Goal: Transaction & Acquisition: Obtain resource

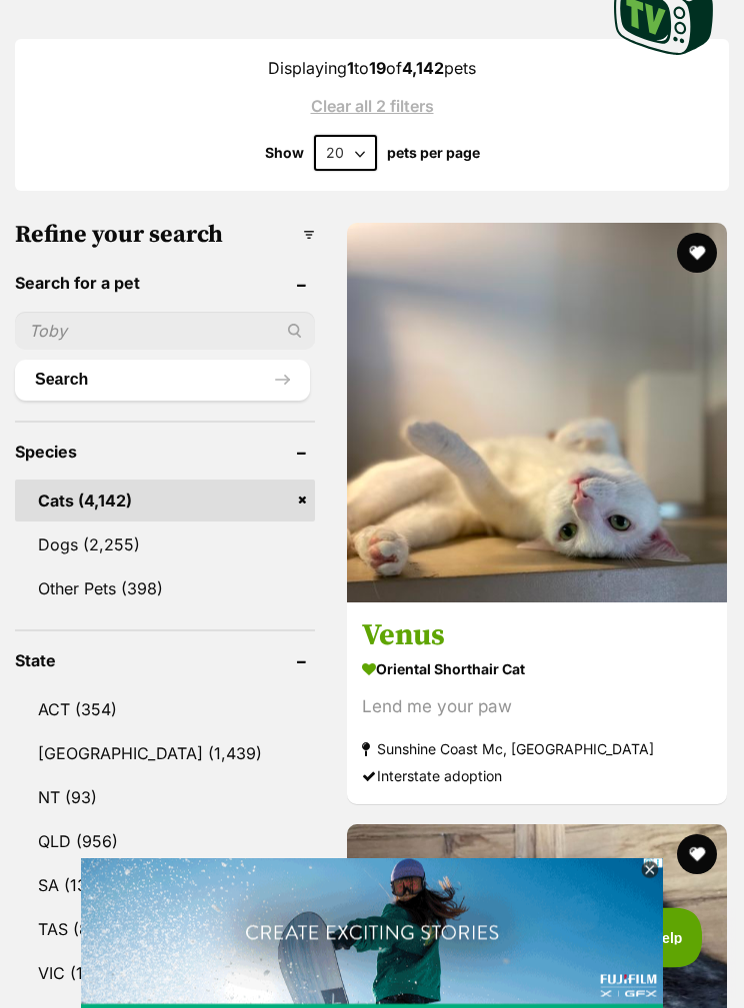
scroll to position [619, 0]
click at [648, 880] on icon at bounding box center [649, 871] width 17 height 17
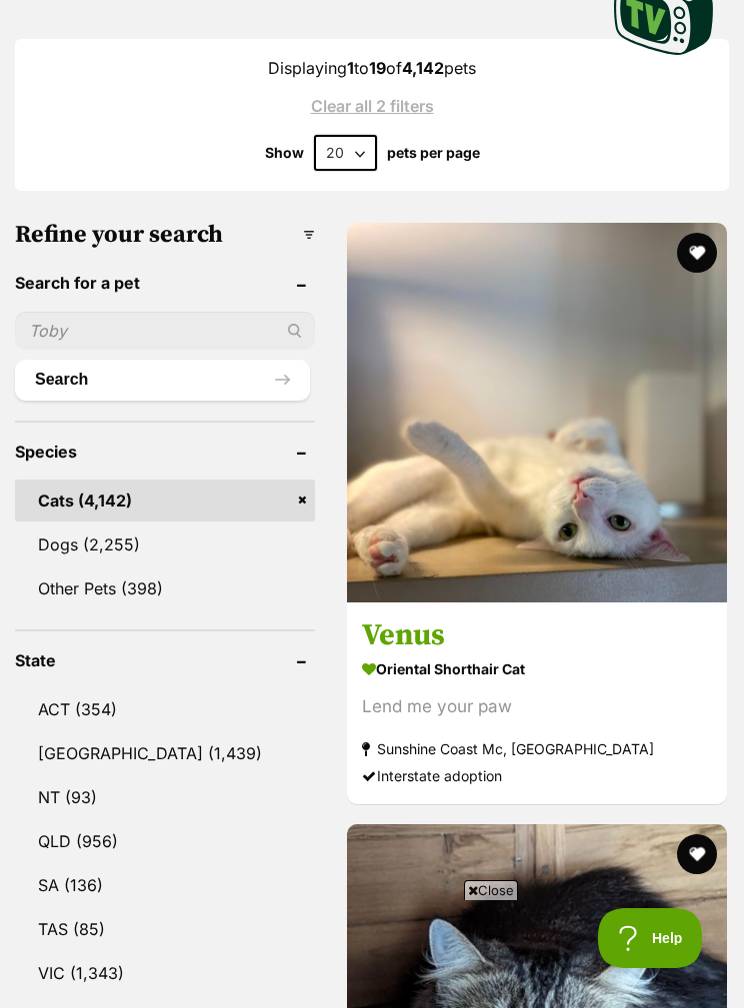
click at [376, 656] on h3 "Venus" at bounding box center [537, 637] width 350 height 38
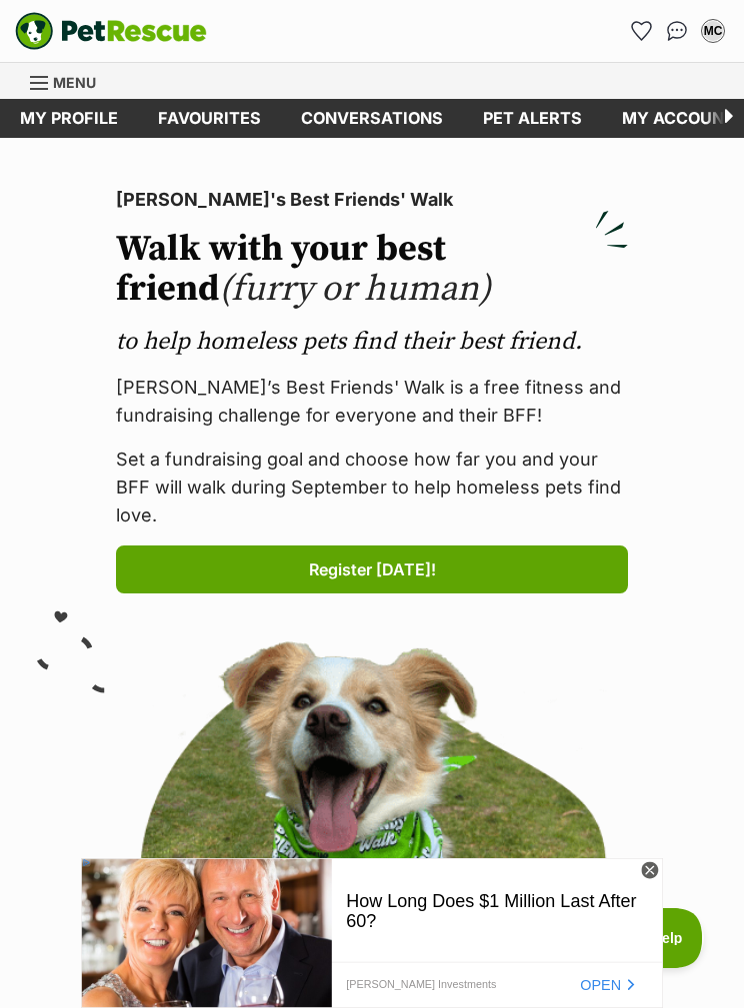
click at [74, 77] on span "Menu" at bounding box center [74, 82] width 43 height 17
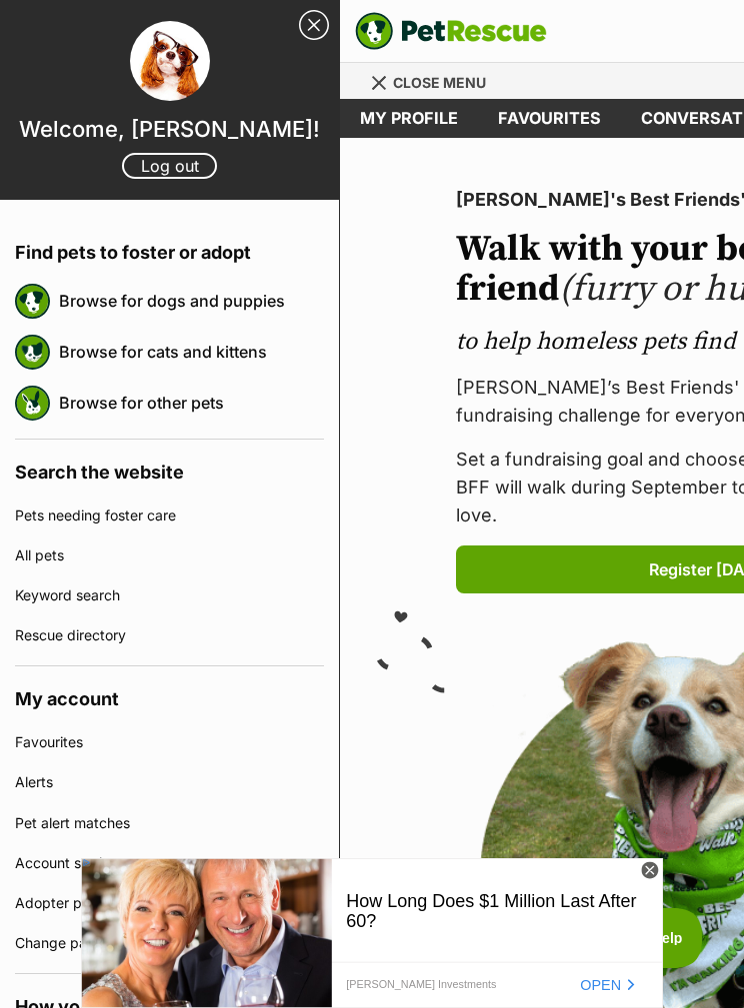
click at [245, 355] on link "Browse for cats and kittens" at bounding box center [191, 352] width 265 height 42
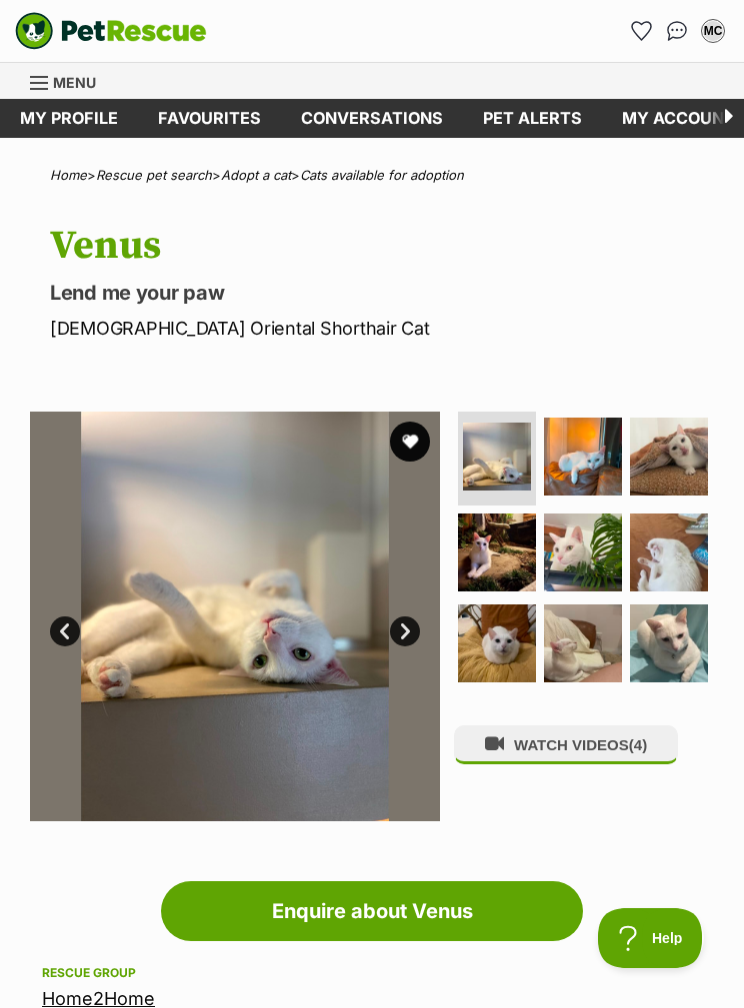
click at [596, 455] on img at bounding box center [583, 457] width 78 height 78
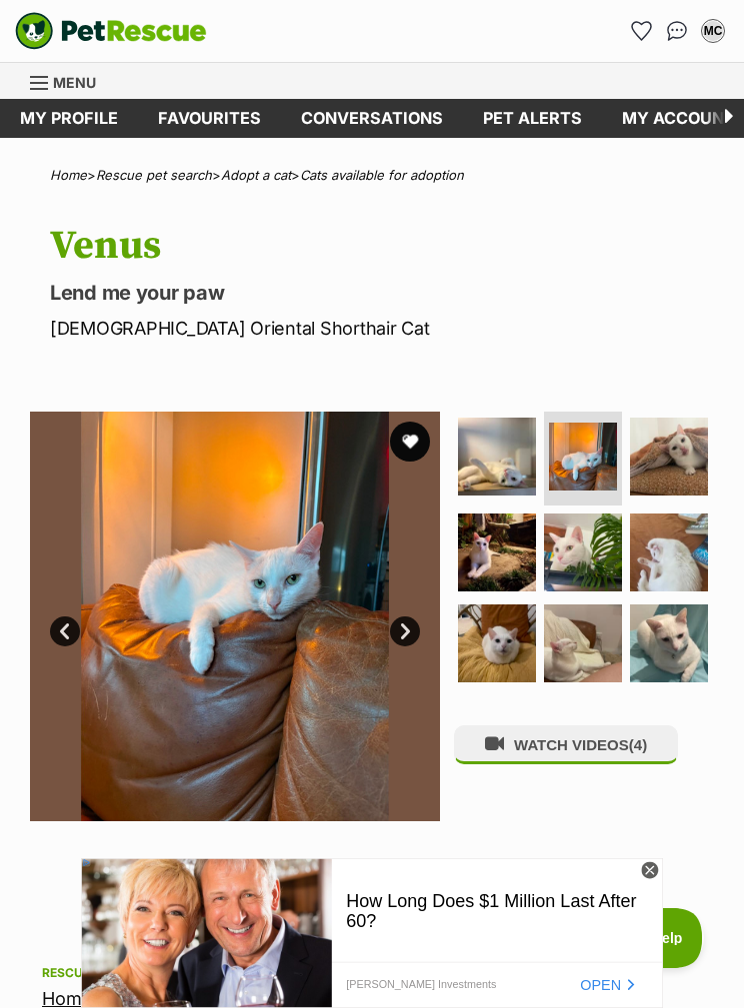
click at [690, 475] on img at bounding box center [669, 457] width 78 height 78
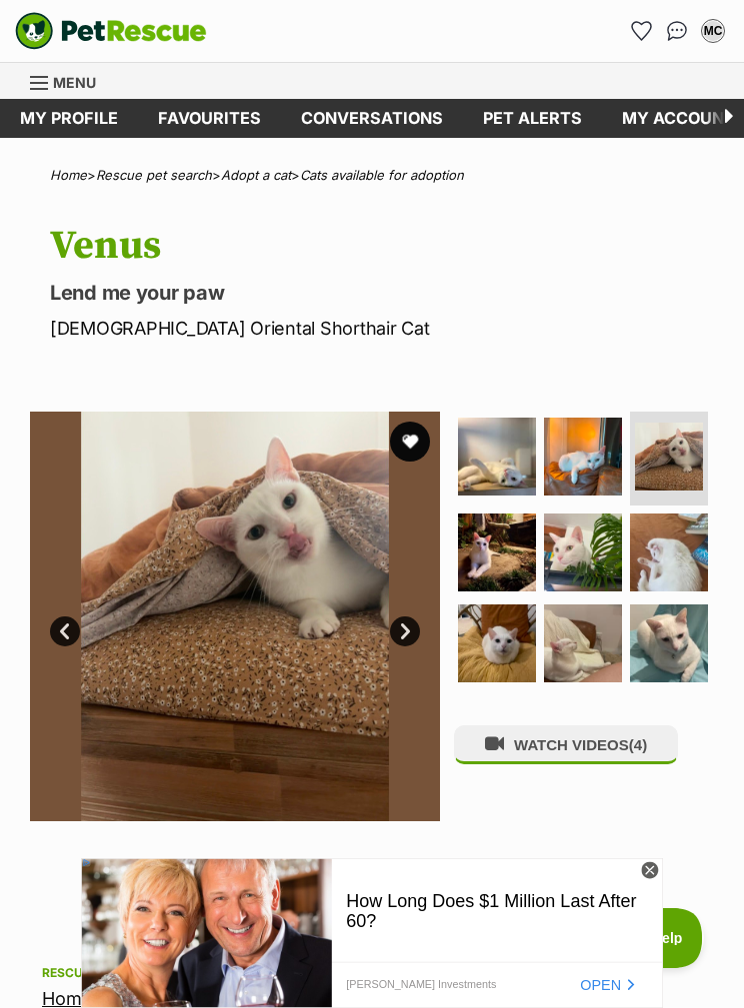
click at [504, 549] on img at bounding box center [497, 553] width 78 height 78
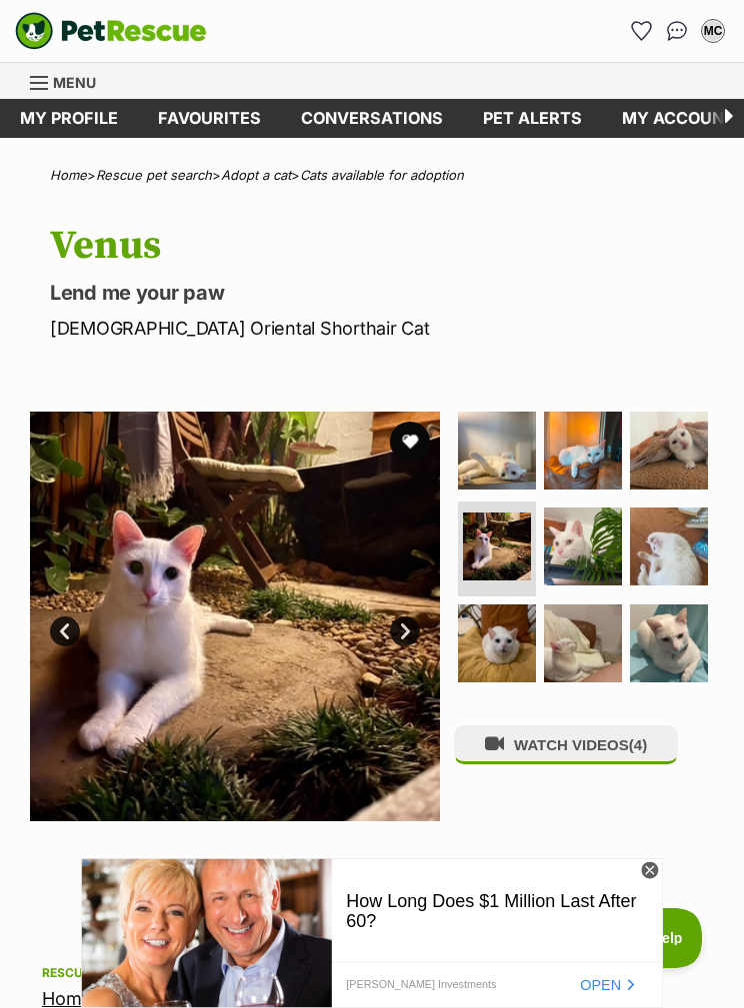
click at [599, 541] on img at bounding box center [583, 547] width 78 height 78
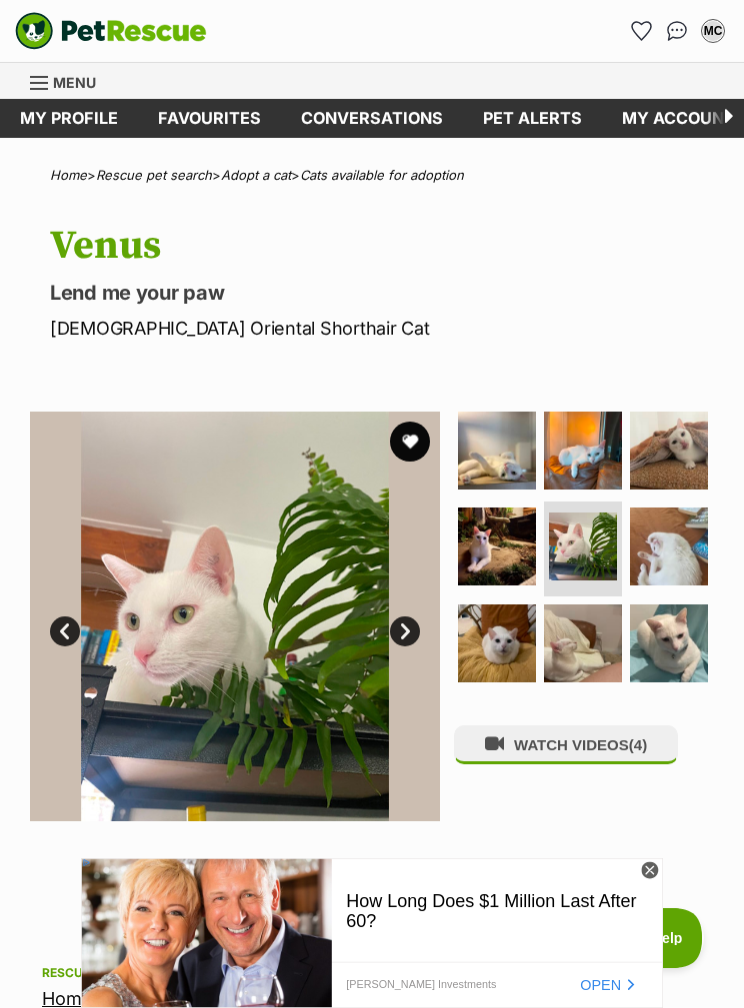
click at [679, 564] on img at bounding box center [669, 547] width 78 height 78
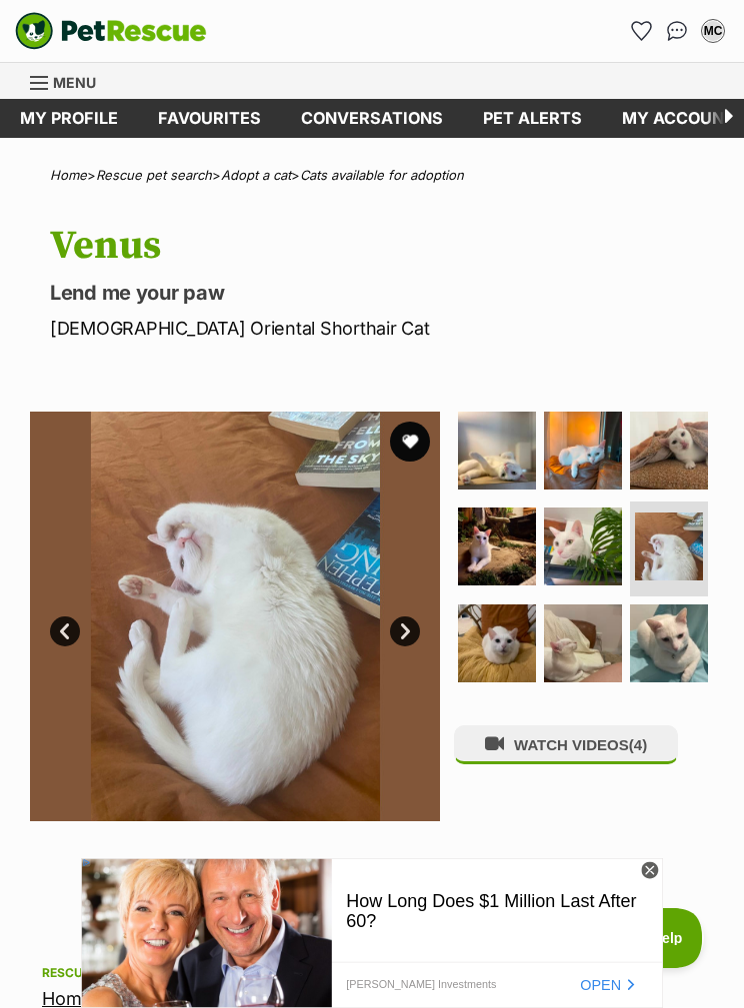
click at [676, 633] on img at bounding box center [669, 644] width 78 height 78
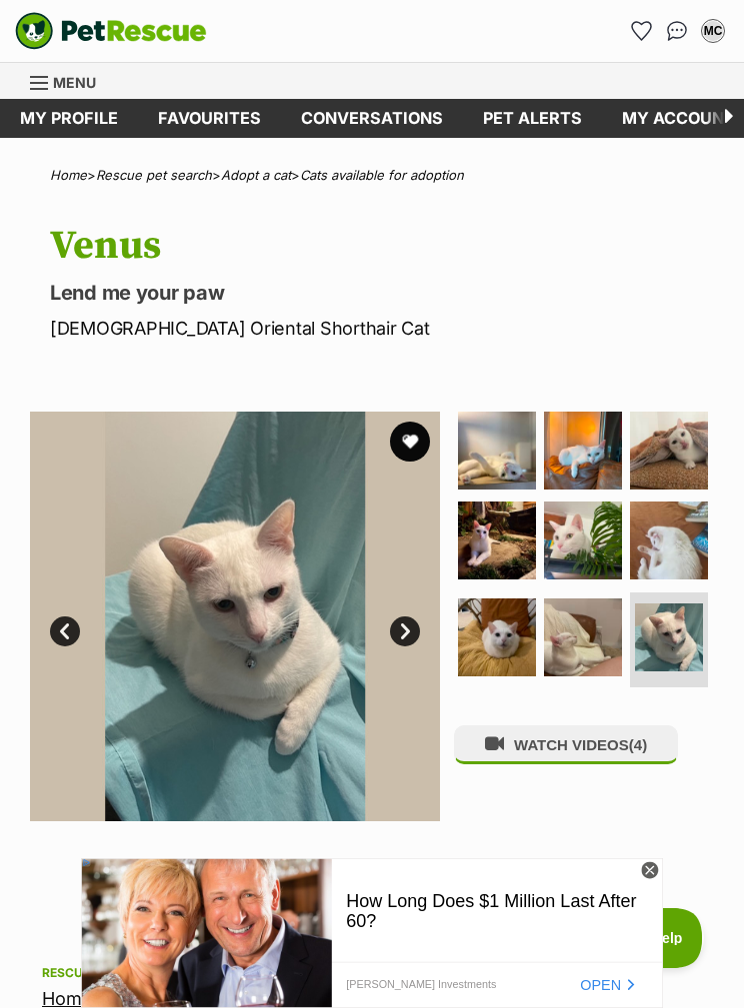
click at [603, 638] on img at bounding box center [583, 638] width 78 height 78
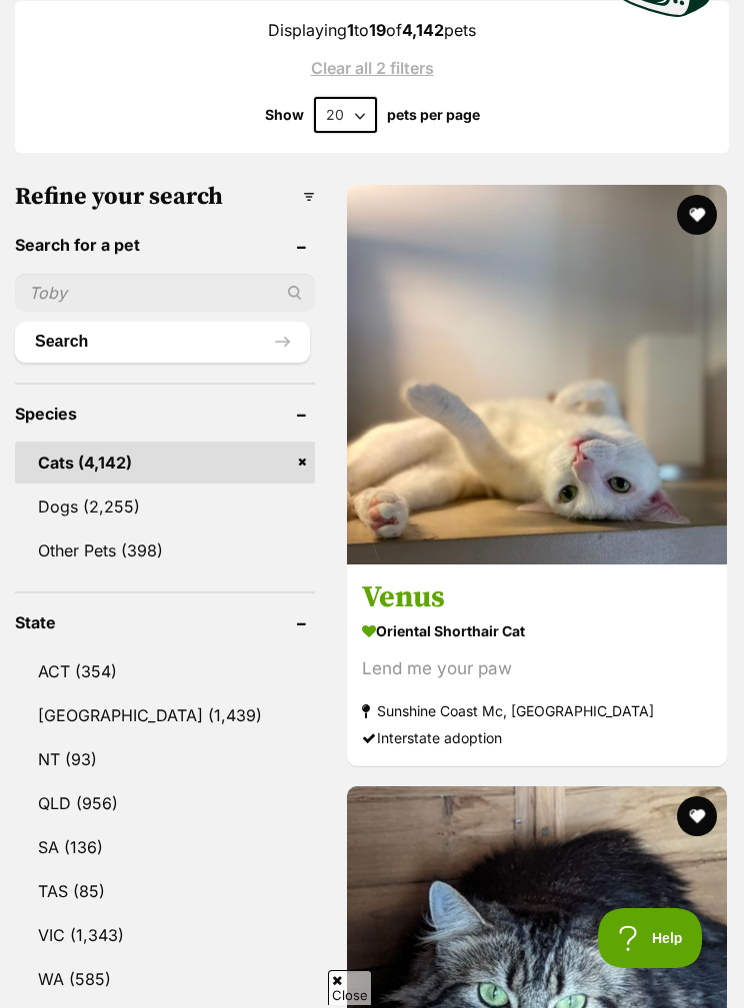
scroll to position [655, 0]
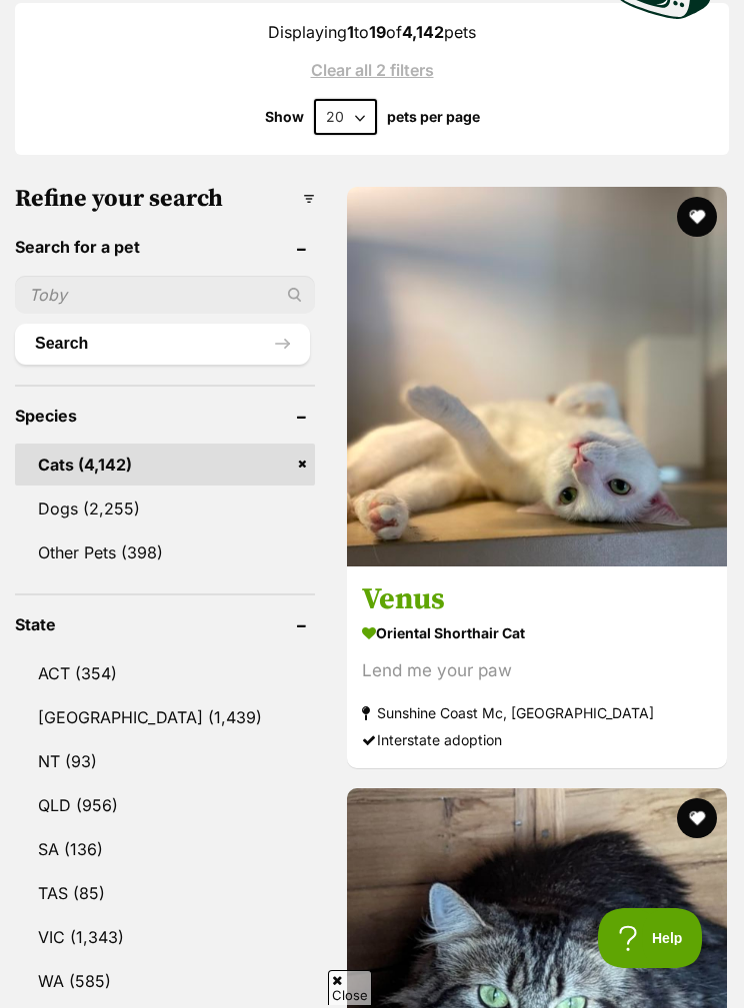
click at [695, 198] on button "favourite" at bounding box center [697, 217] width 40 height 40
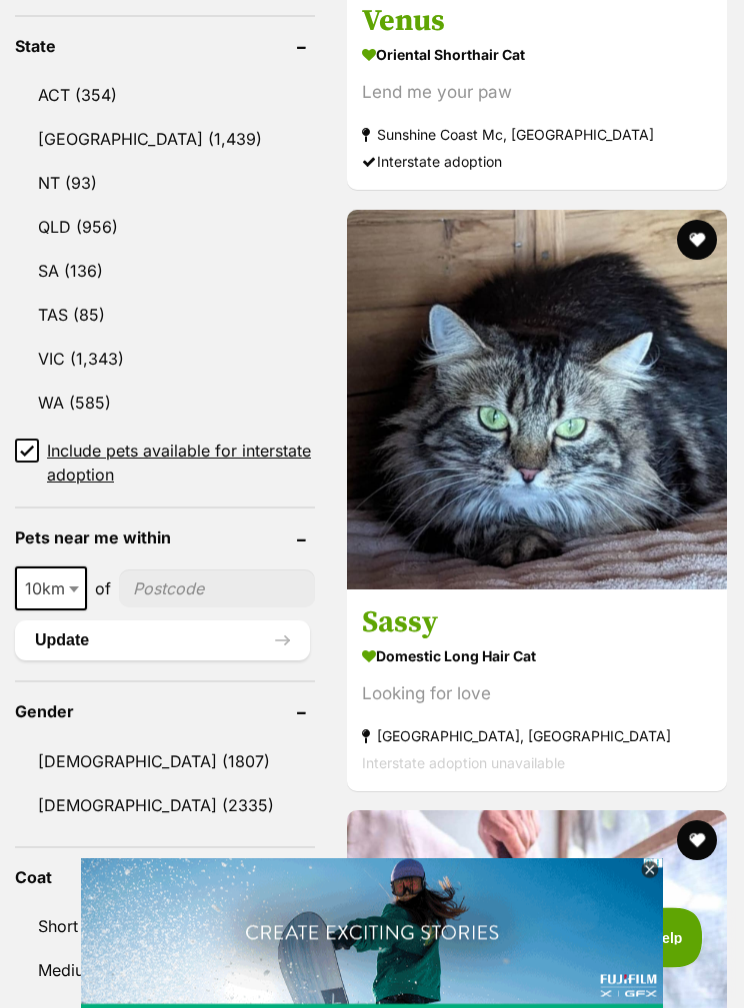
scroll to position [1233, 0]
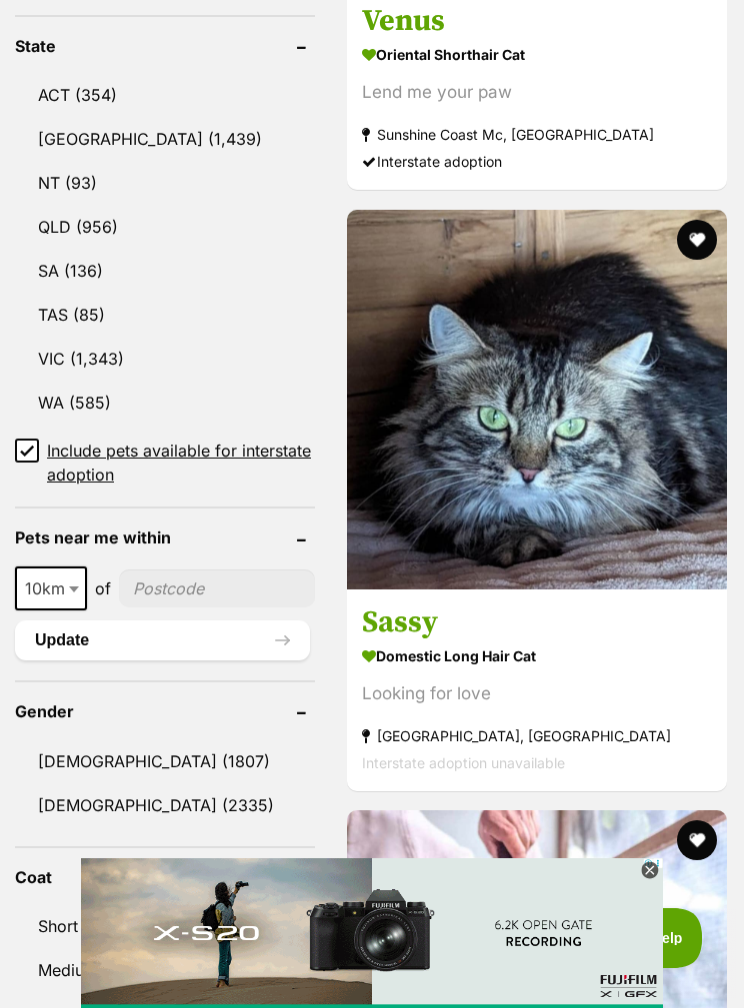
click at [648, 874] on icon at bounding box center [649, 870] width 7 height 7
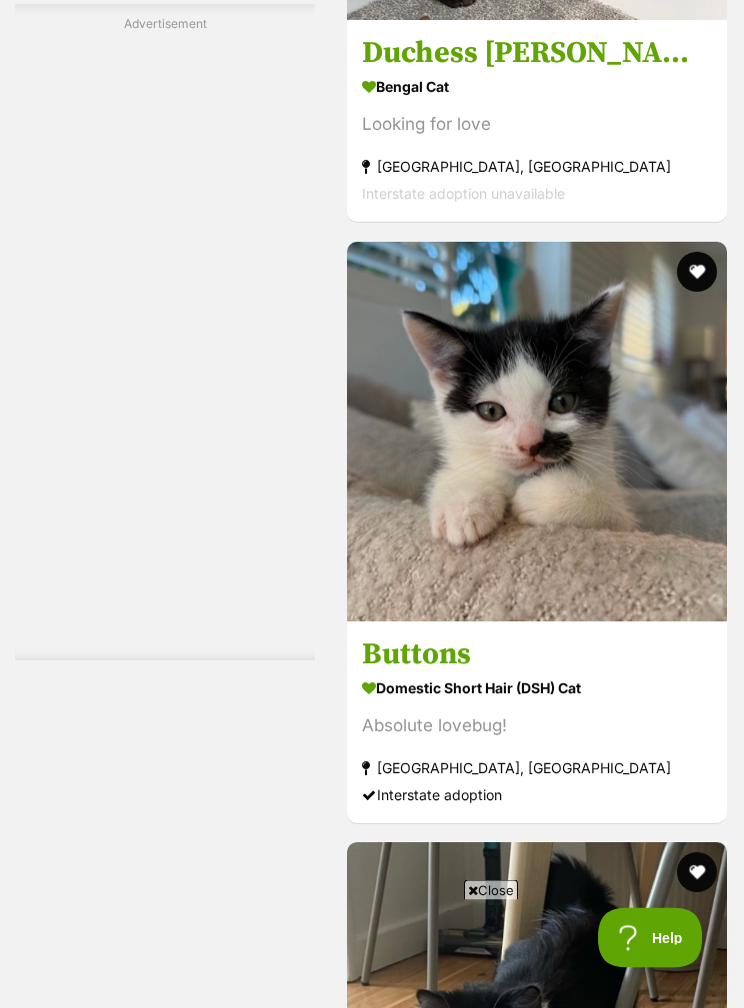
scroll to position [7996, 0]
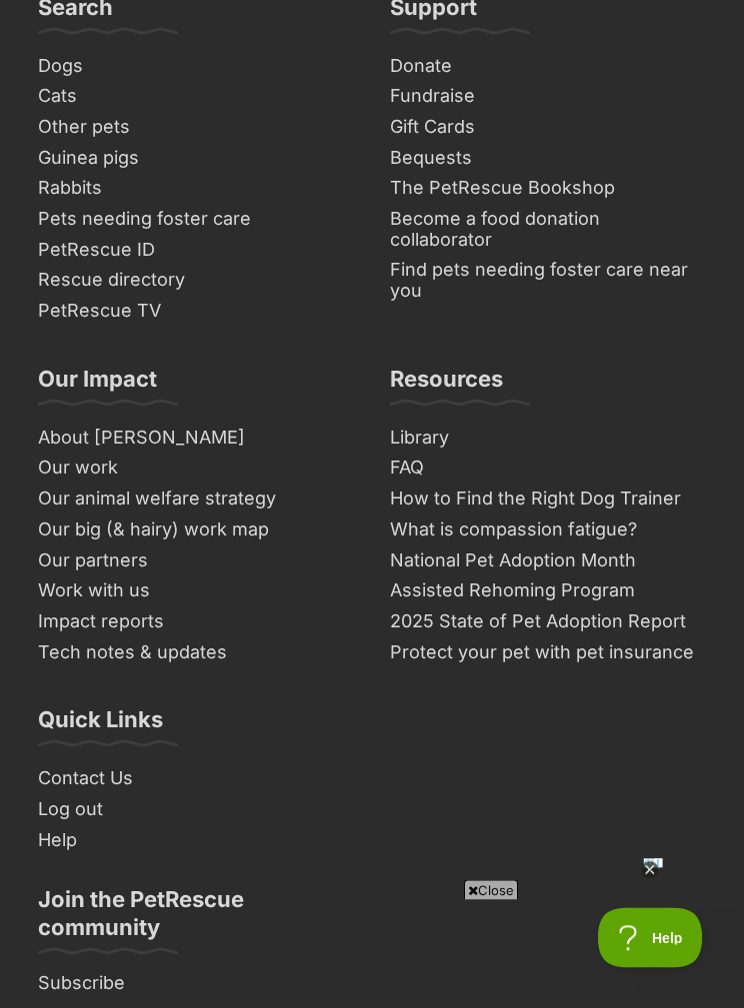
scroll to position [13443, 0]
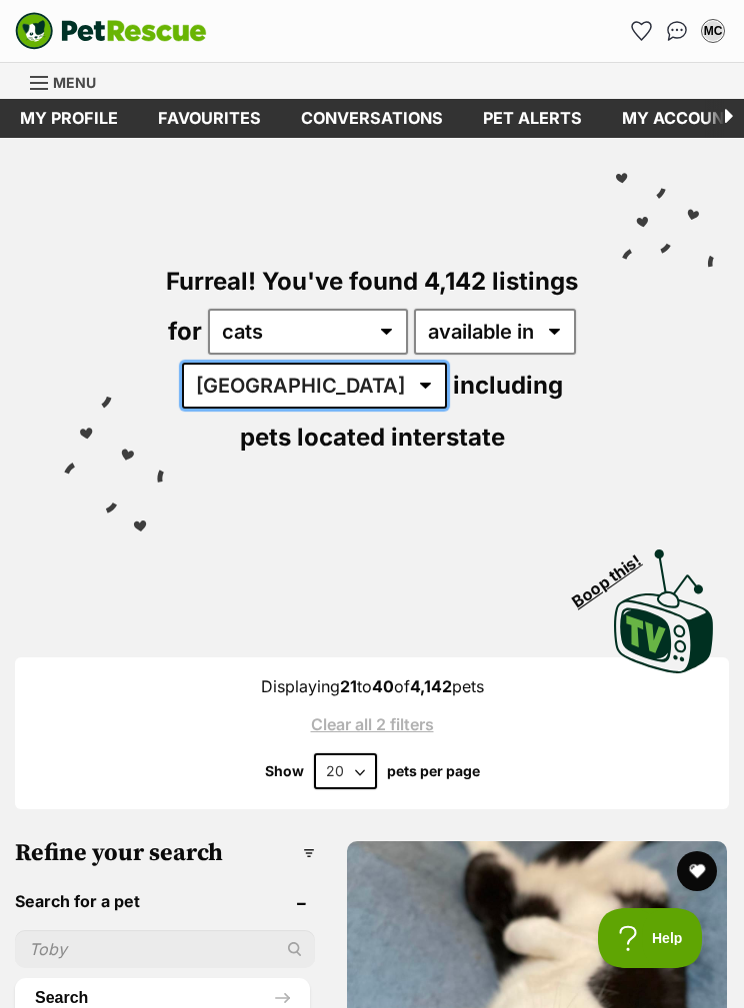
click at [276, 382] on select "[GEOGRAPHIC_DATA] [GEOGRAPHIC_DATA] [GEOGRAPHIC_DATA] [GEOGRAPHIC_DATA] [GEOGRA…" at bounding box center [314, 386] width 265 height 46
select select "VIC"
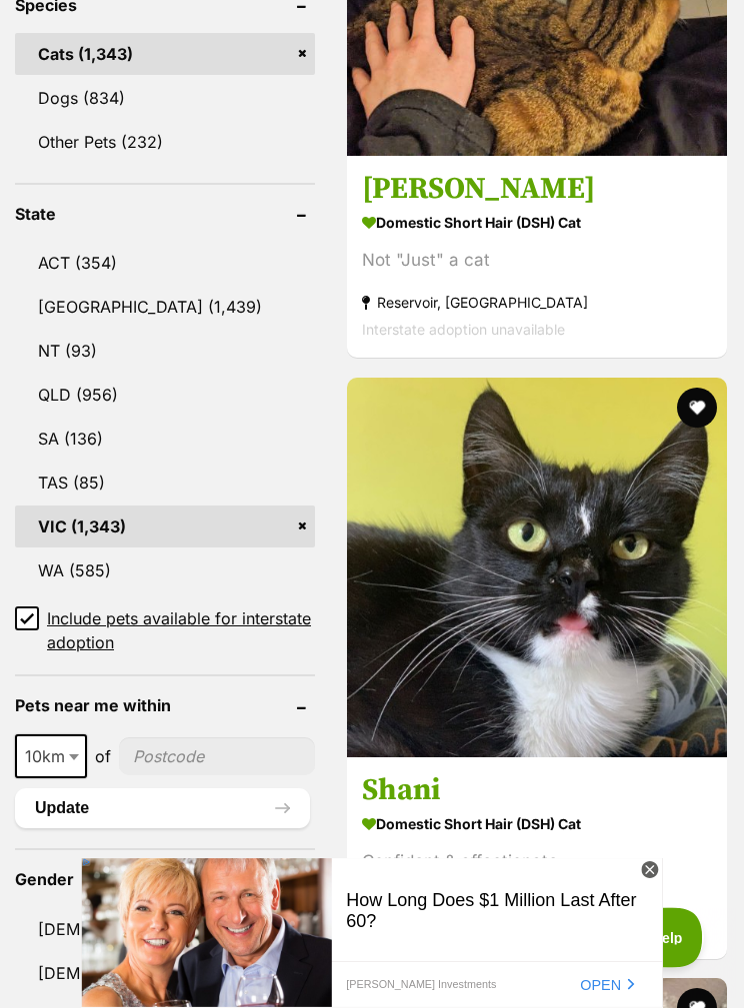
scroll to position [1065, 0]
click at [66, 760] on span at bounding box center [76, 757] width 20 height 44
select select "25"
click at [184, 752] on input"] "postcode" at bounding box center [218, 757] width 193 height 38
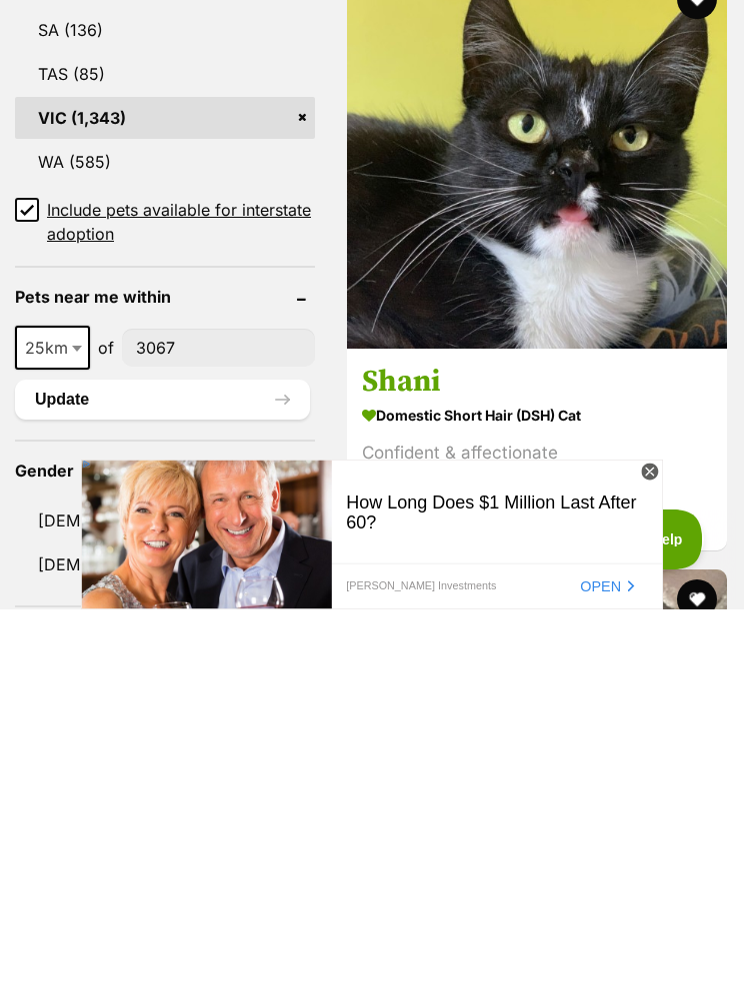
type input"] "3067"
click at [222, 779] on button "Update" at bounding box center [162, 799] width 295 height 40
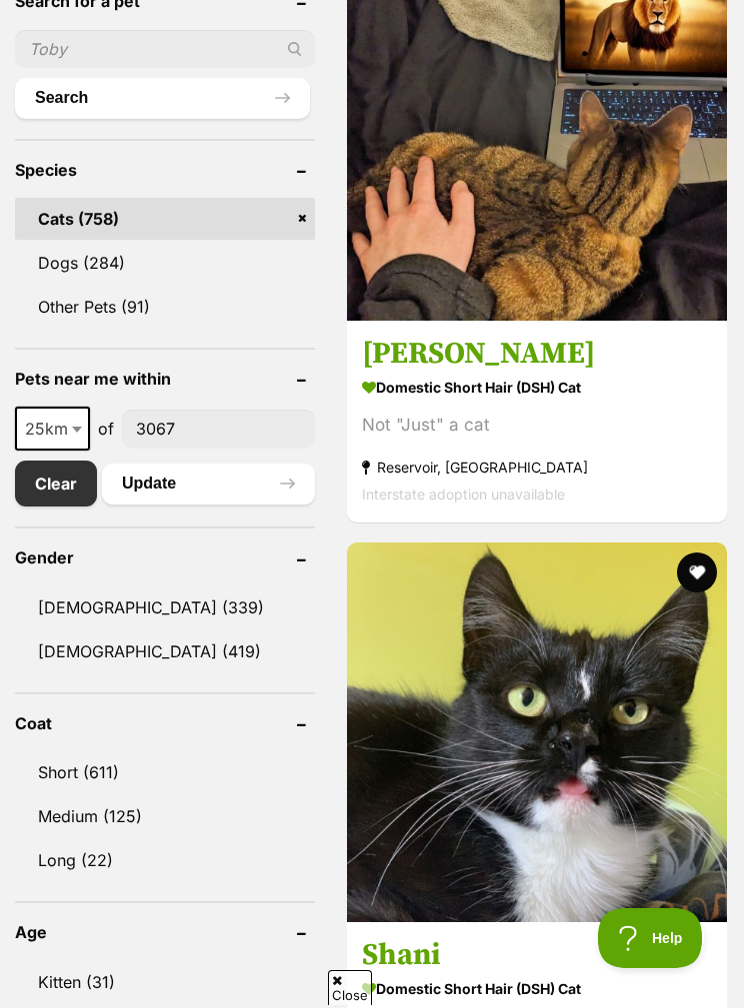
scroll to position [984, 0]
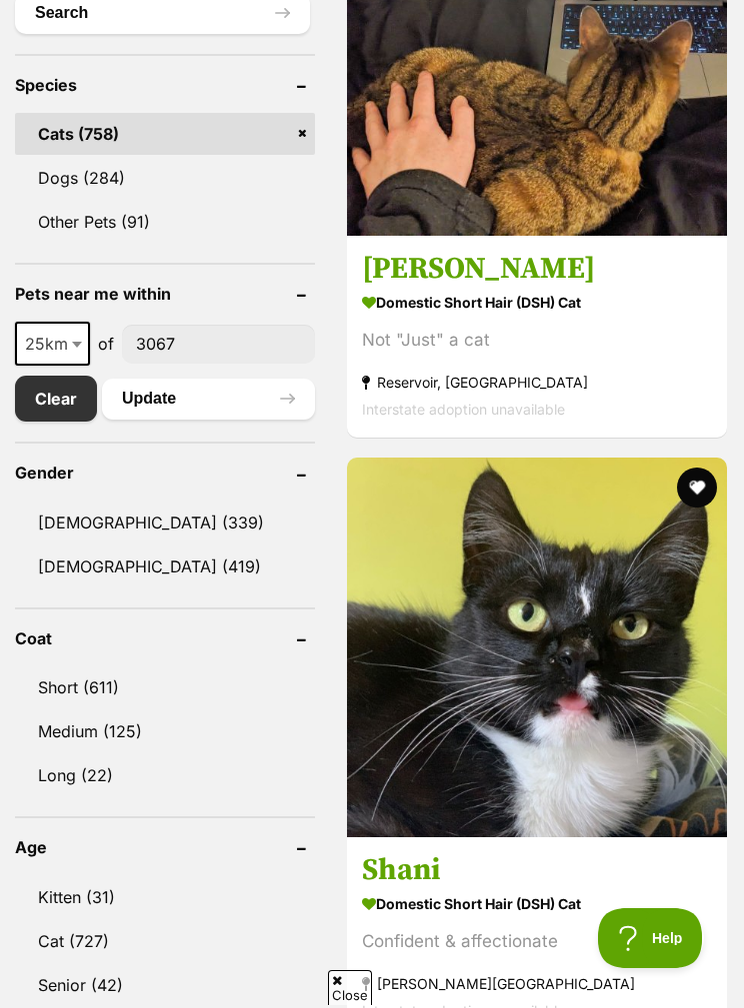
click at [186, 899] on link "Kitten (31)" at bounding box center [165, 898] width 300 height 42
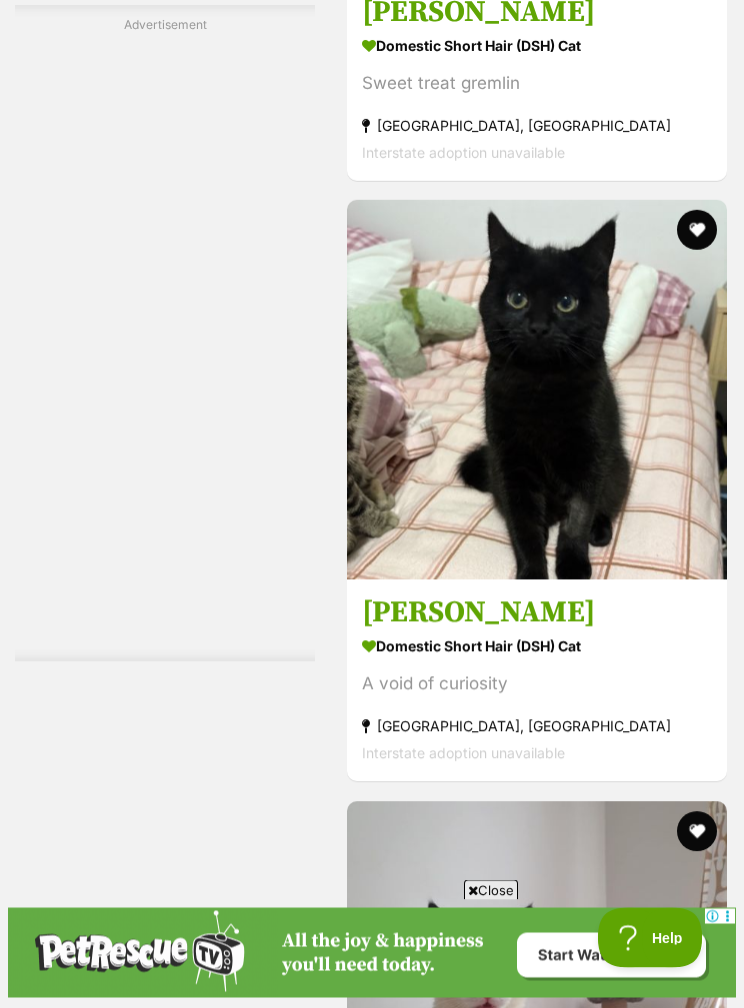
scroll to position [10574, 0]
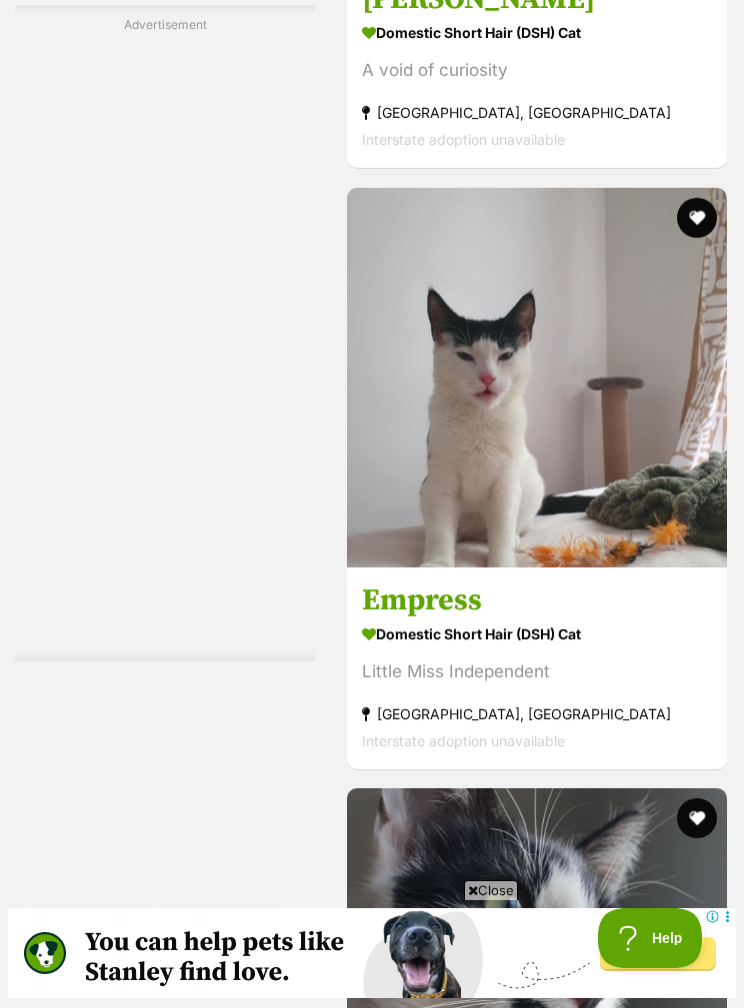
scroll to position [11030, 0]
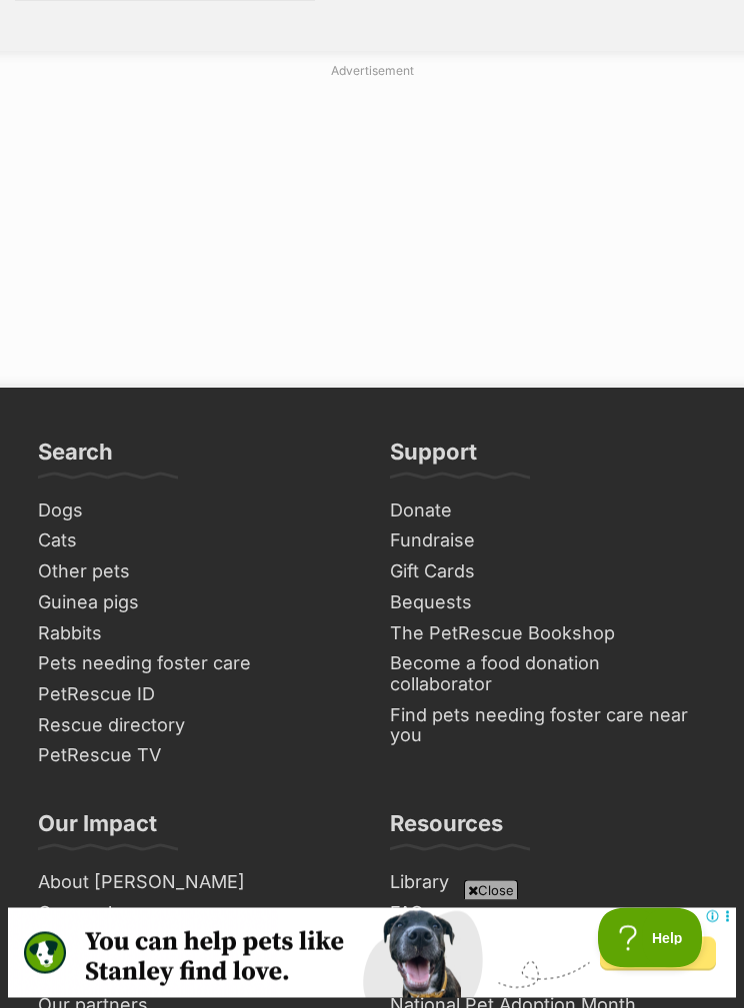
scroll to position [13085, 0]
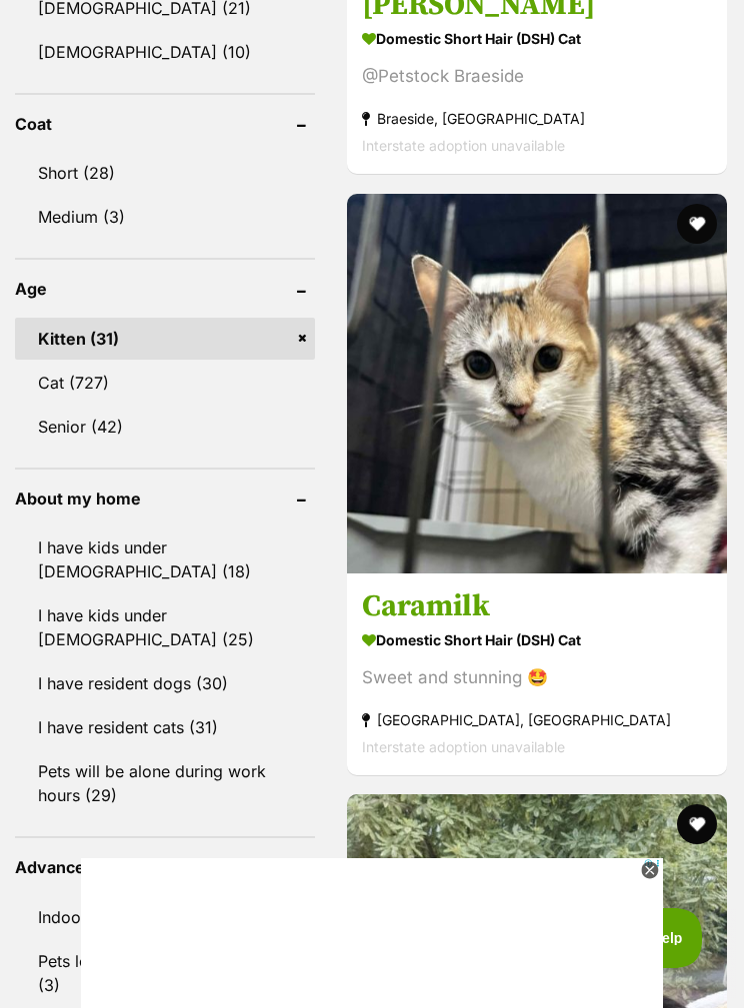
scroll to position [1501, 0]
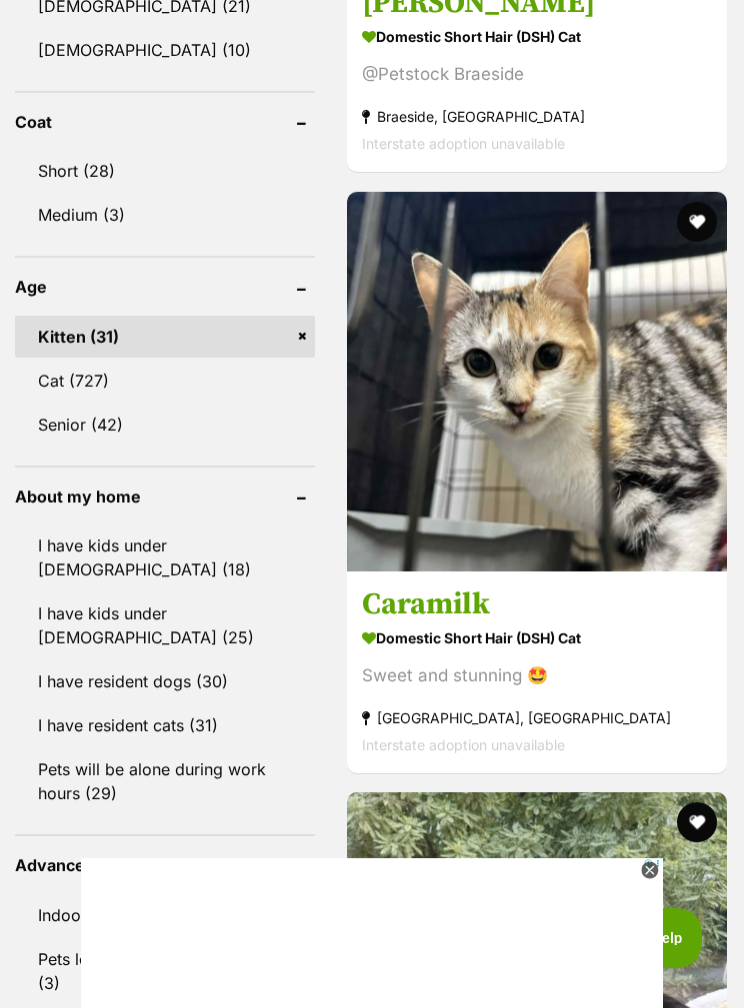
click at [263, 334] on link "Kitten (31)" at bounding box center [165, 337] width 300 height 42
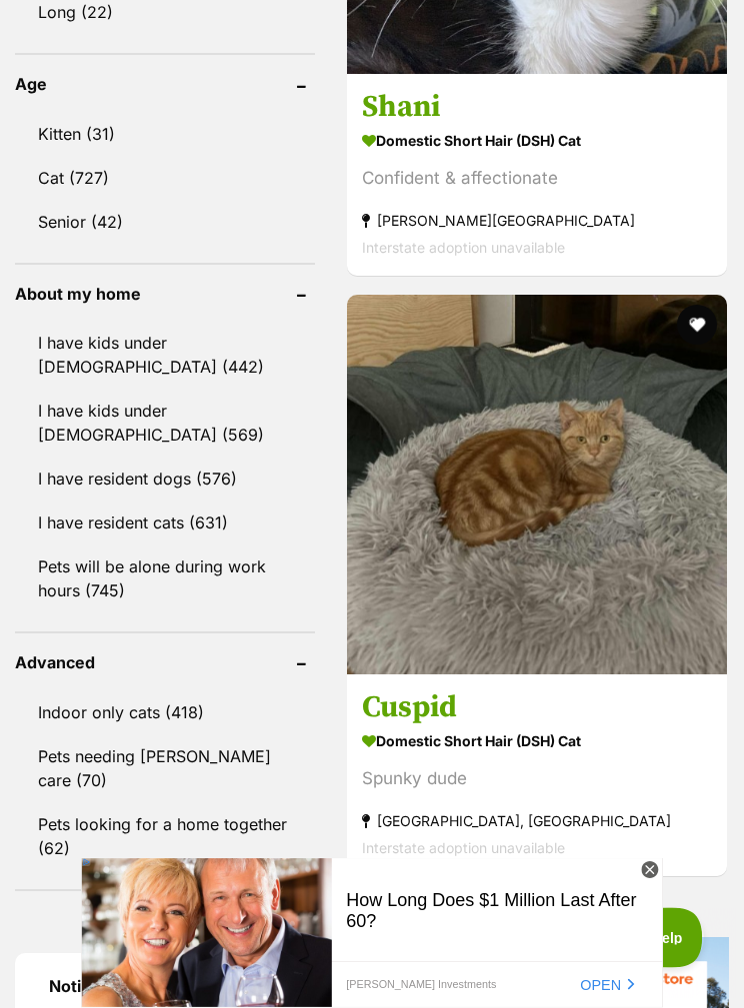
scroll to position [1754, 0]
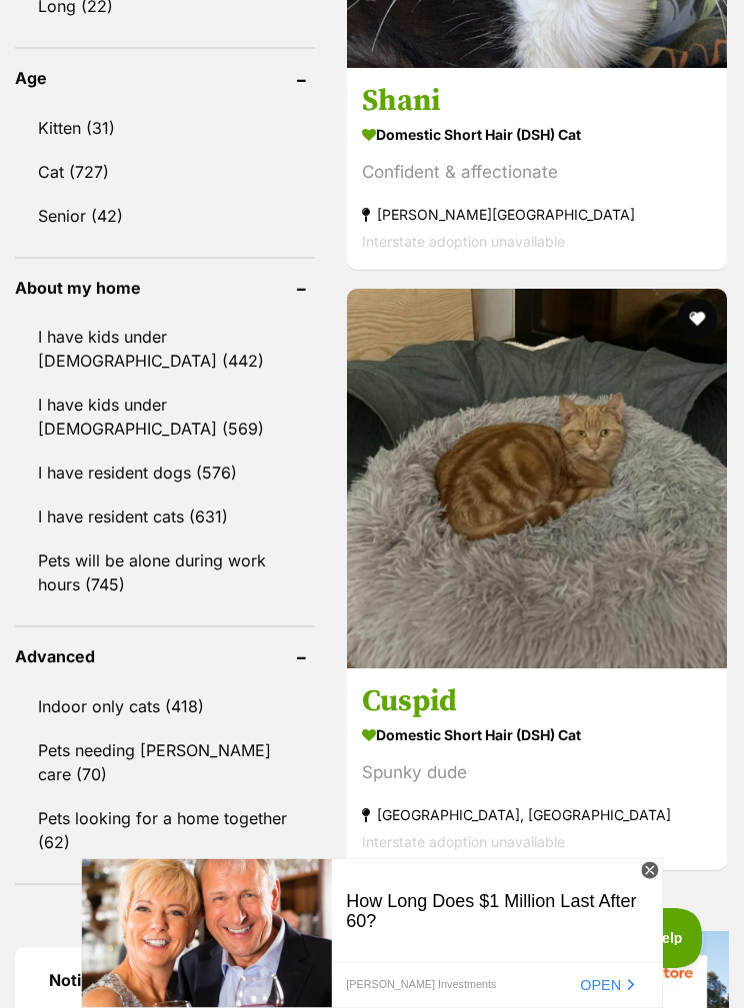
click at [140, 830] on link "Pets looking for a home together (62)" at bounding box center [165, 831] width 300 height 66
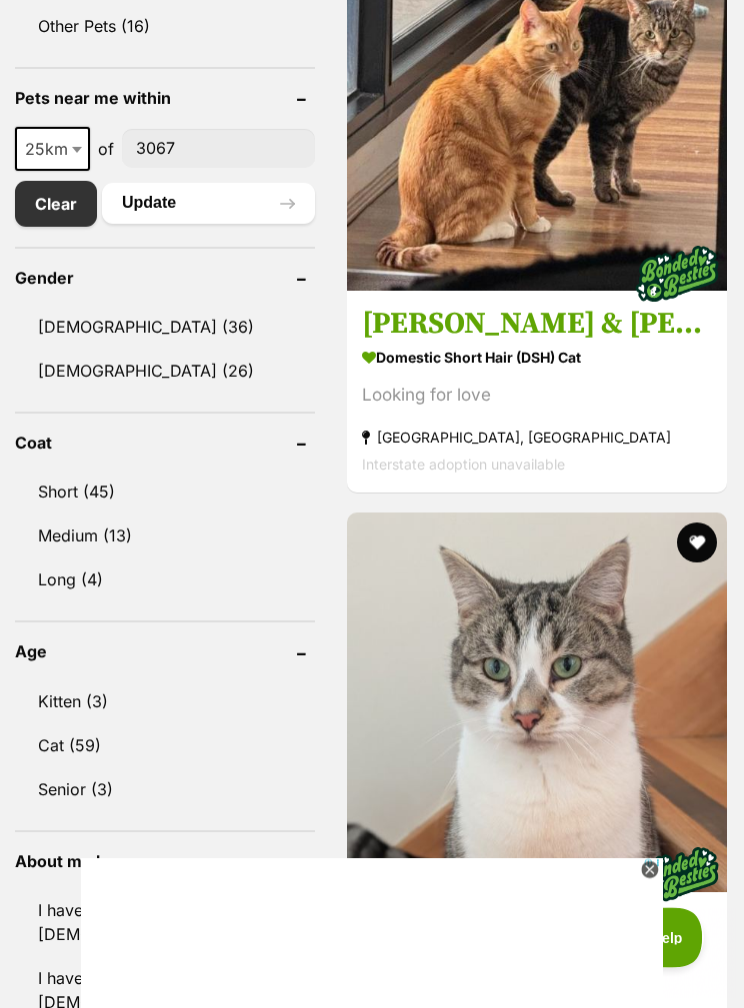
scroll to position [1361, 0]
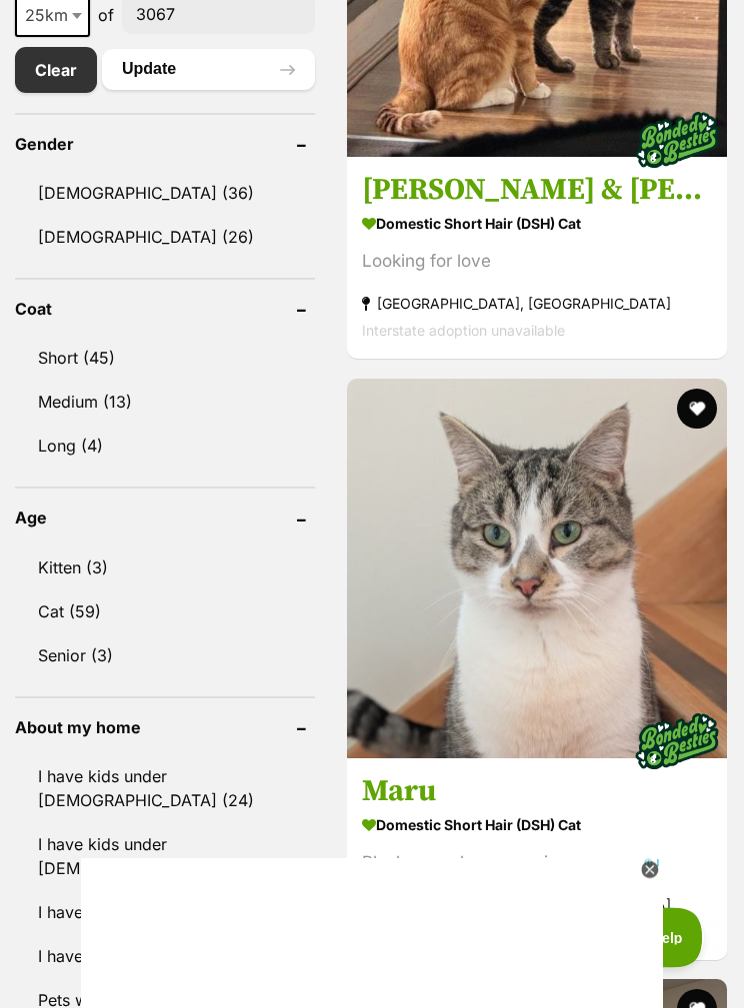
click at [655, 880] on icon at bounding box center [649, 871] width 17 height 17
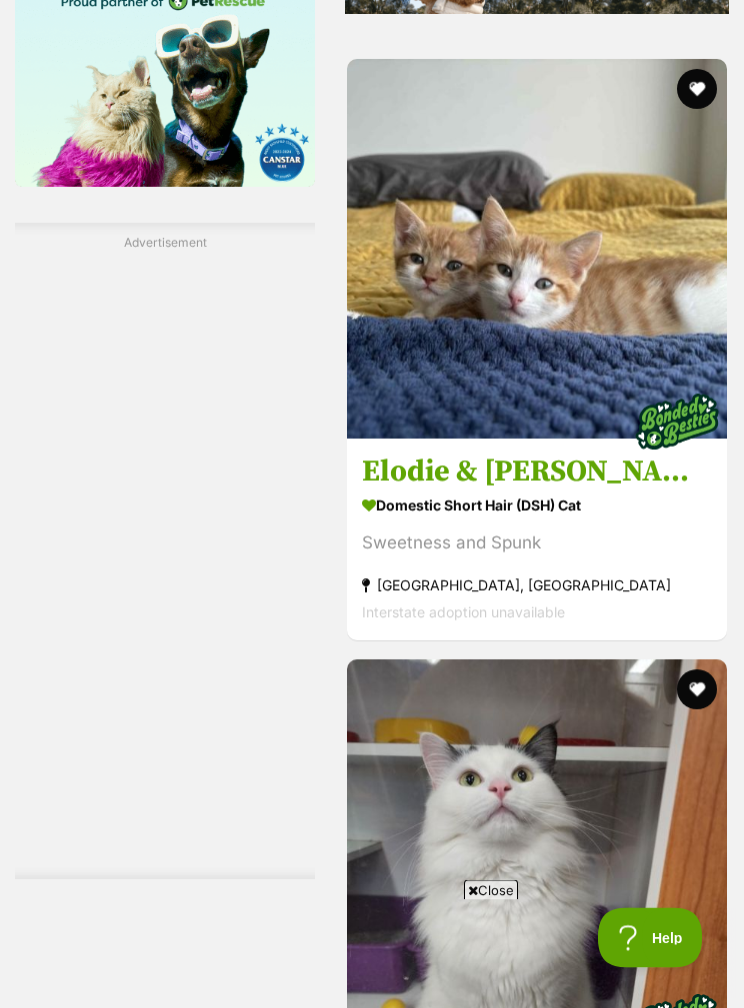
scroll to position [3094, 0]
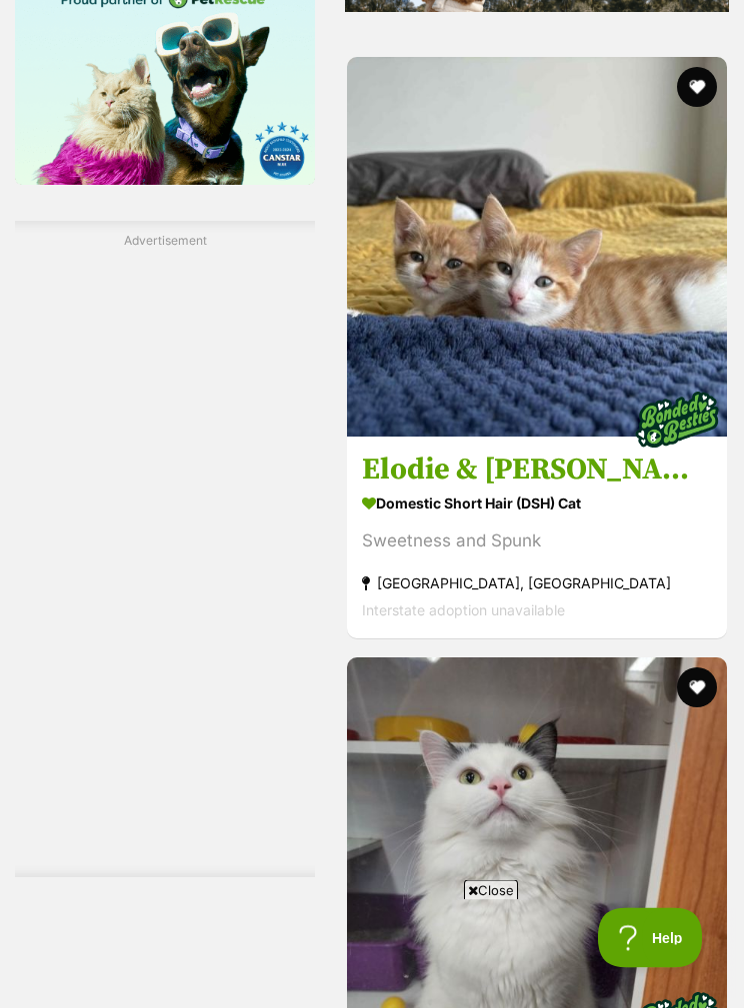
click at [695, 108] on button "favourite" at bounding box center [697, 88] width 40 height 40
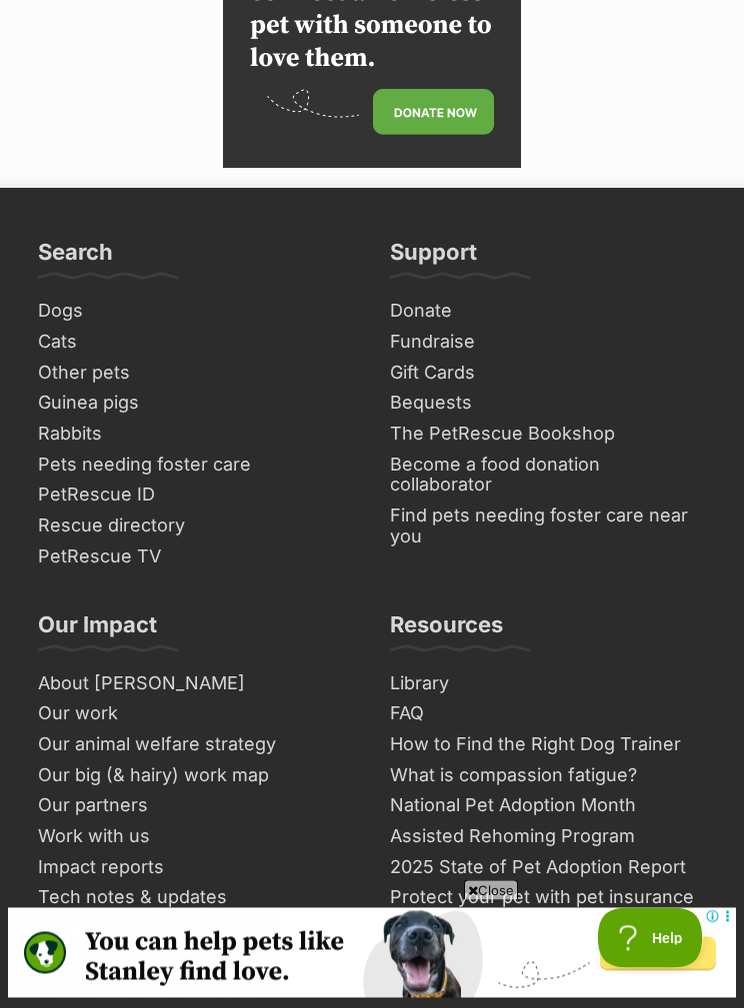
scroll to position [13552, 0]
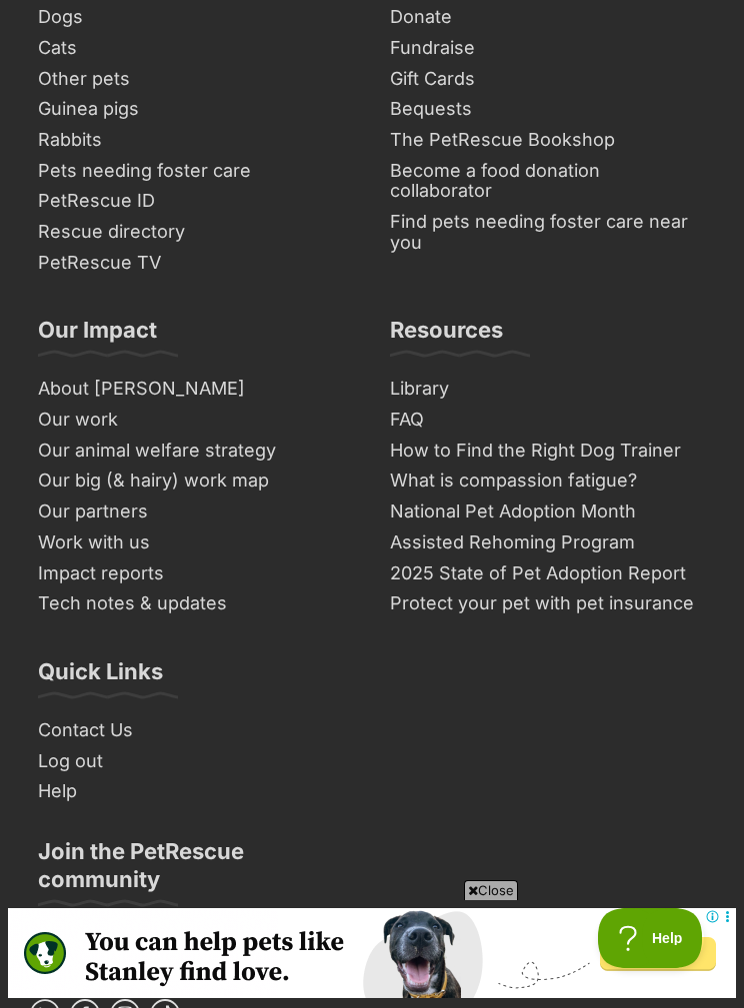
scroll to position [13906, 0]
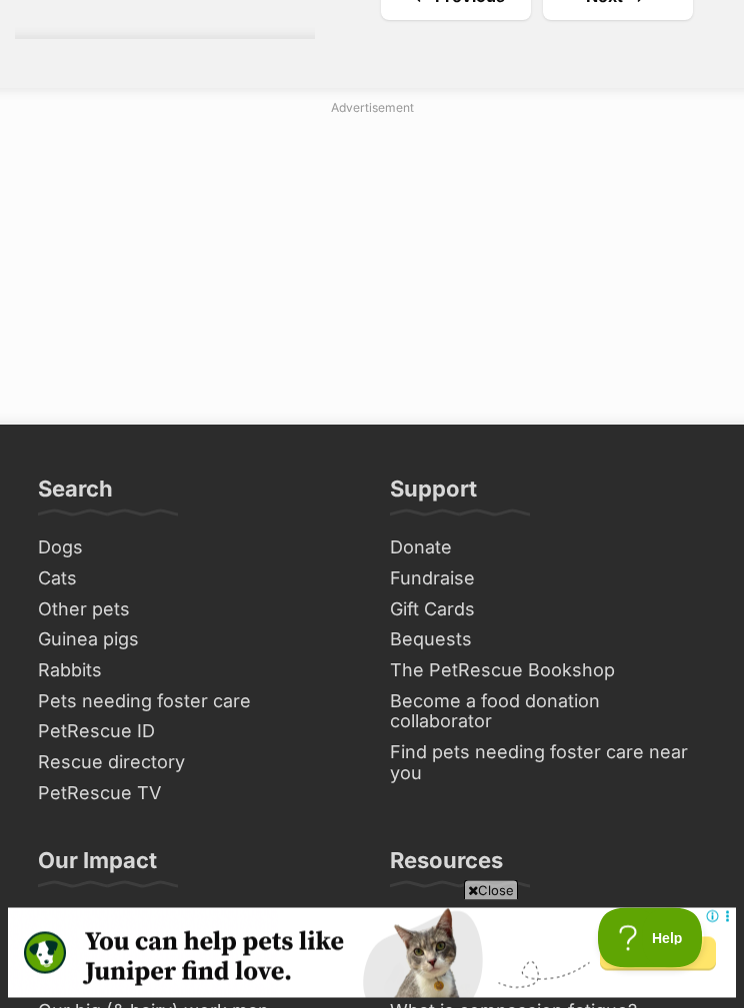
scroll to position [13399, 0]
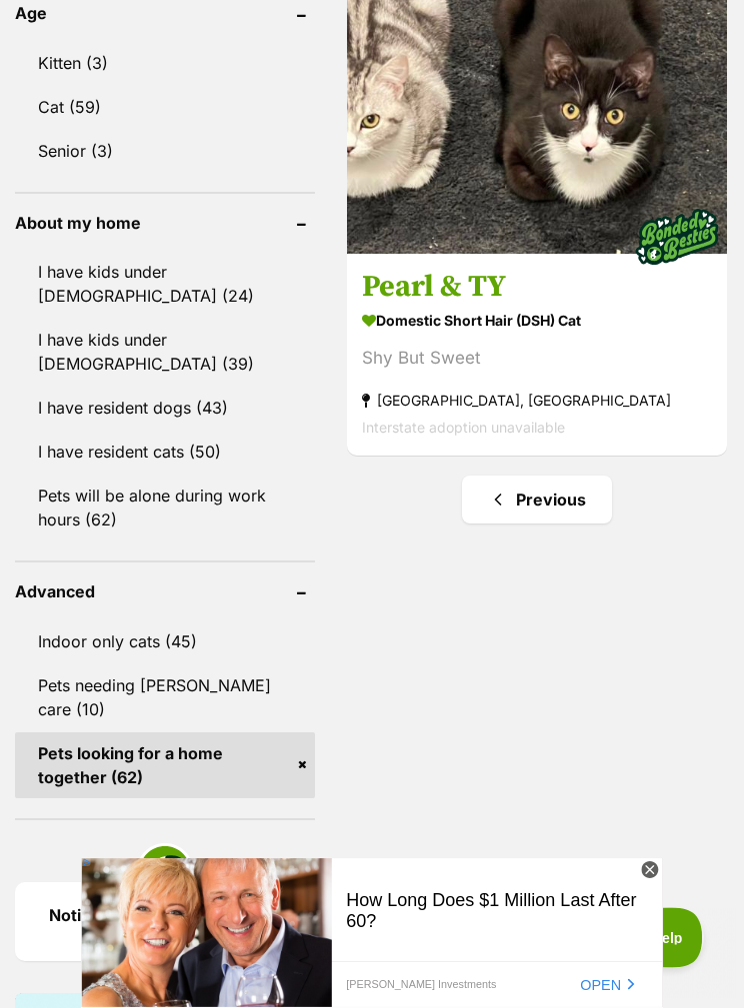
scroll to position [1867, 0]
click at [257, 763] on link "Pets looking for a home together (62)" at bounding box center [165, 766] width 300 height 66
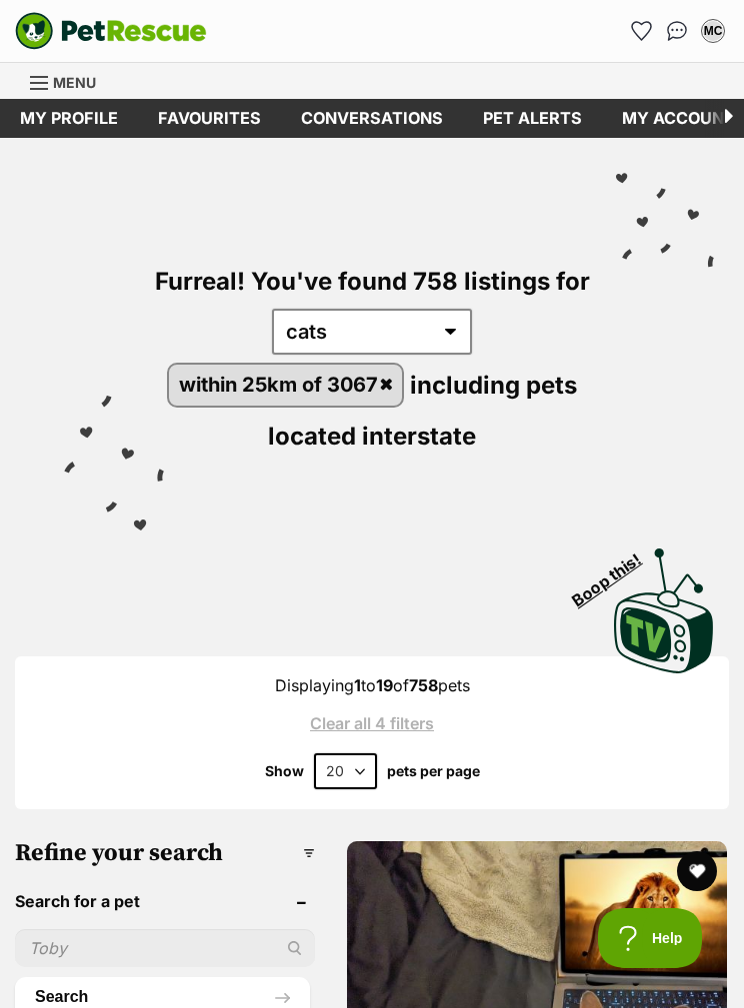
click at [218, 110] on link "Favourites" at bounding box center [209, 118] width 143 height 39
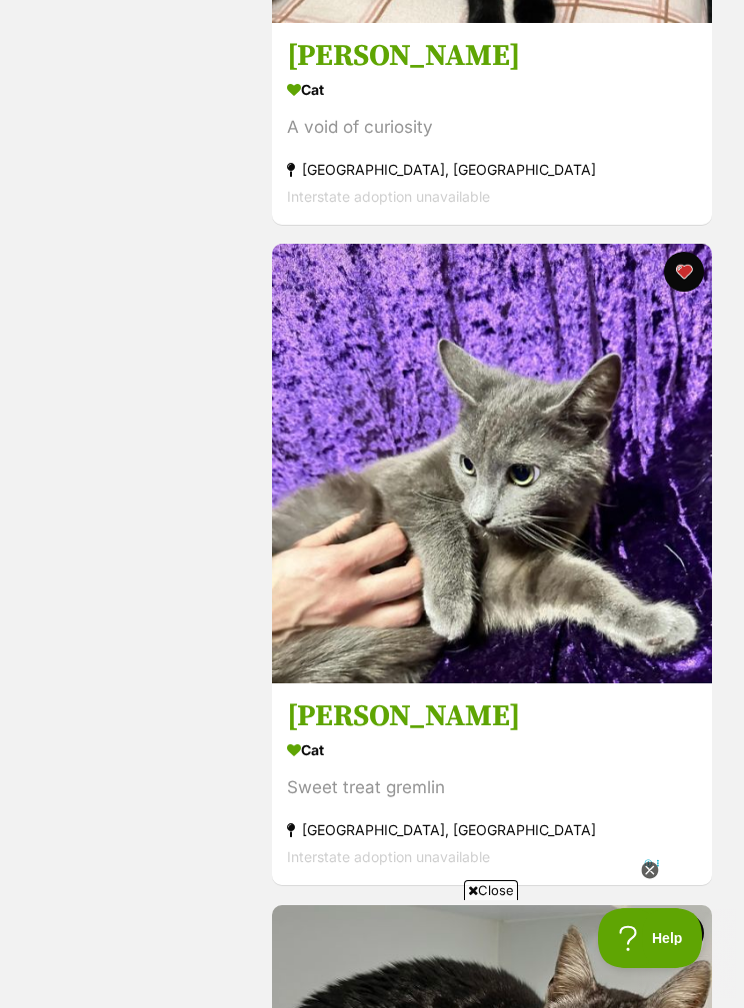
scroll to position [1668, 0]
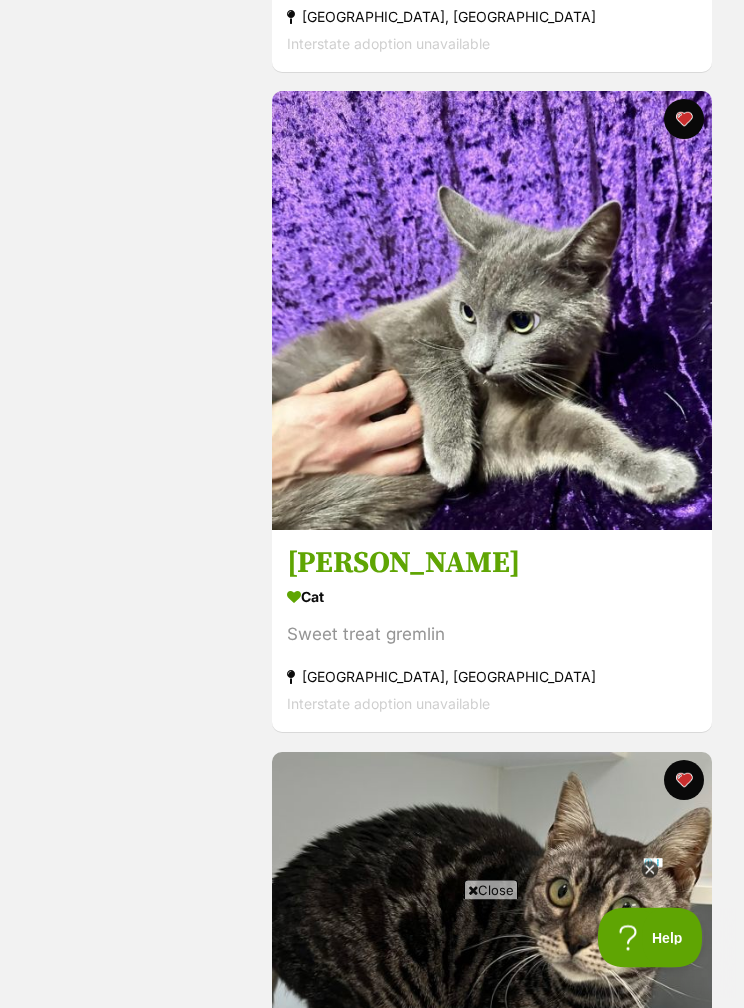
click at [400, 547] on h3 "Tim Tam" at bounding box center [492, 566] width 410 height 38
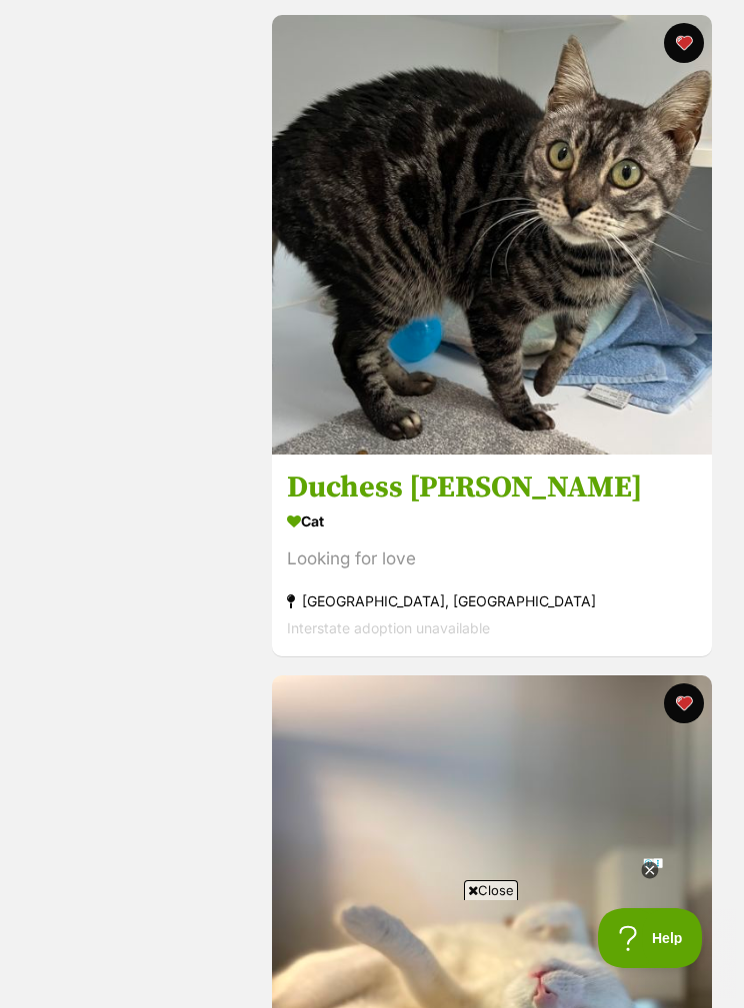
scroll to position [2406, 0]
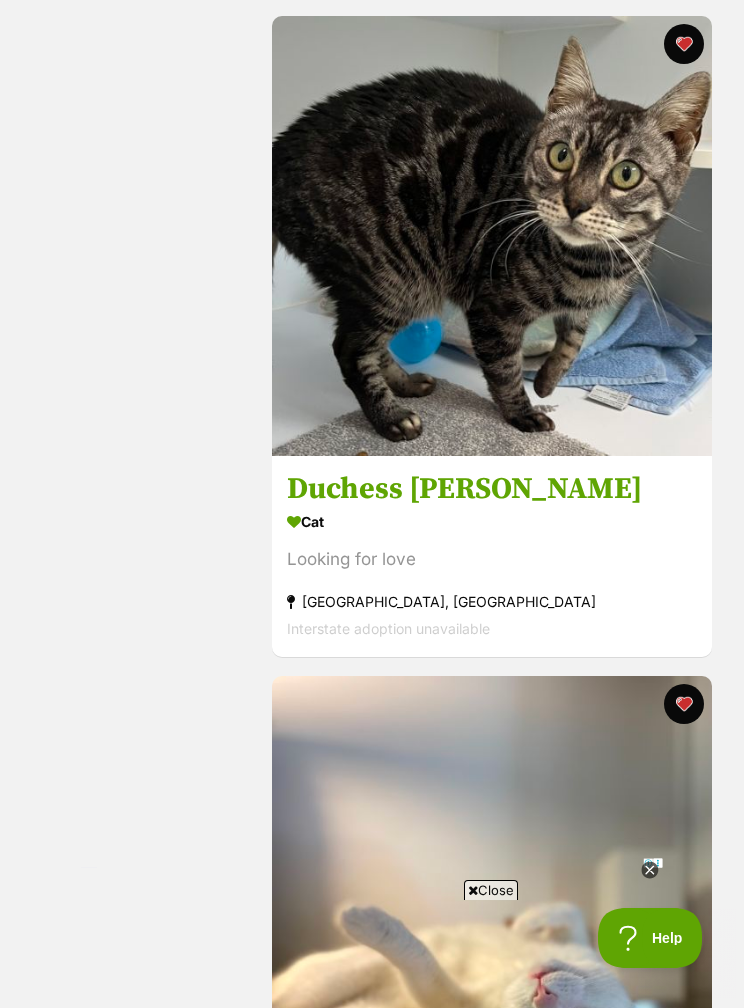
click at [526, 493] on h3 "Duchess Fluffington" at bounding box center [492, 489] width 410 height 38
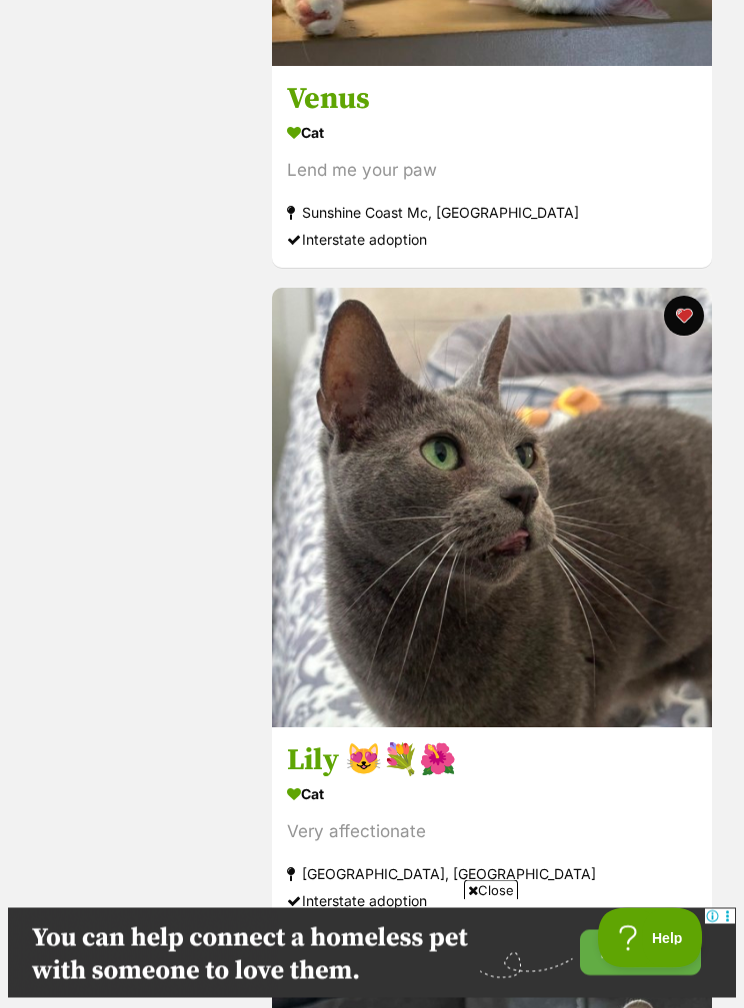
scroll to position [3485, 0]
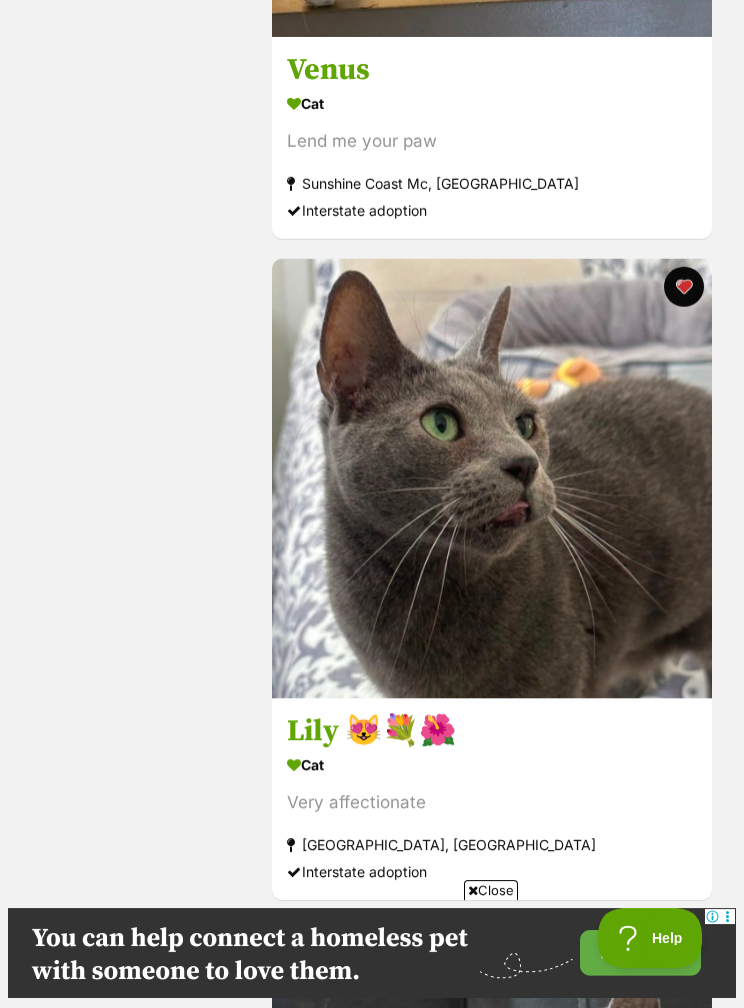
click at [321, 729] on h3 "Lily 😻💐🌺" at bounding box center [492, 732] width 410 height 38
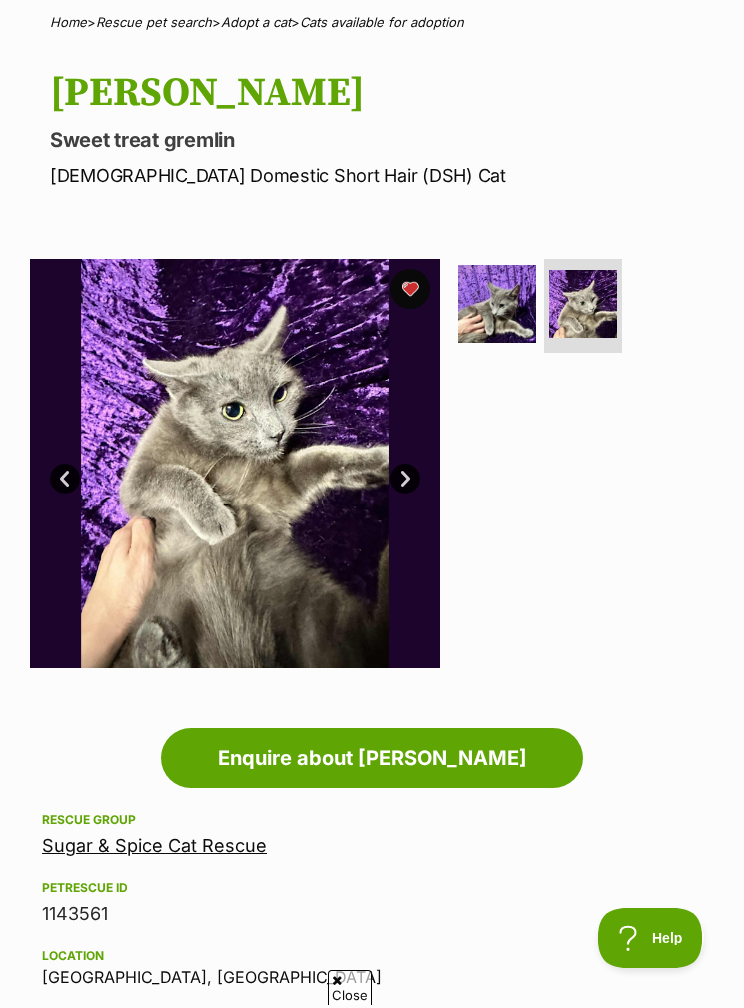
click at [503, 292] on img at bounding box center [497, 304] width 78 height 78
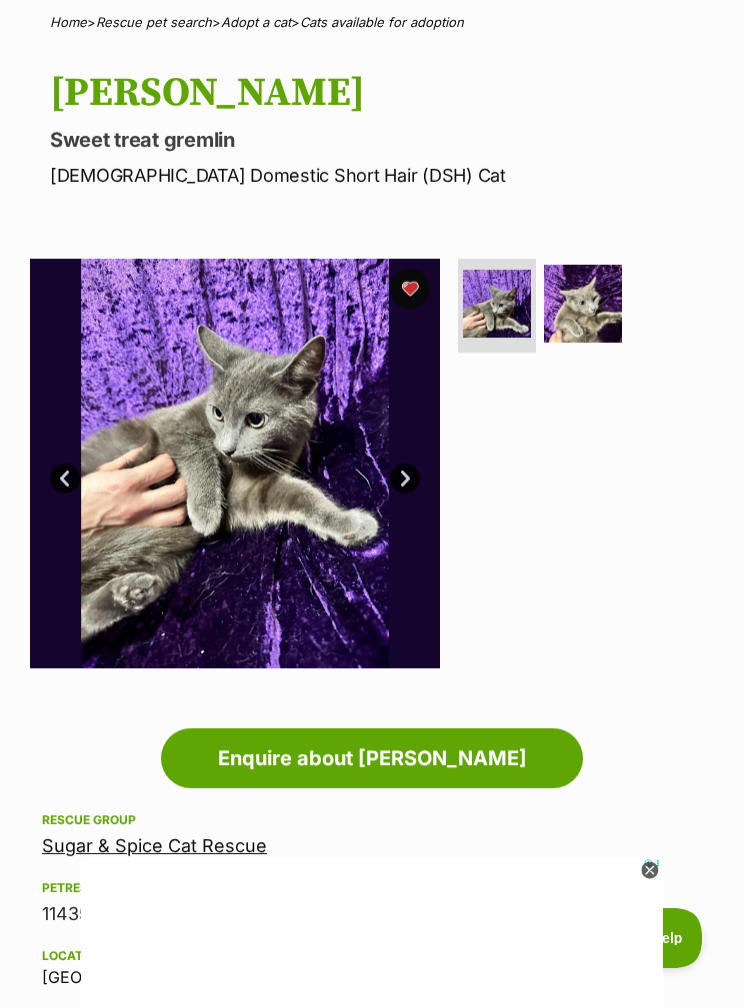
click at [599, 293] on img at bounding box center [583, 304] width 78 height 78
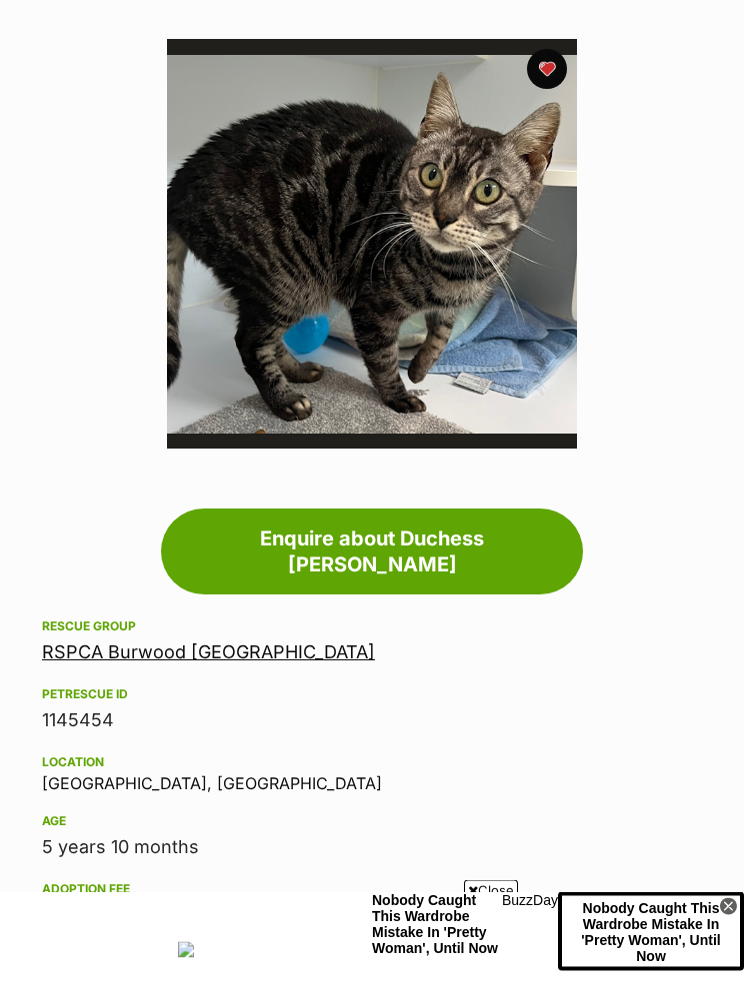
scroll to position [354, 0]
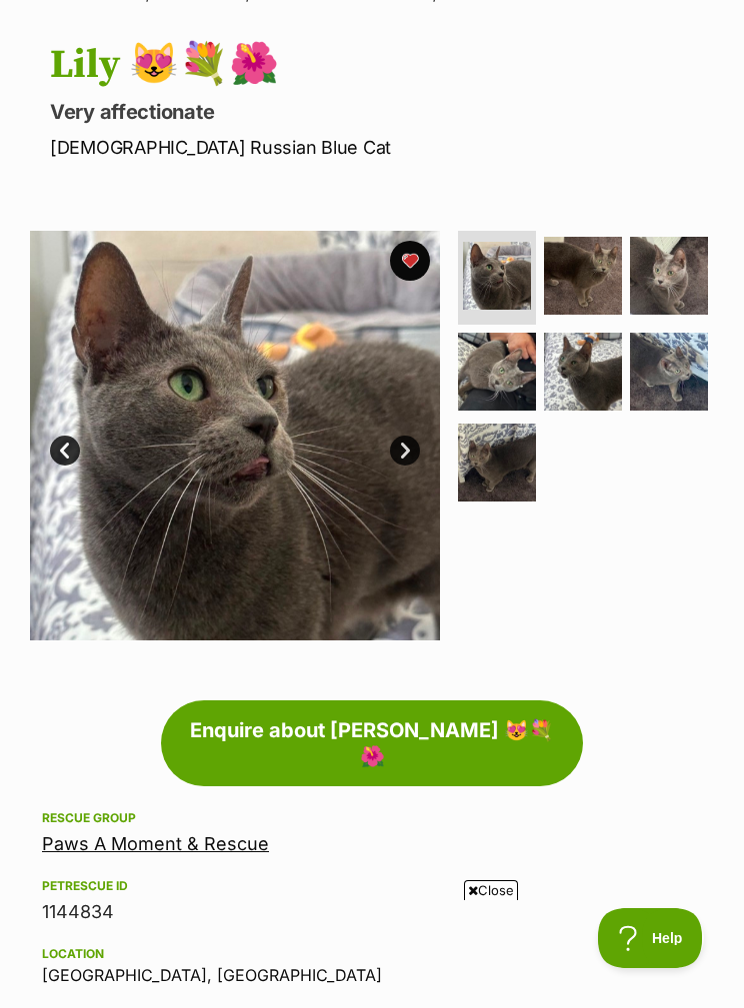
scroll to position [165, 0]
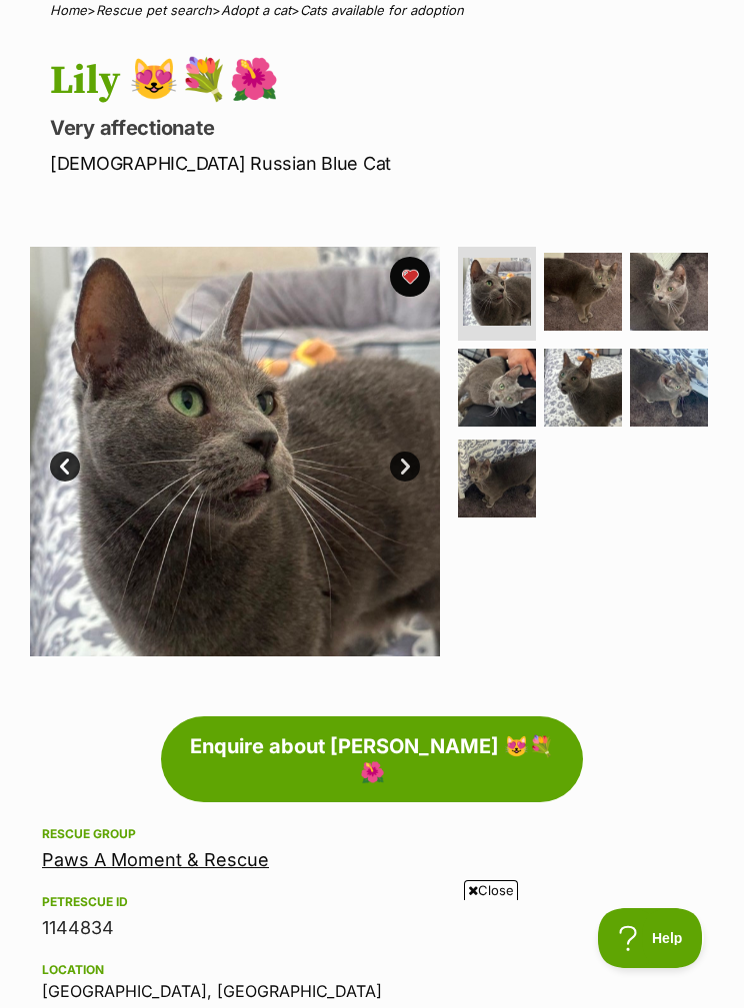
click at [674, 285] on img at bounding box center [669, 292] width 78 height 78
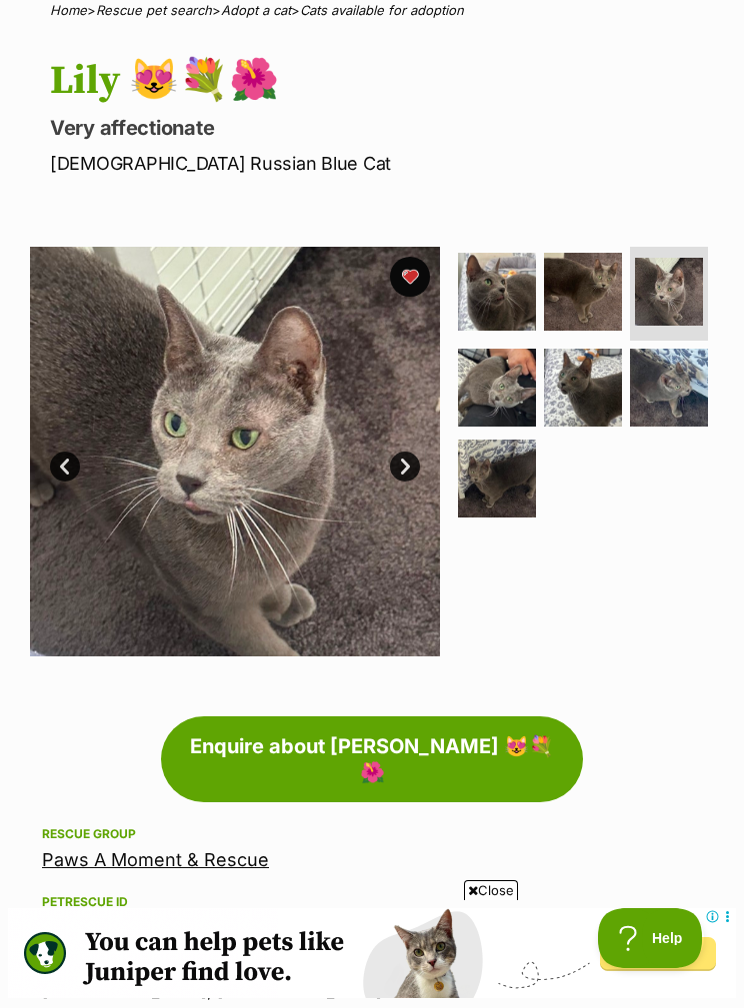
scroll to position [0, 0]
click at [592, 290] on img at bounding box center [583, 292] width 78 height 78
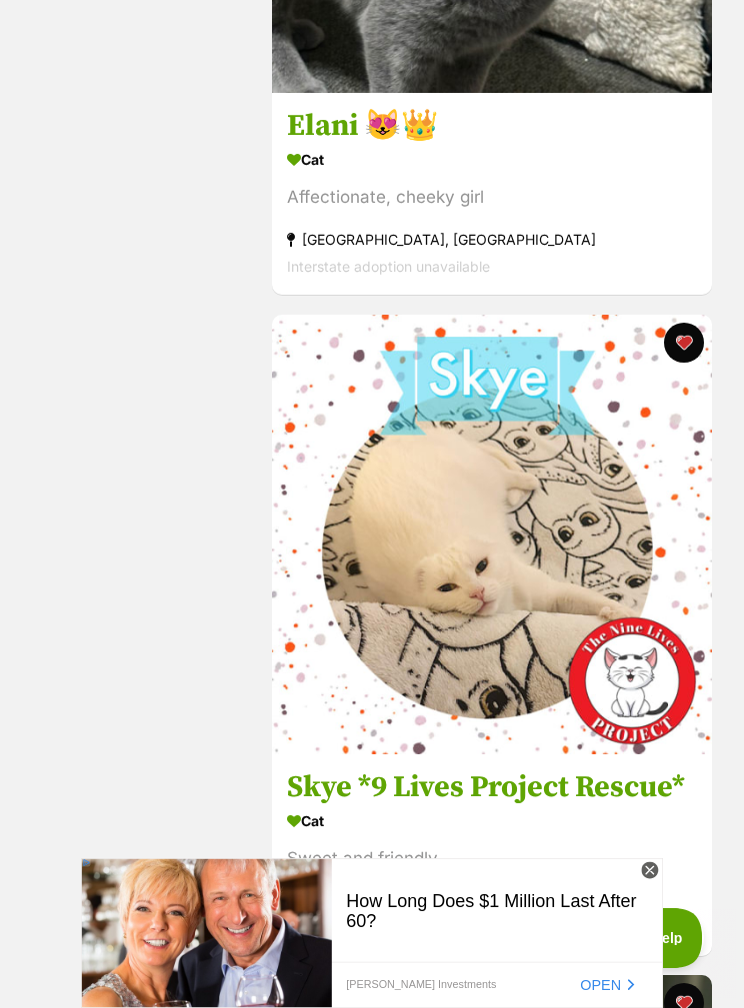
scroll to position [5418, 0]
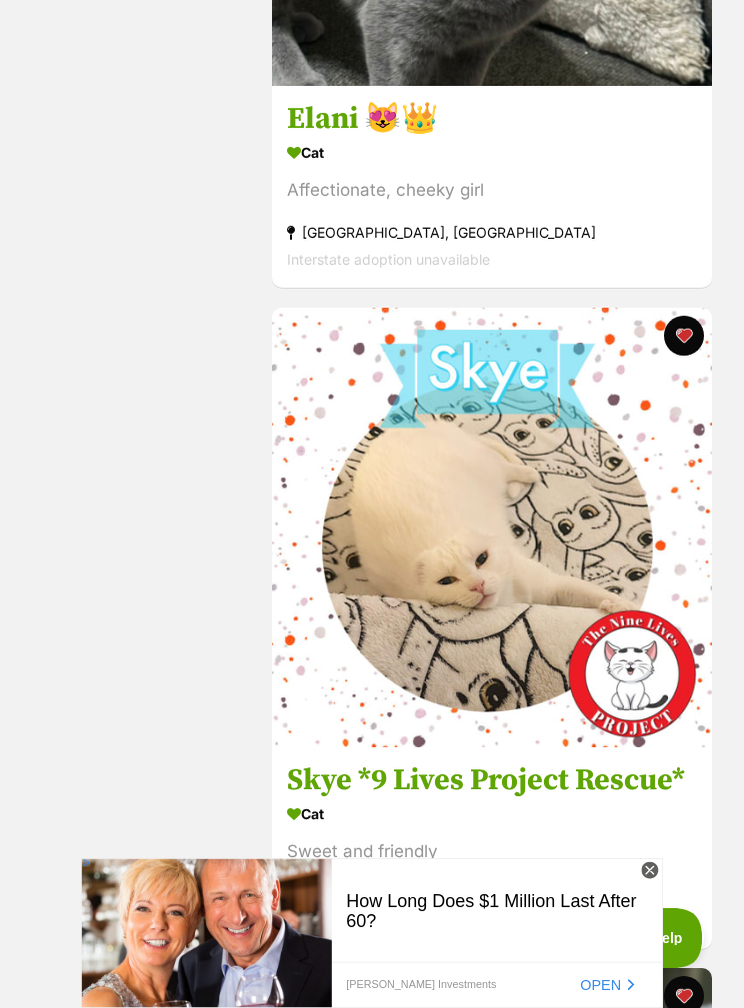
click at [650, 880] on icon at bounding box center [649, 871] width 17 height 17
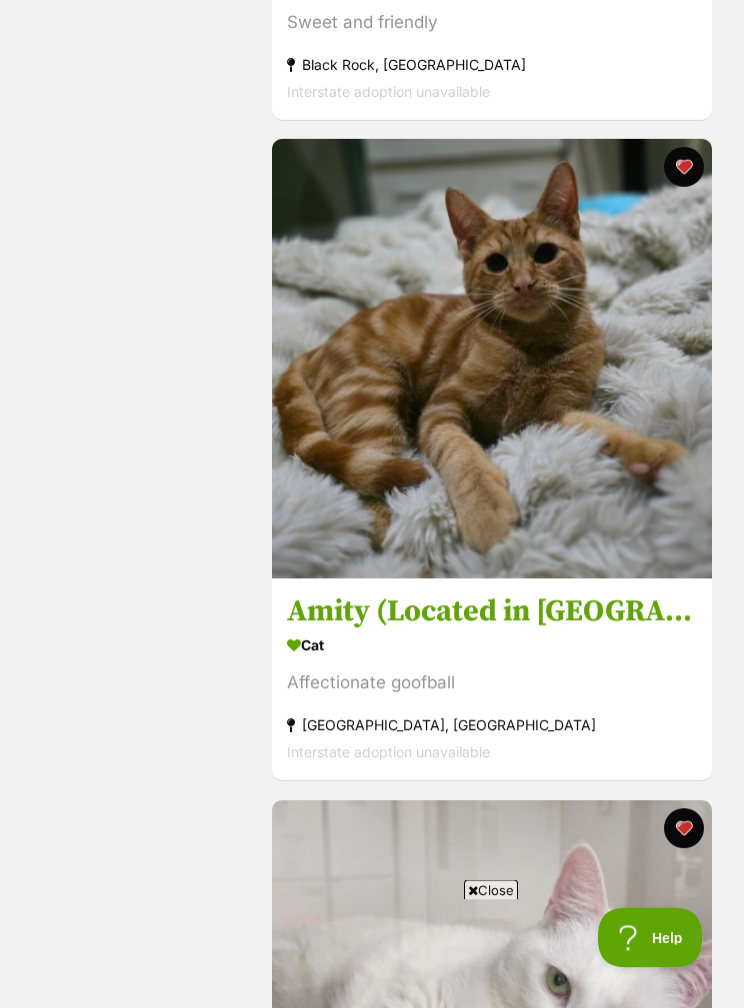
scroll to position [6249, 0]
click at [583, 616] on h3 "Amity (Located in Wantirna South)" at bounding box center [492, 613] width 410 height 38
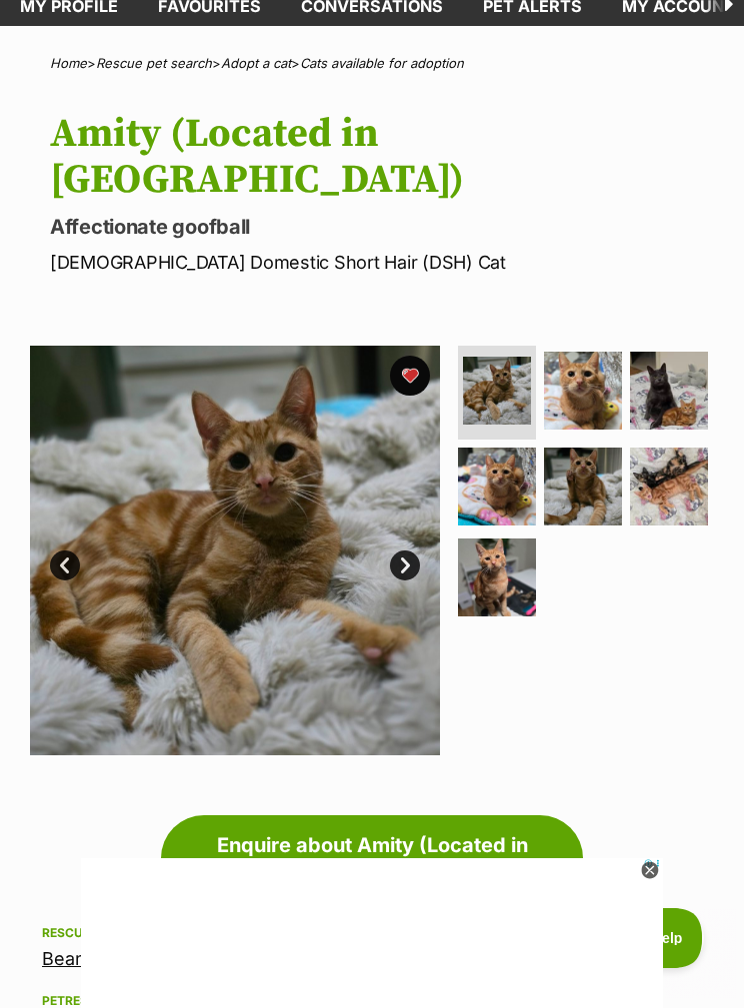
click at [666, 352] on img at bounding box center [669, 391] width 78 height 78
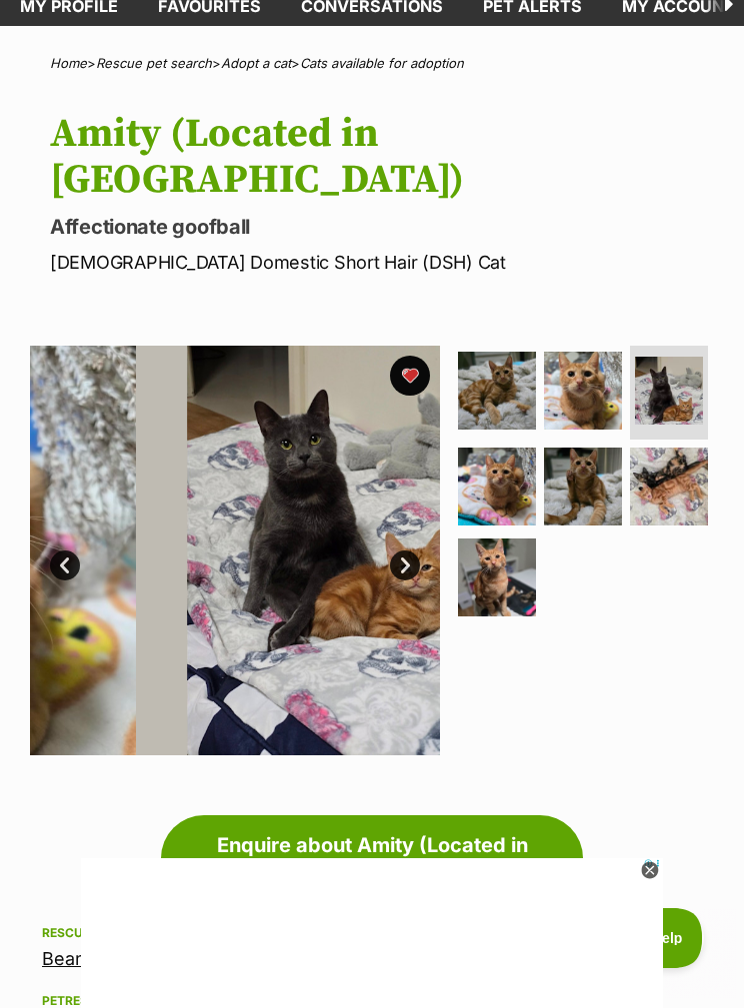
click at [677, 357] on img at bounding box center [669, 391] width 68 height 68
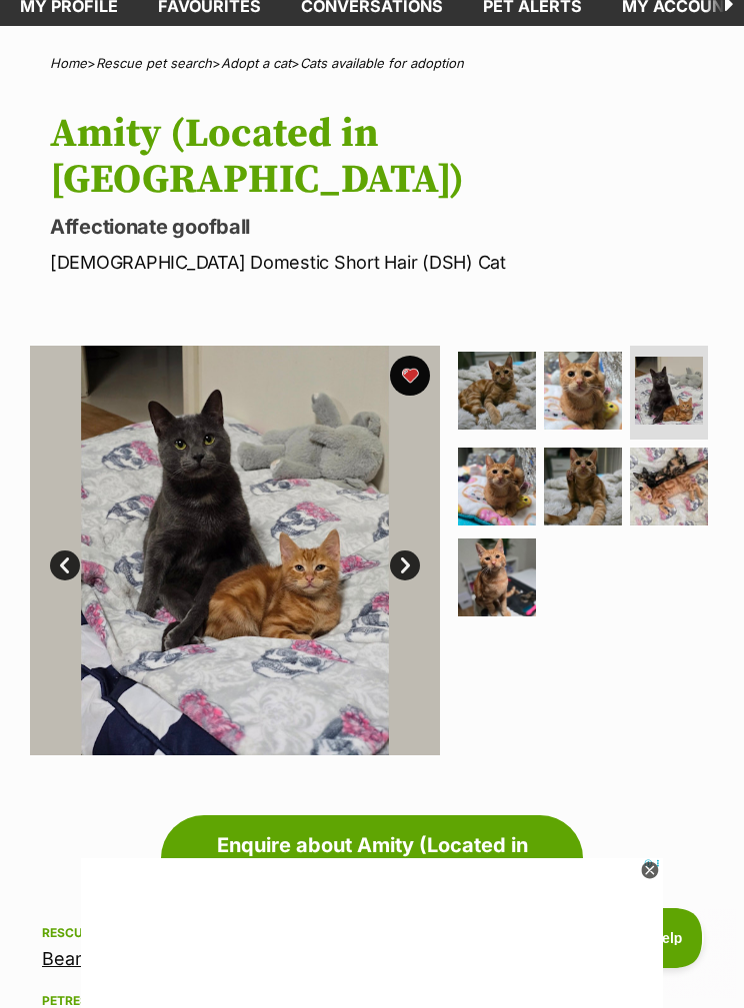
click at [501, 448] on img at bounding box center [497, 487] width 78 height 78
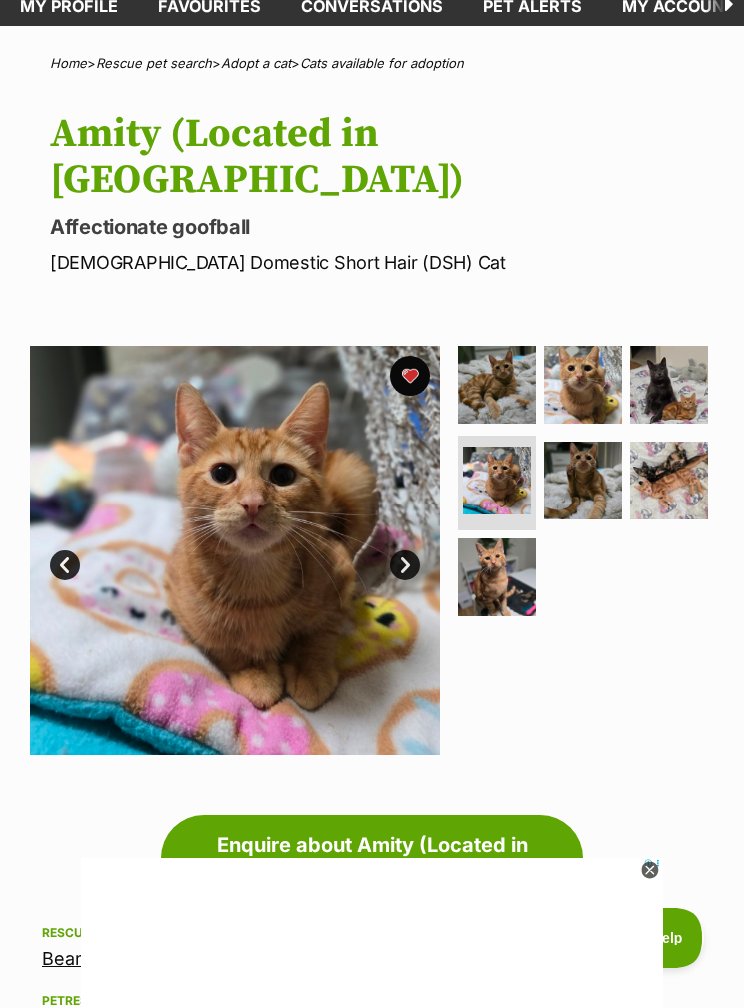
click at [594, 442] on img at bounding box center [583, 481] width 78 height 78
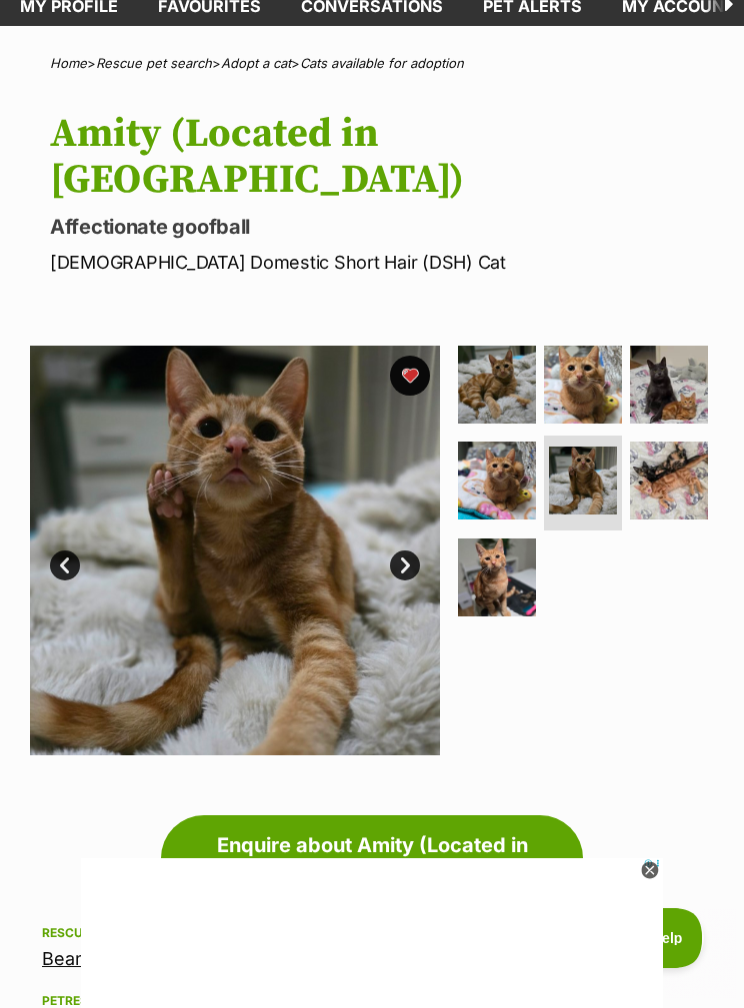
click at [678, 442] on img at bounding box center [669, 481] width 78 height 78
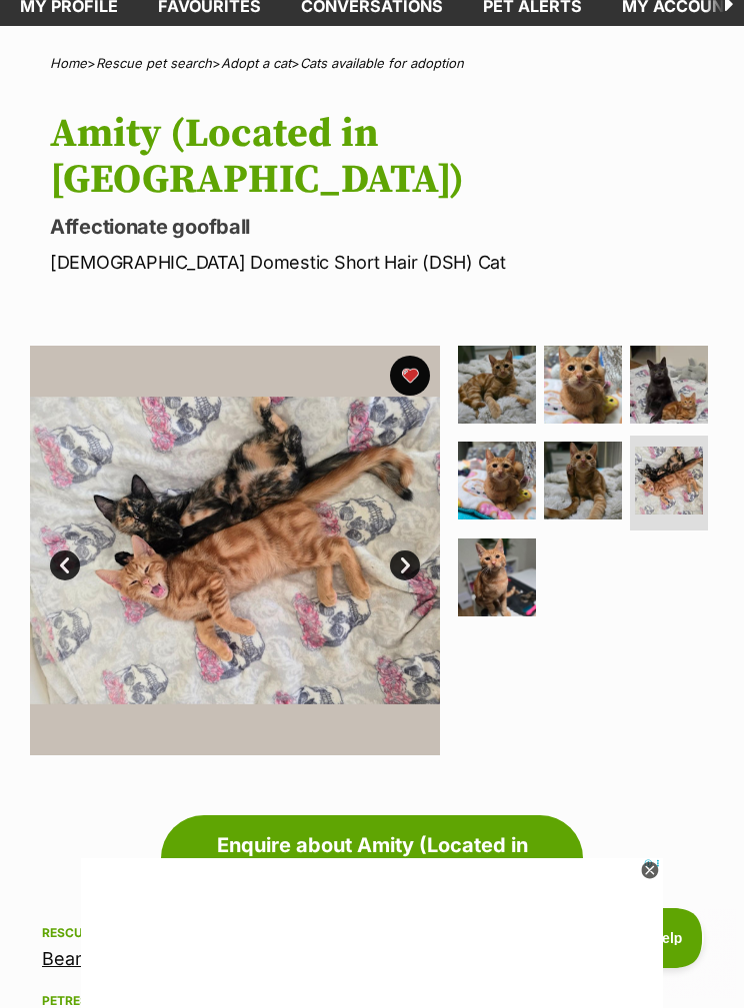
click at [512, 539] on img at bounding box center [497, 578] width 78 height 78
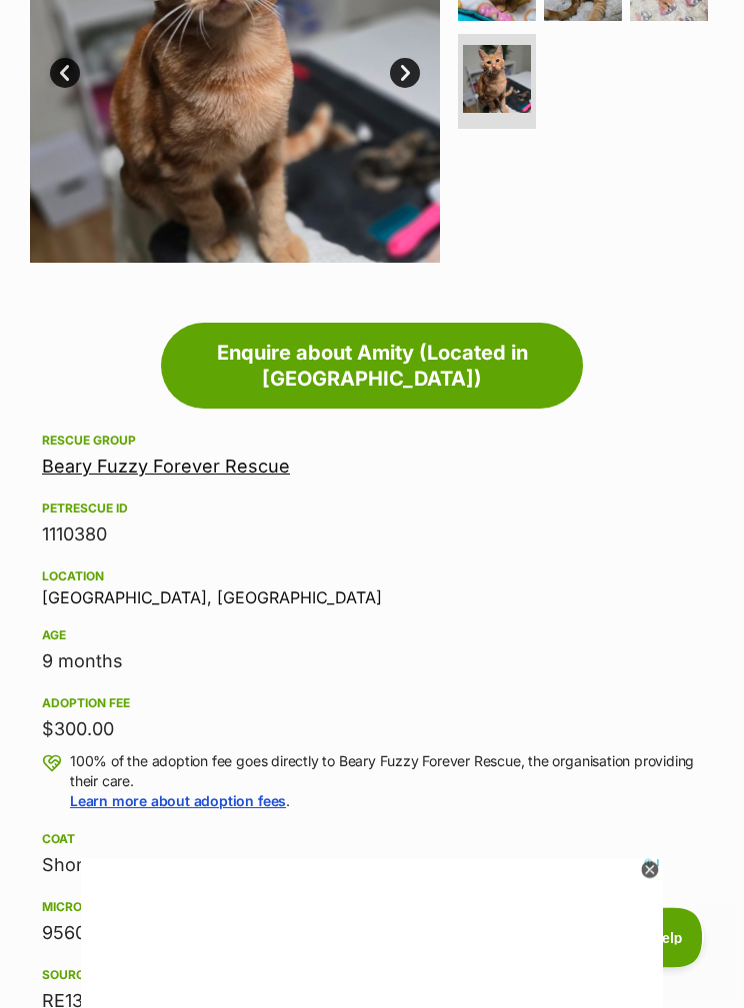
scroll to position [583, 0]
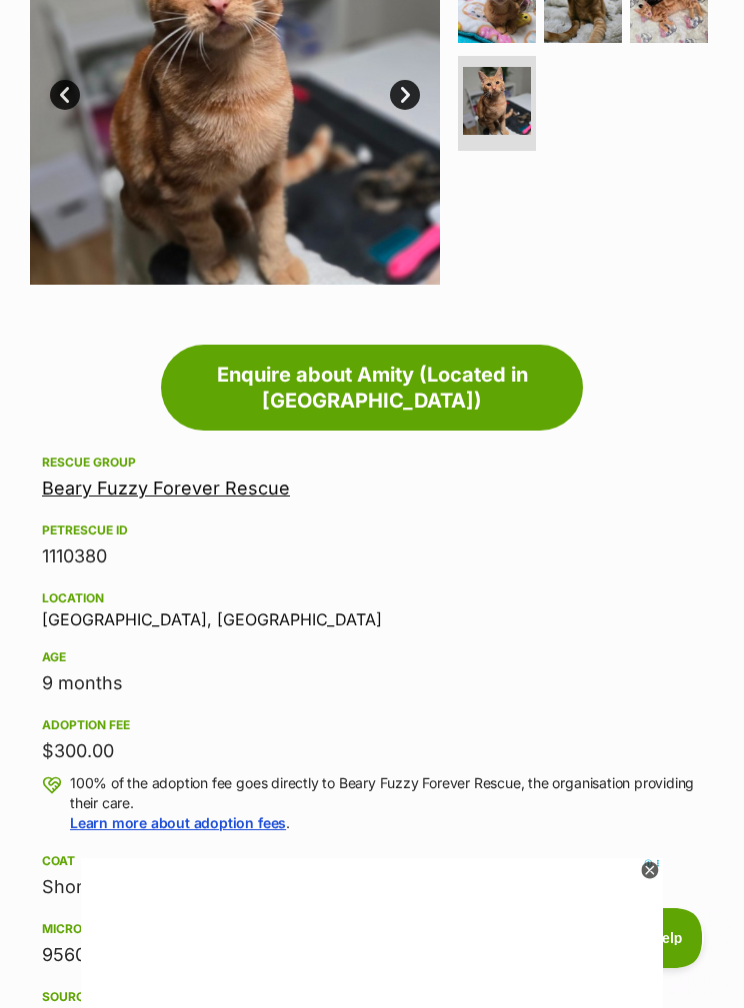
click at [254, 478] on link "Beary Fuzzy Forever Rescue" at bounding box center [166, 488] width 248 height 21
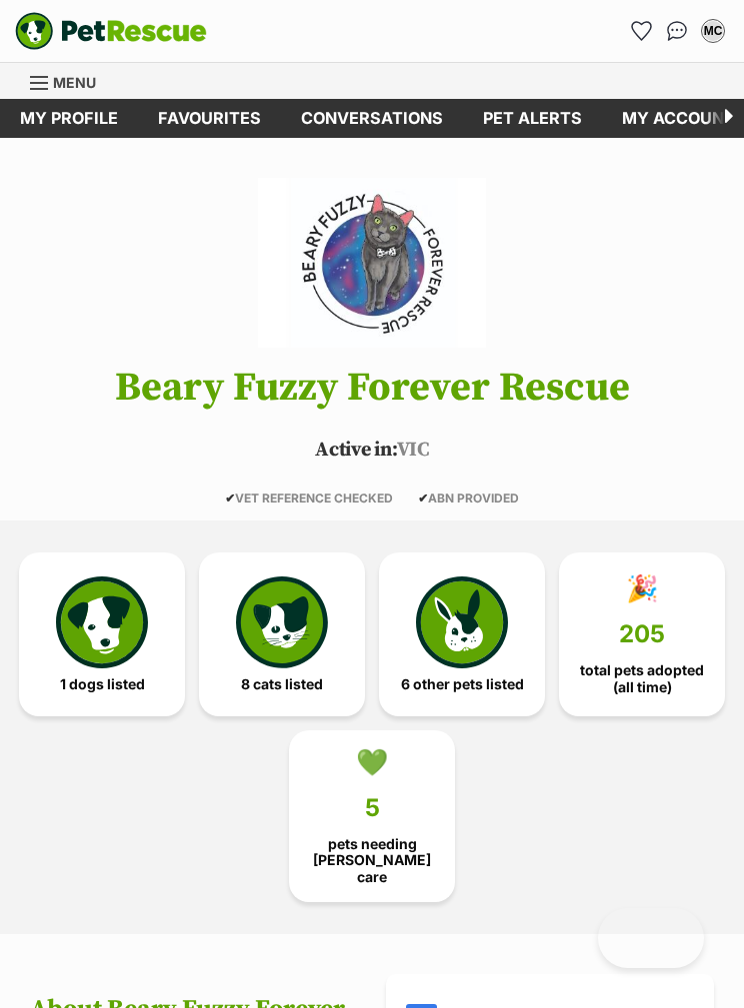
click at [318, 597] on img at bounding box center [282, 623] width 92 height 92
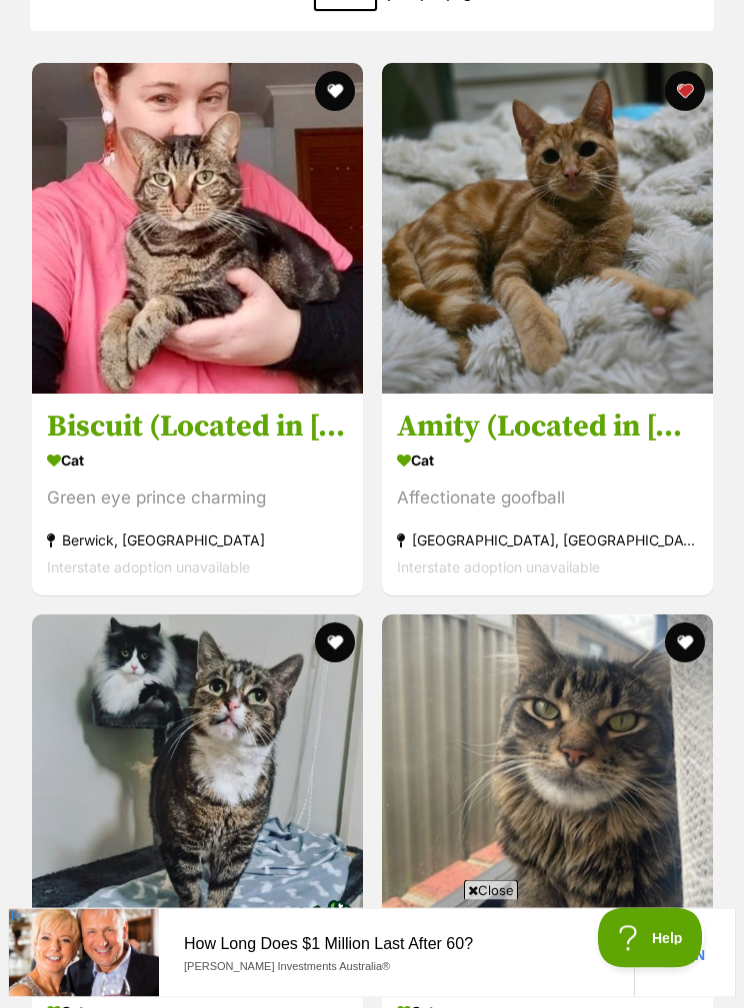
scroll to position [2512, 0]
click at [591, 414] on h3 "Amity (Located in [GEOGRAPHIC_DATA])" at bounding box center [547, 427] width 301 height 38
click at [274, 410] on h3 "Biscuit (Located in [GEOGRAPHIC_DATA])" at bounding box center [197, 427] width 301 height 38
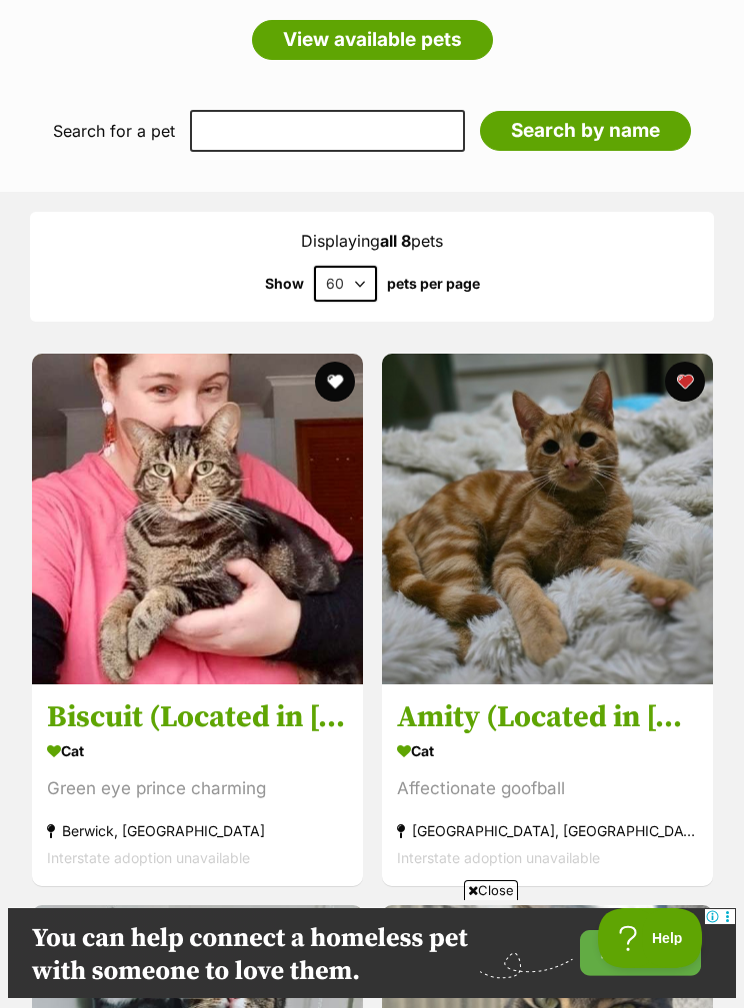
scroll to position [2220, 0]
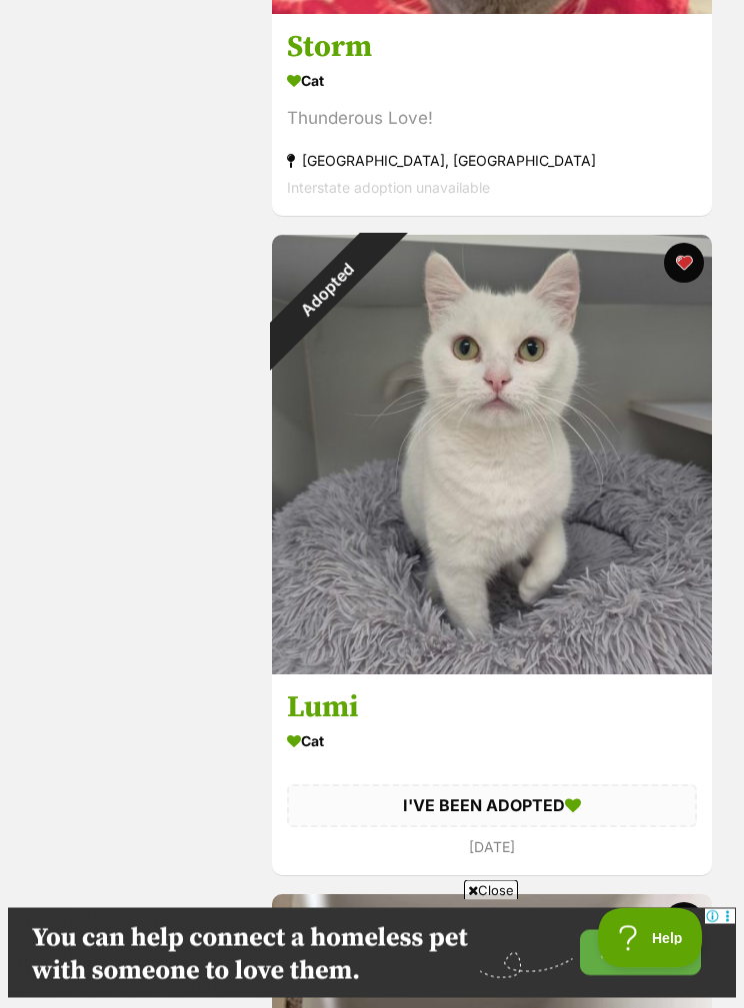
scroll to position [8136, 0]
click at [489, 901] on span "Close" at bounding box center [491, 891] width 54 height 20
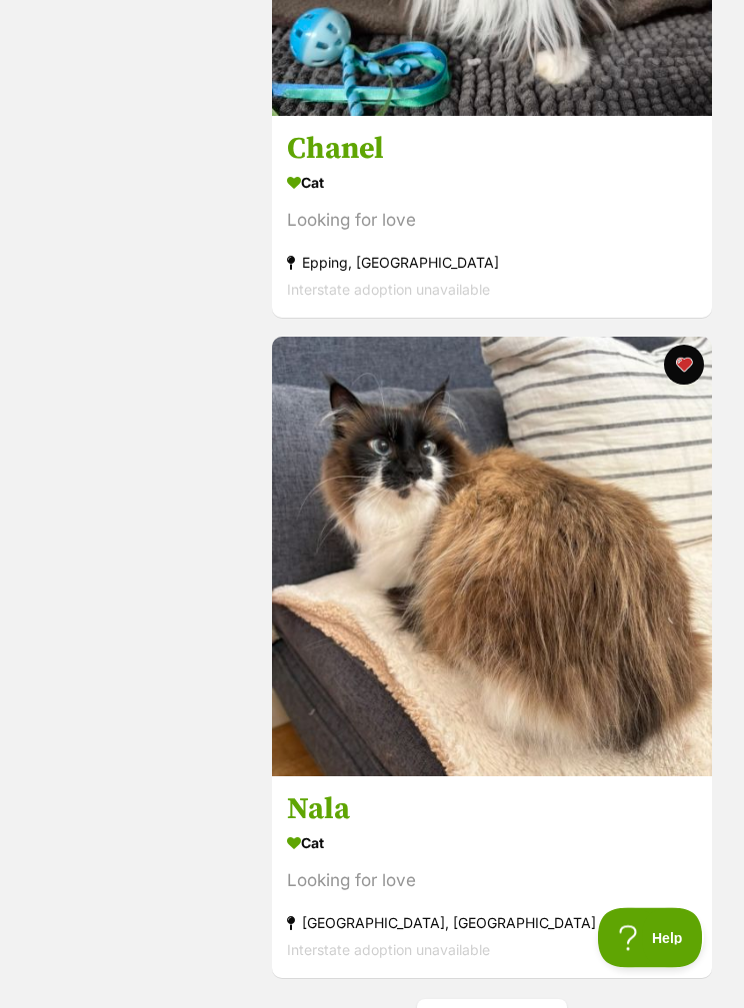
scroll to position [12890, 0]
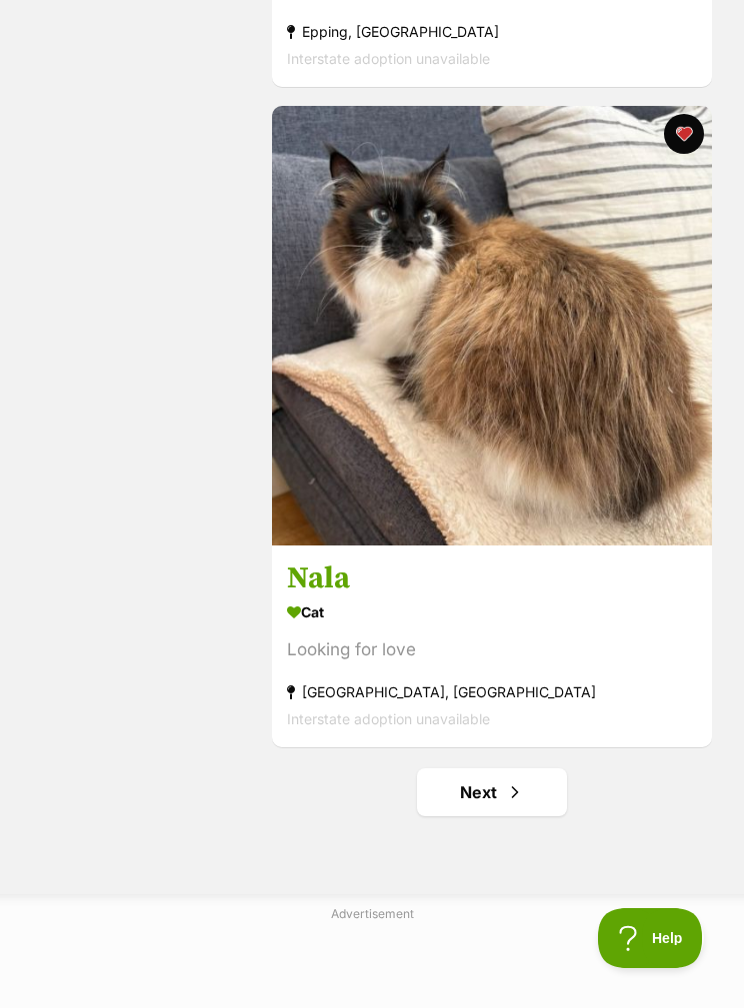
click at [514, 805] on span "Next page" at bounding box center [515, 793] width 20 height 24
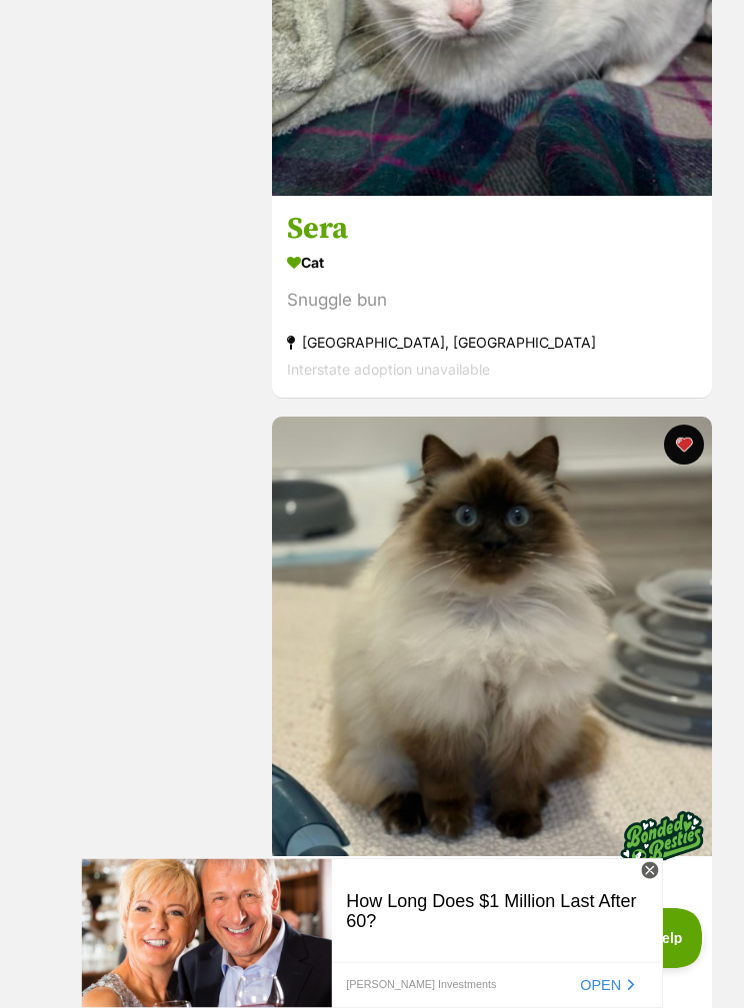
click at [454, 889] on h3 "Aurora & Shiloh" at bounding box center [492, 891] width 410 height 38
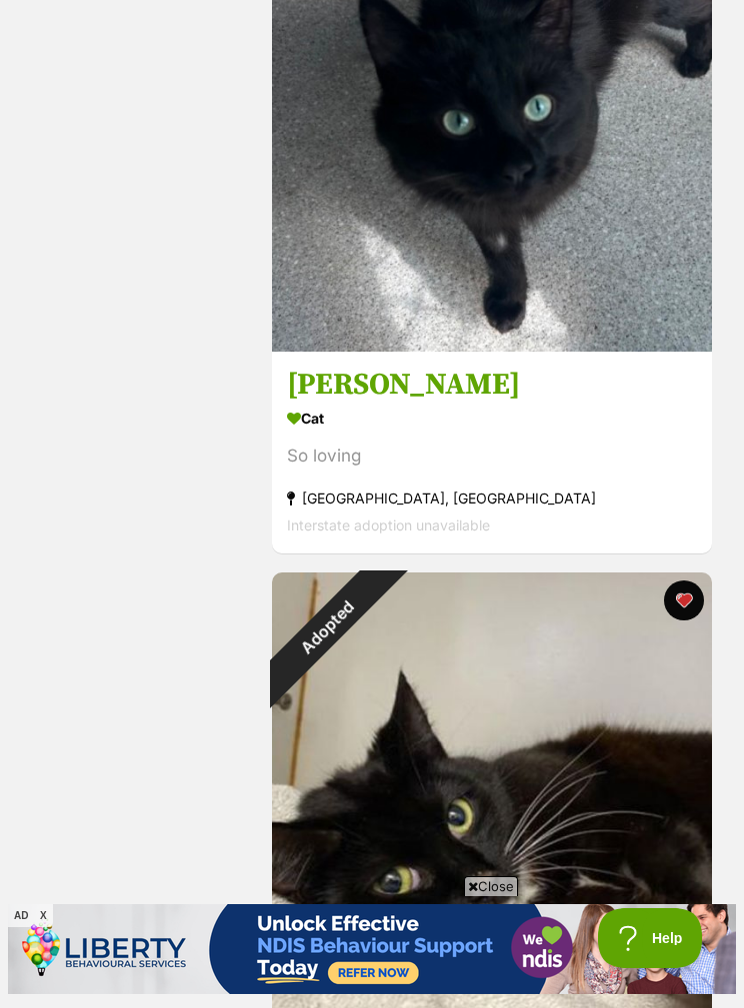
scroll to position [9105, 0]
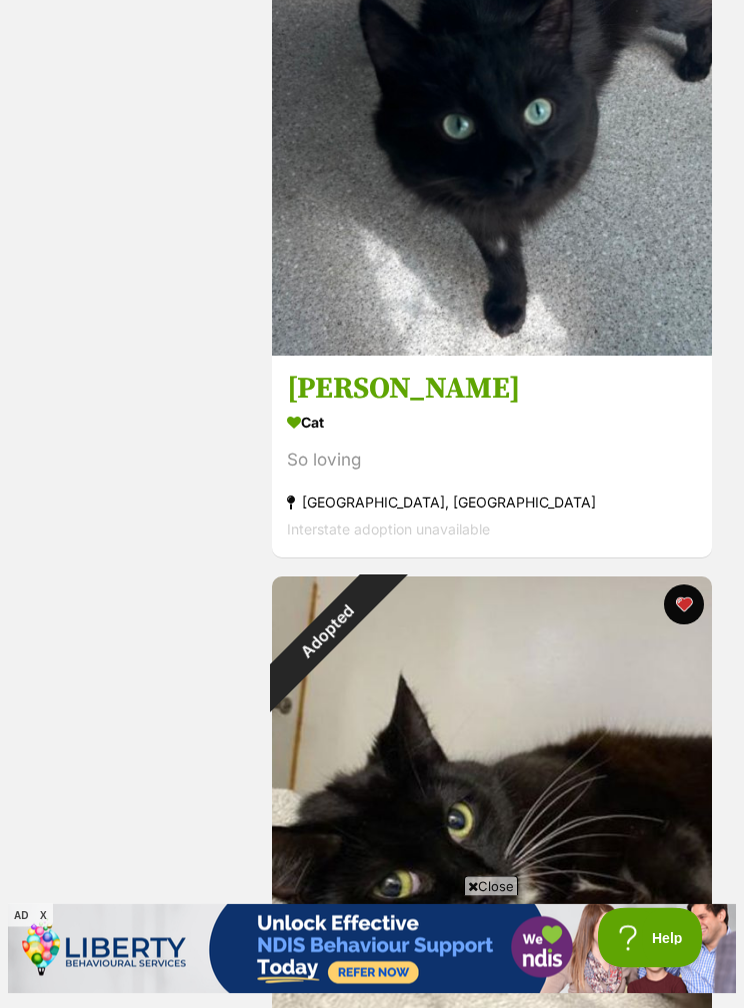
click at [355, 391] on h3 "Fabian" at bounding box center [492, 390] width 410 height 38
click at [334, 384] on h3 "[PERSON_NAME]" at bounding box center [492, 390] width 410 height 38
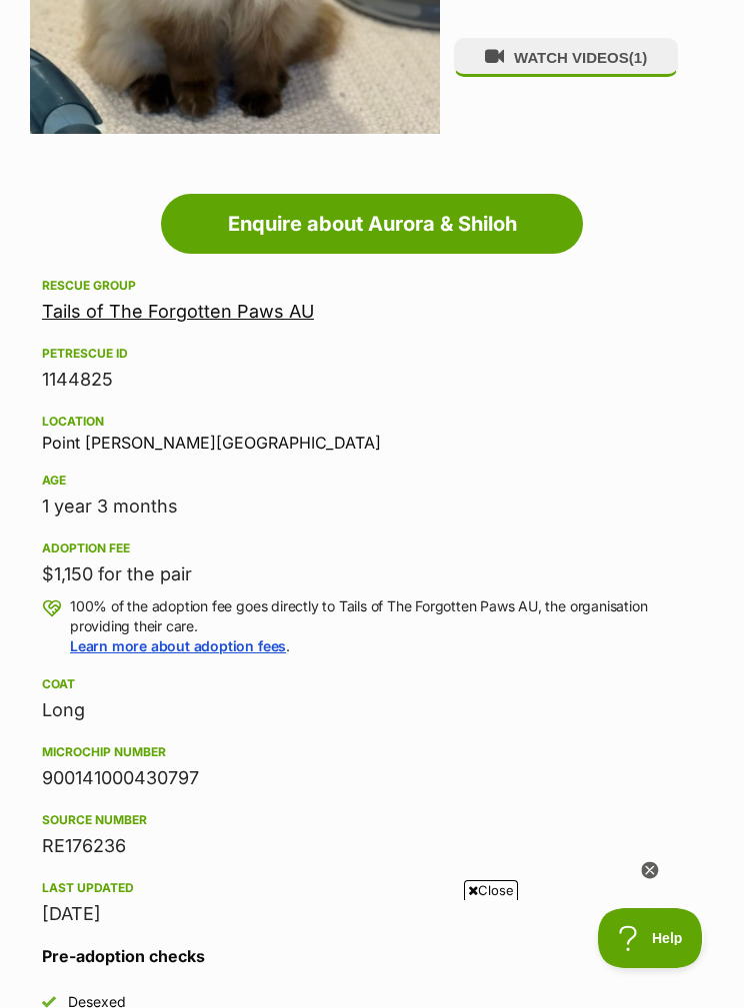
scroll to position [95, 0]
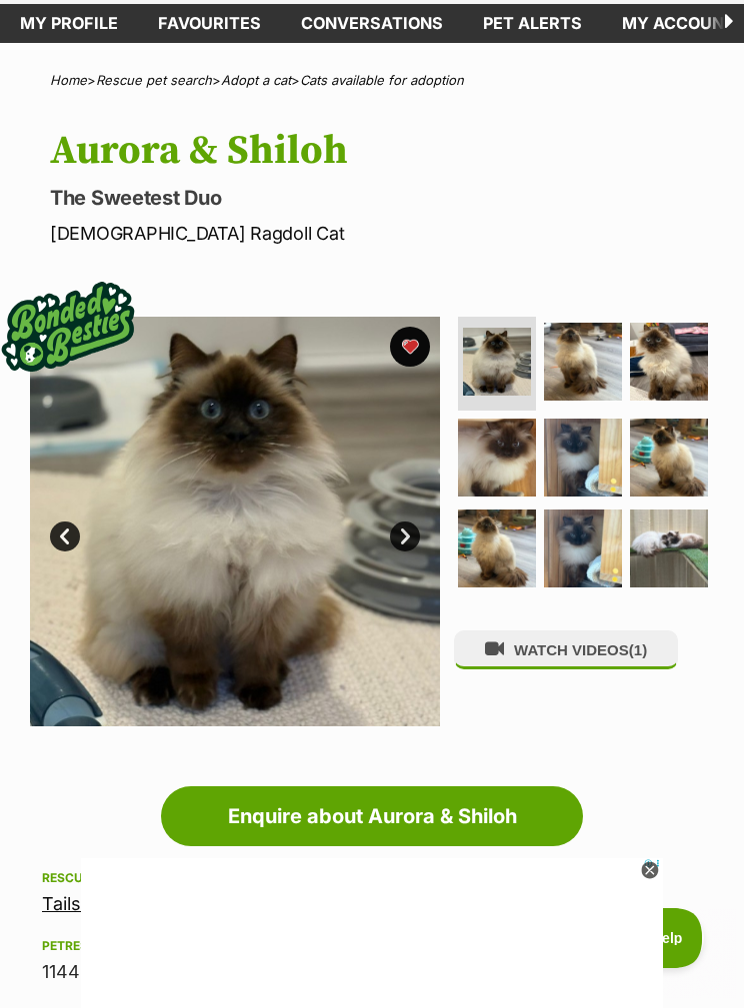
click at [672, 530] on img at bounding box center [669, 549] width 78 height 78
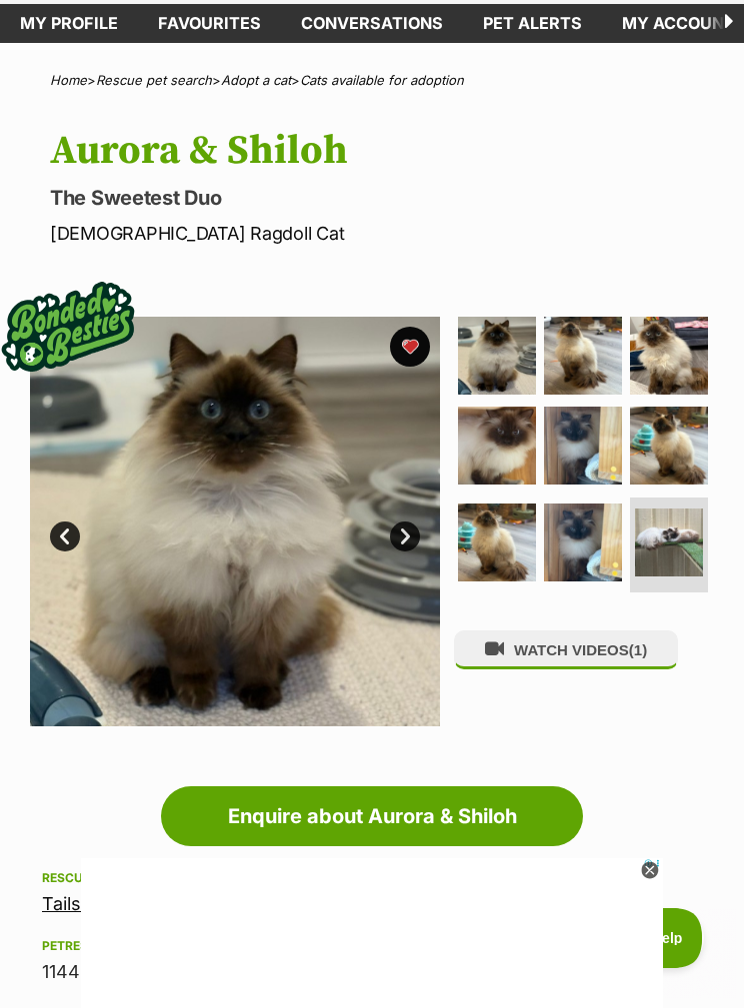
scroll to position [0, 0]
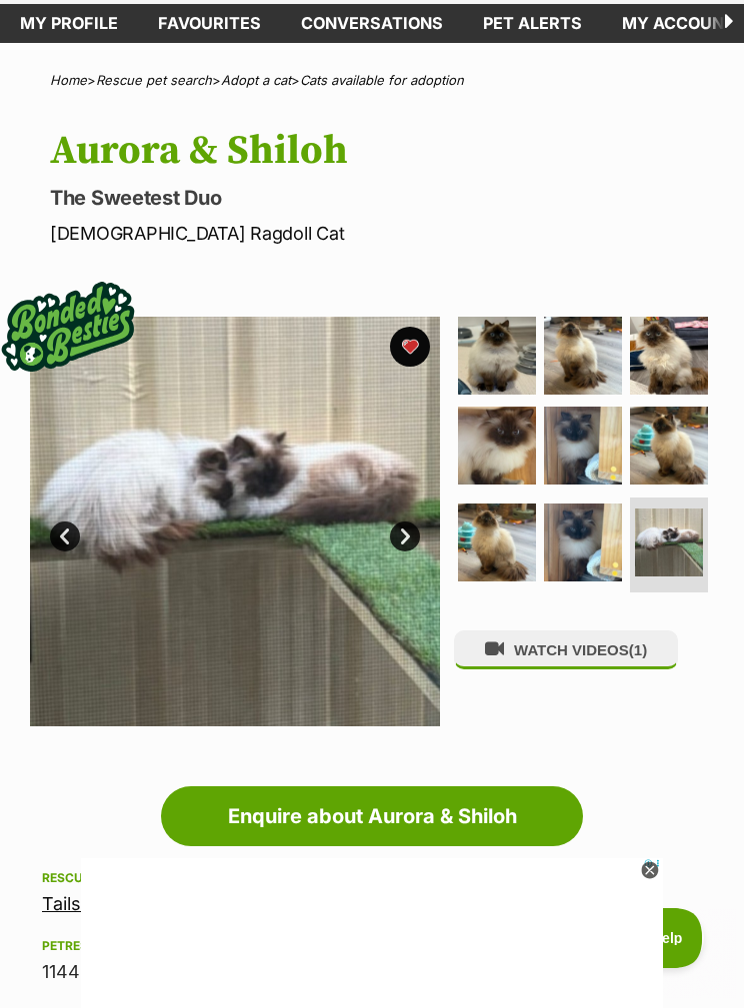
click at [614, 542] on img at bounding box center [583, 543] width 78 height 78
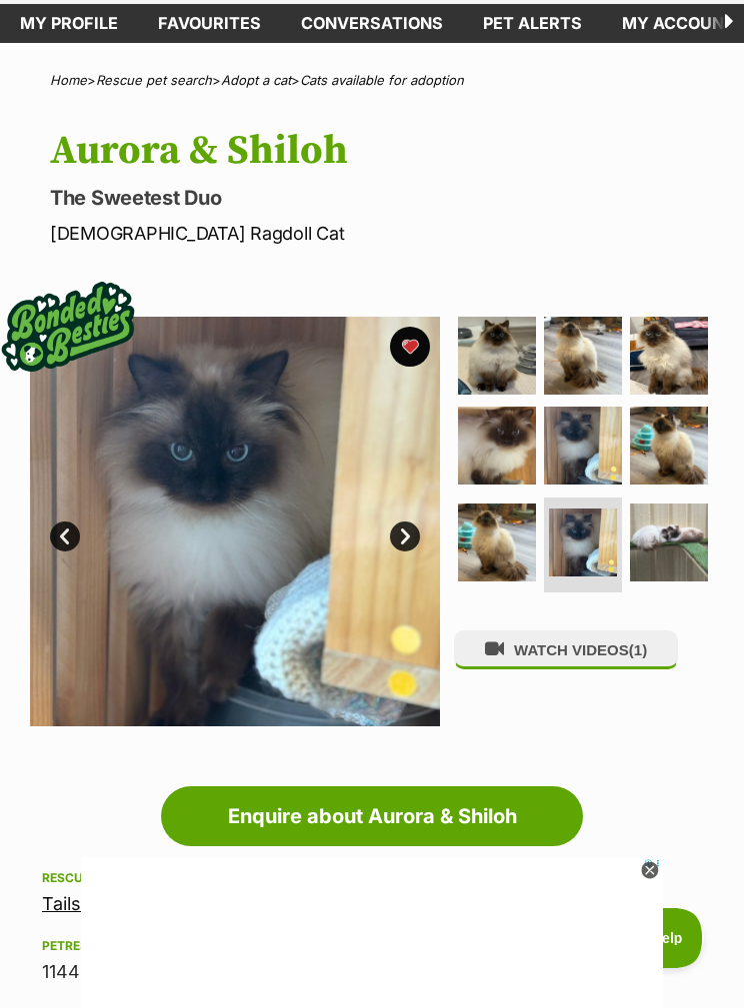
click at [506, 541] on img at bounding box center [497, 543] width 78 height 78
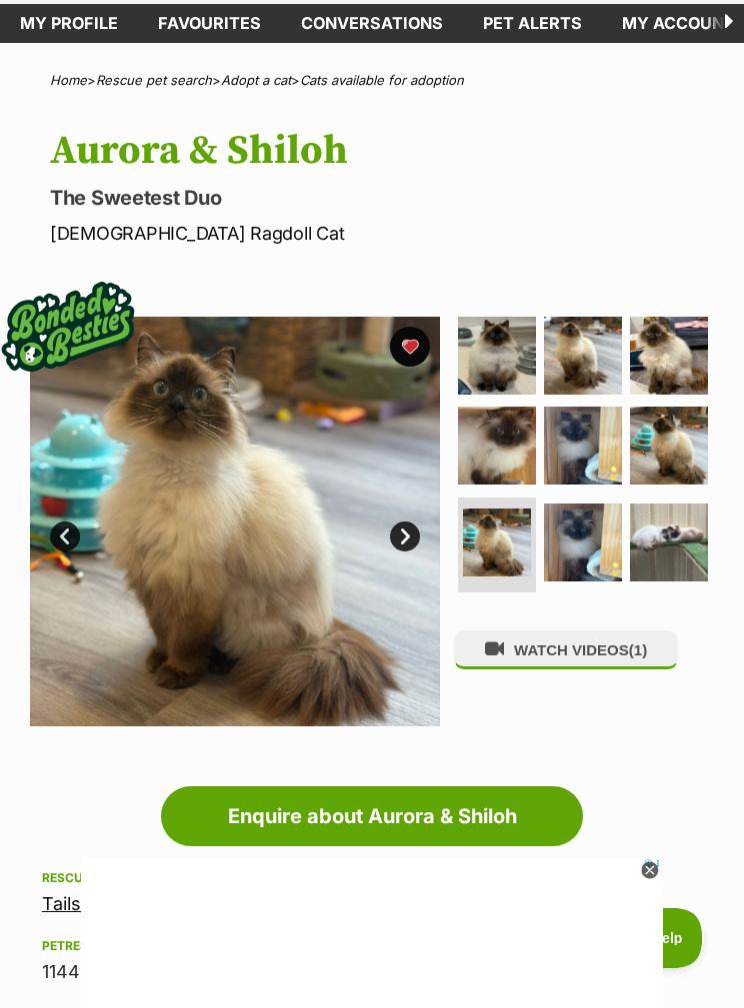
click at [590, 352] on img at bounding box center [583, 356] width 78 height 78
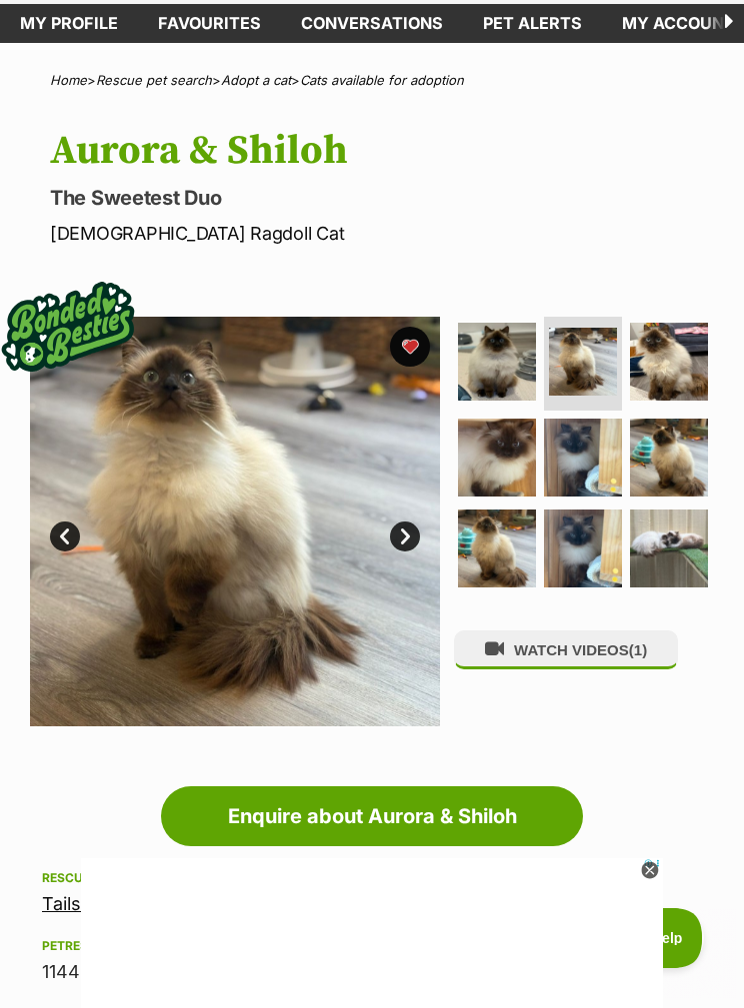
click at [682, 364] on img at bounding box center [669, 362] width 78 height 78
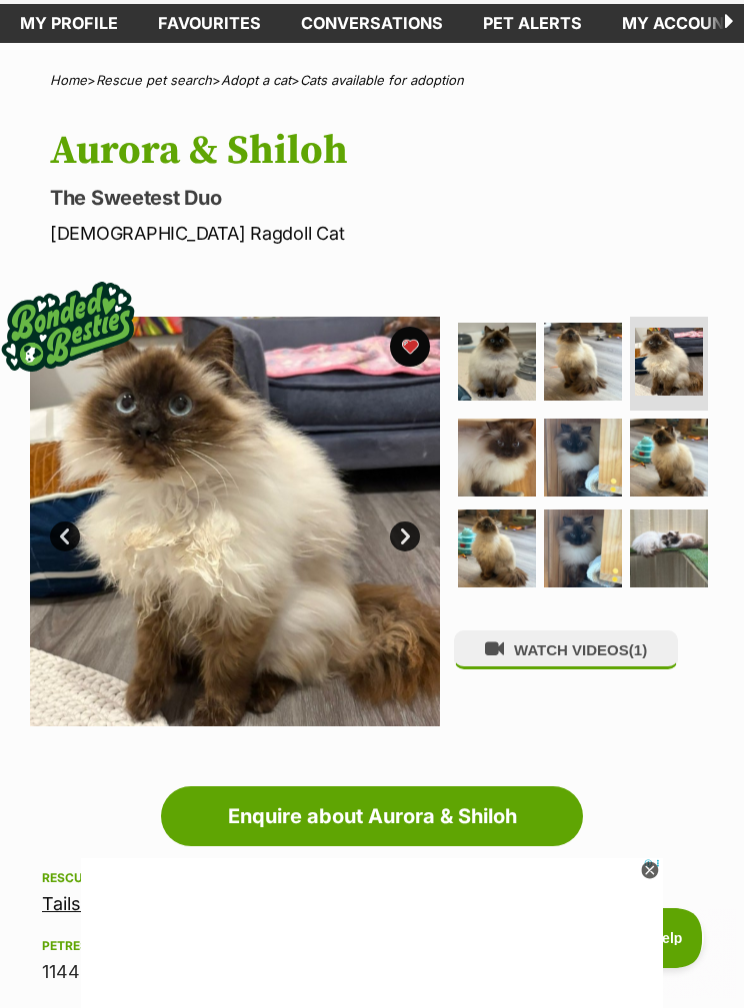
click at [588, 456] on img at bounding box center [583, 458] width 78 height 78
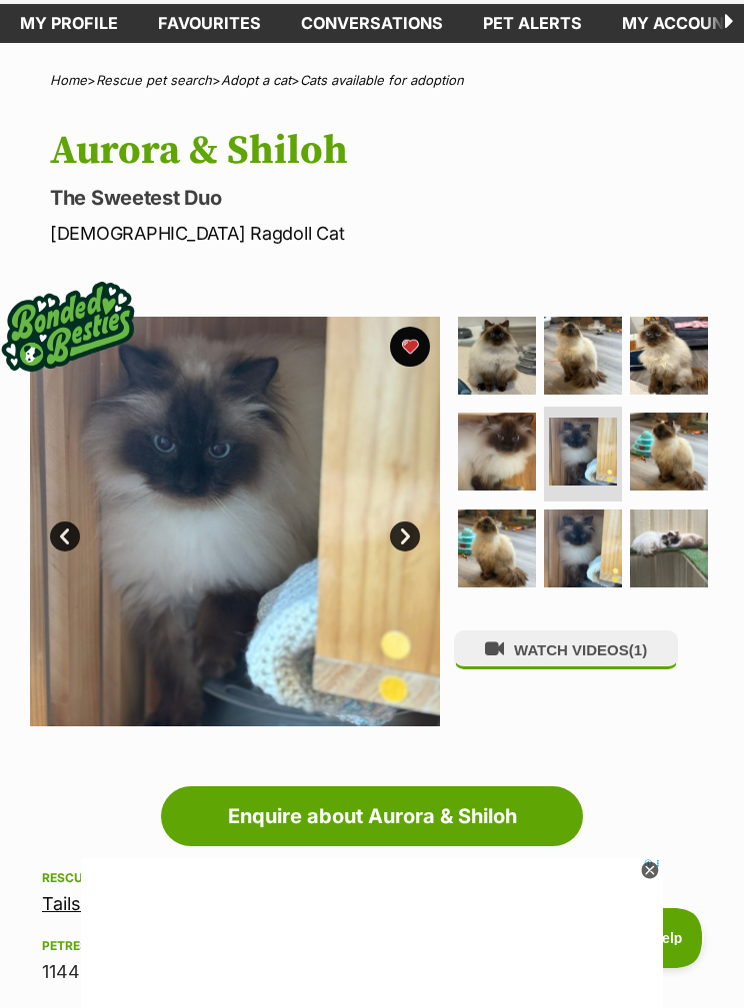
click at [512, 363] on img at bounding box center [497, 356] width 78 height 78
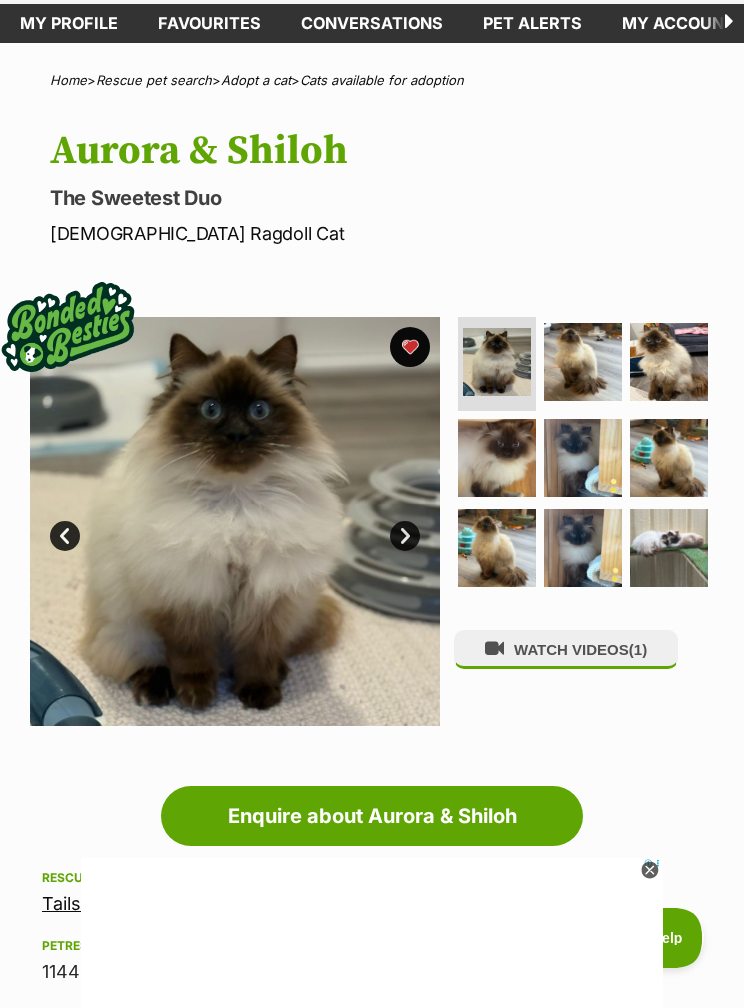
click at [598, 366] on img at bounding box center [583, 362] width 78 height 78
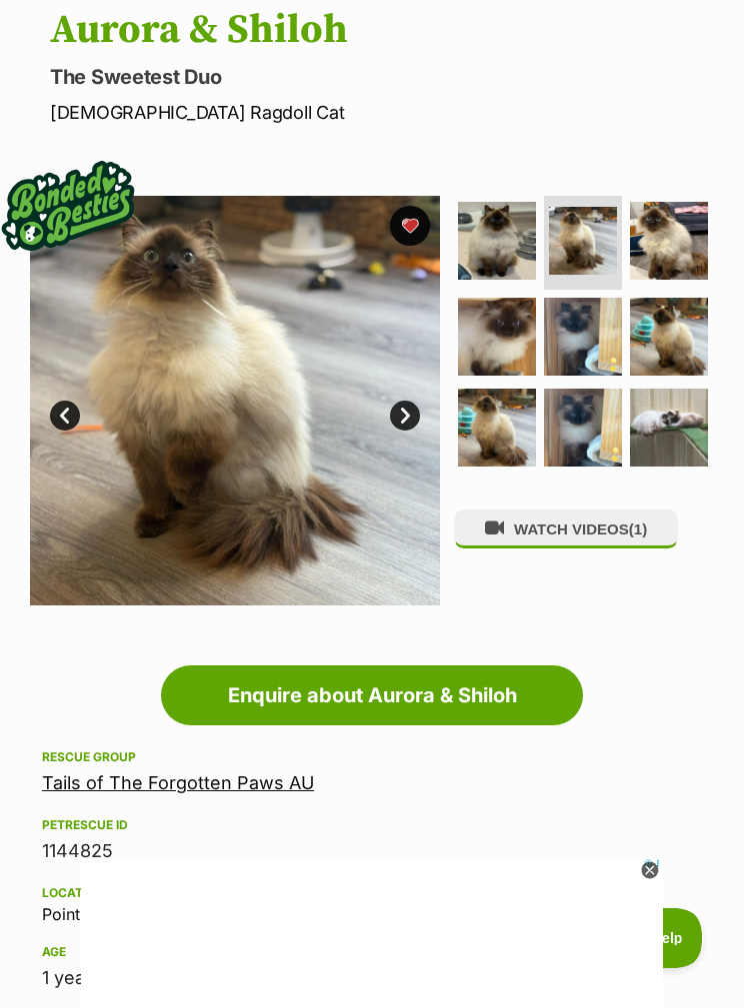
scroll to position [215, 0]
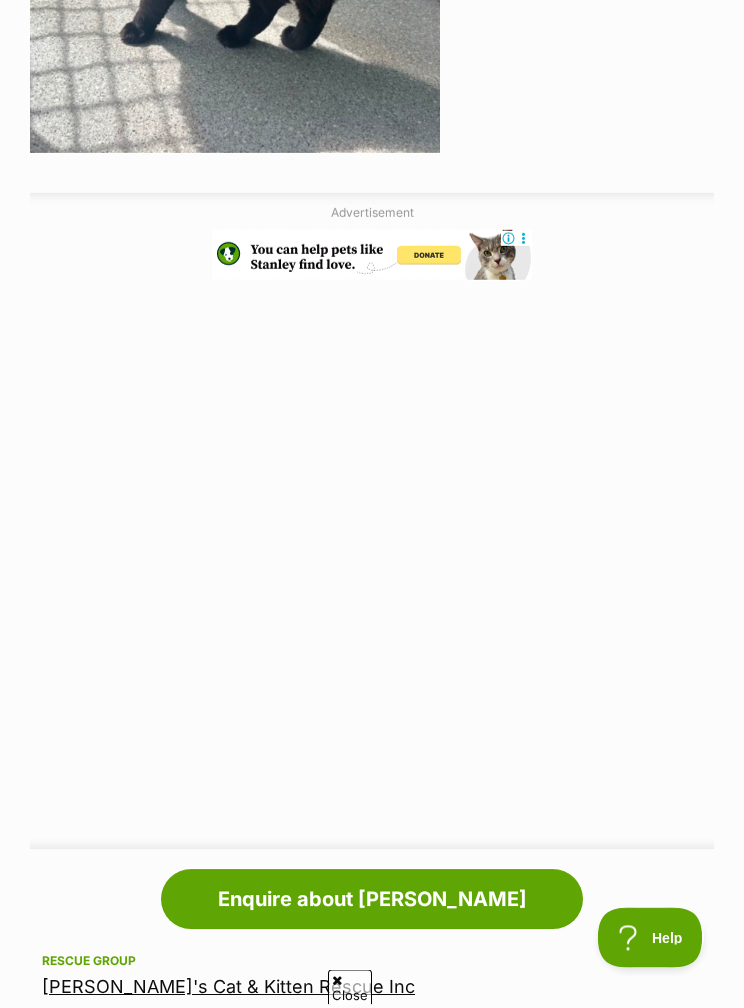
scroll to position [816, 0]
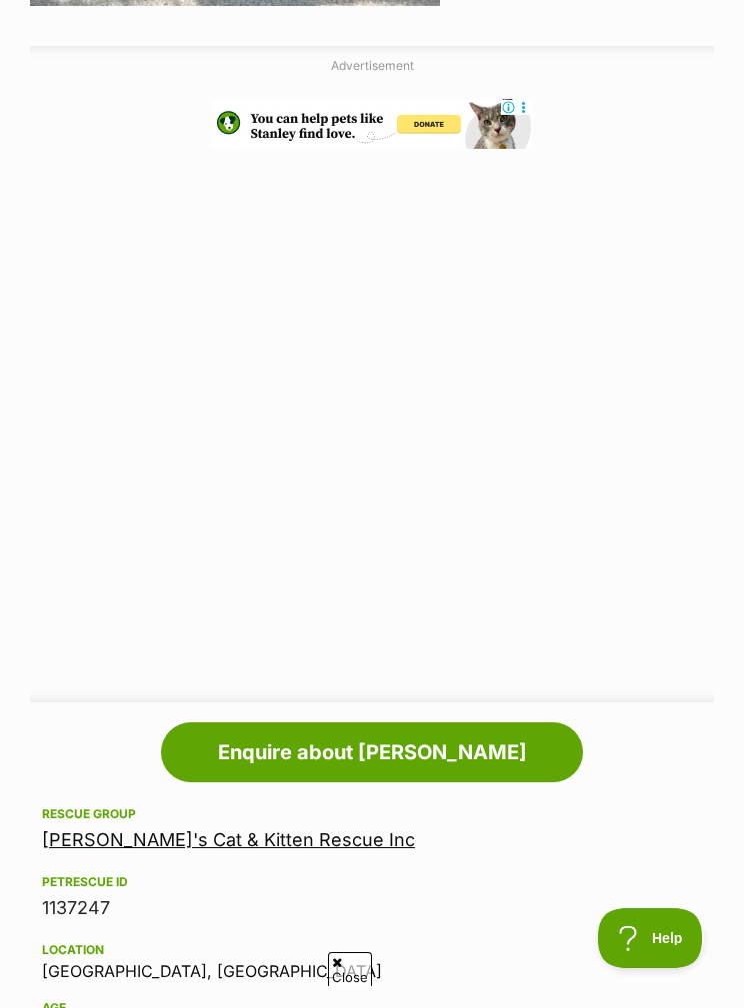
click at [257, 838] on link "[PERSON_NAME]'s Cat & Kitten Rescue Inc" at bounding box center [228, 840] width 373 height 21
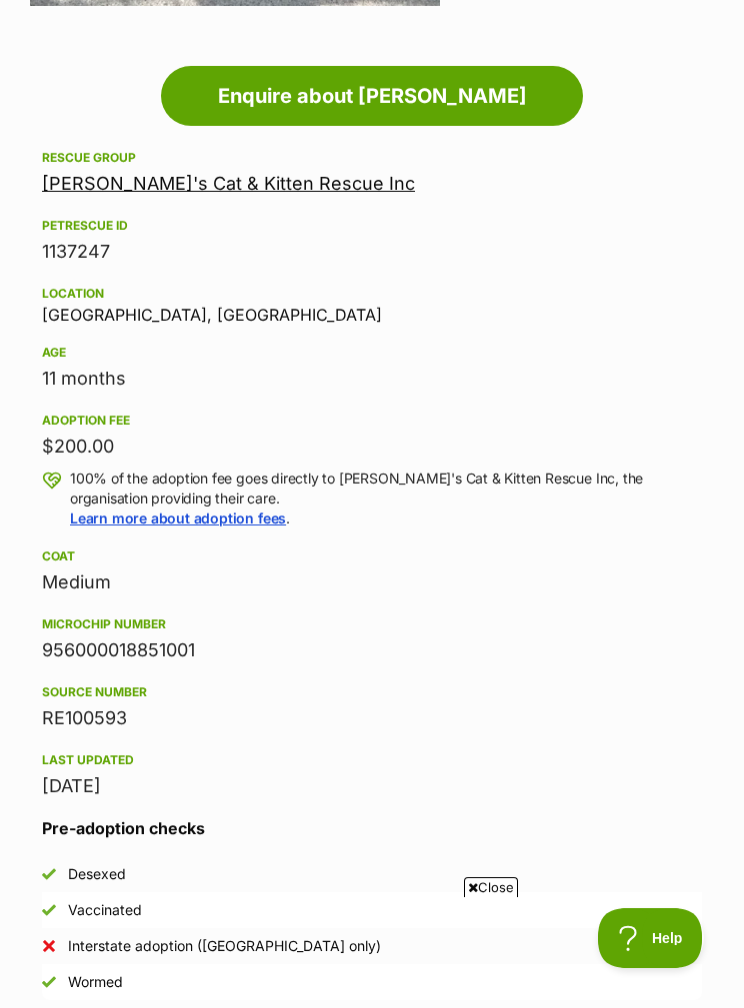
scroll to position [0, 0]
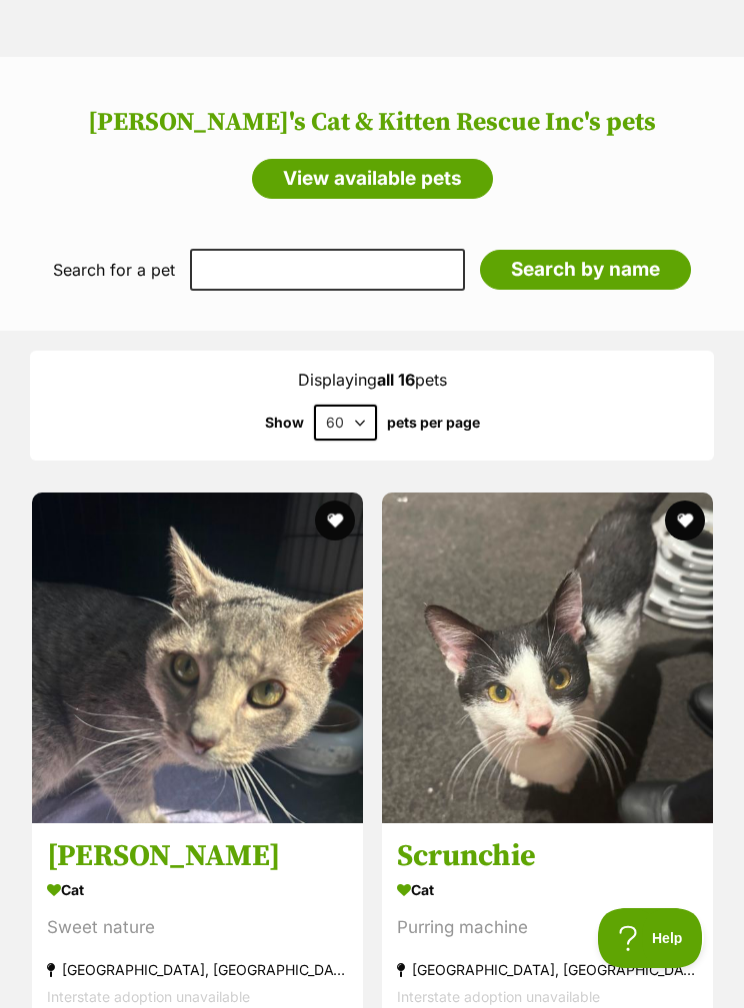
click at [335, 501] on button "favourite" at bounding box center [335, 521] width 40 height 40
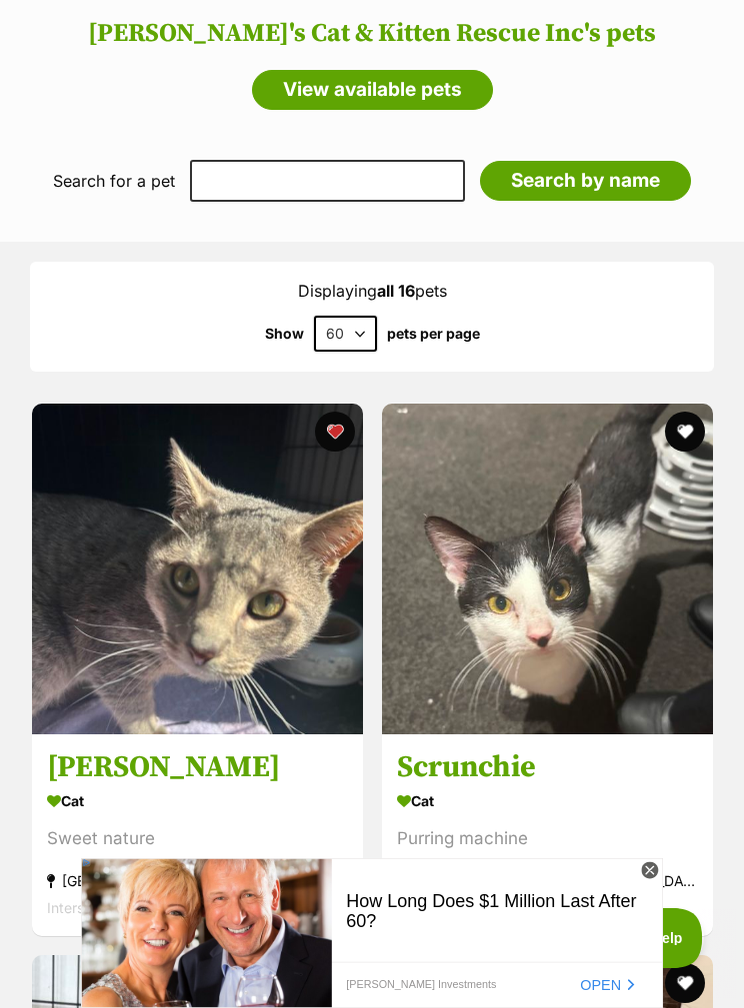
scroll to position [1764, 0]
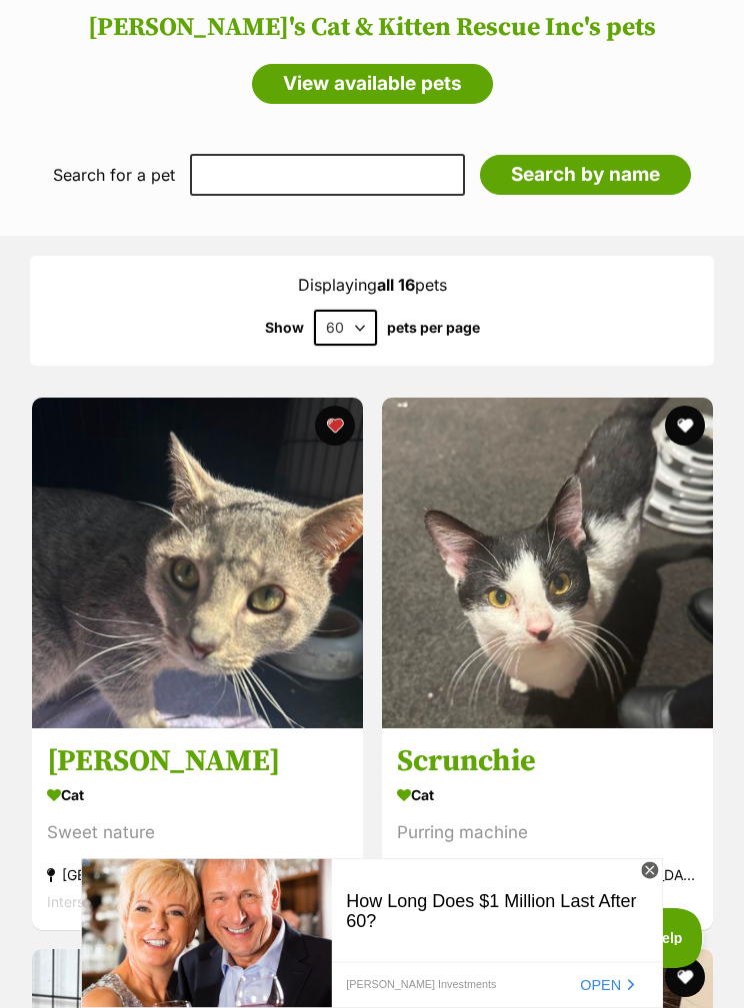
click at [115, 743] on h3 "[PERSON_NAME]" at bounding box center [197, 762] width 301 height 38
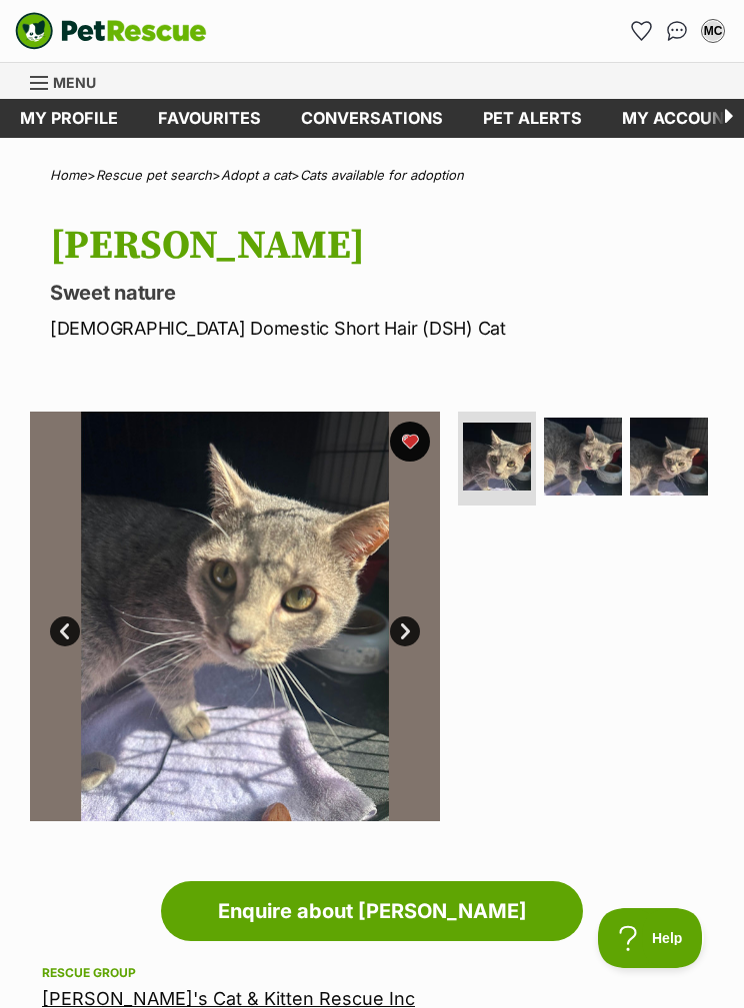
click at [595, 463] on img at bounding box center [583, 457] width 78 height 78
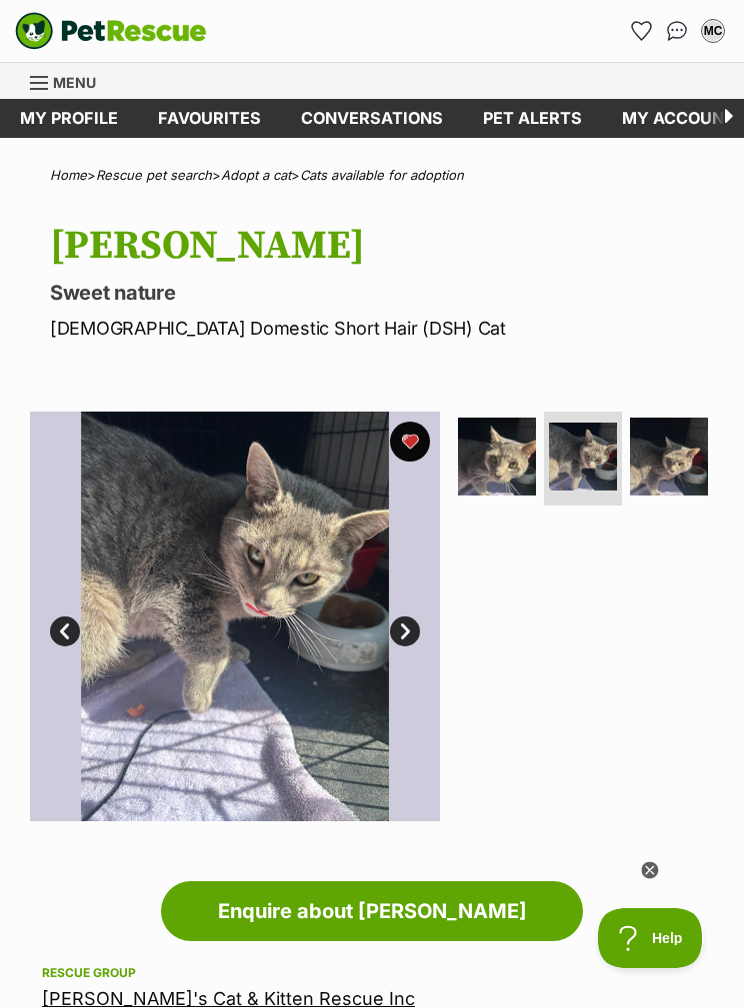
click at [670, 450] on img at bounding box center [669, 457] width 78 height 78
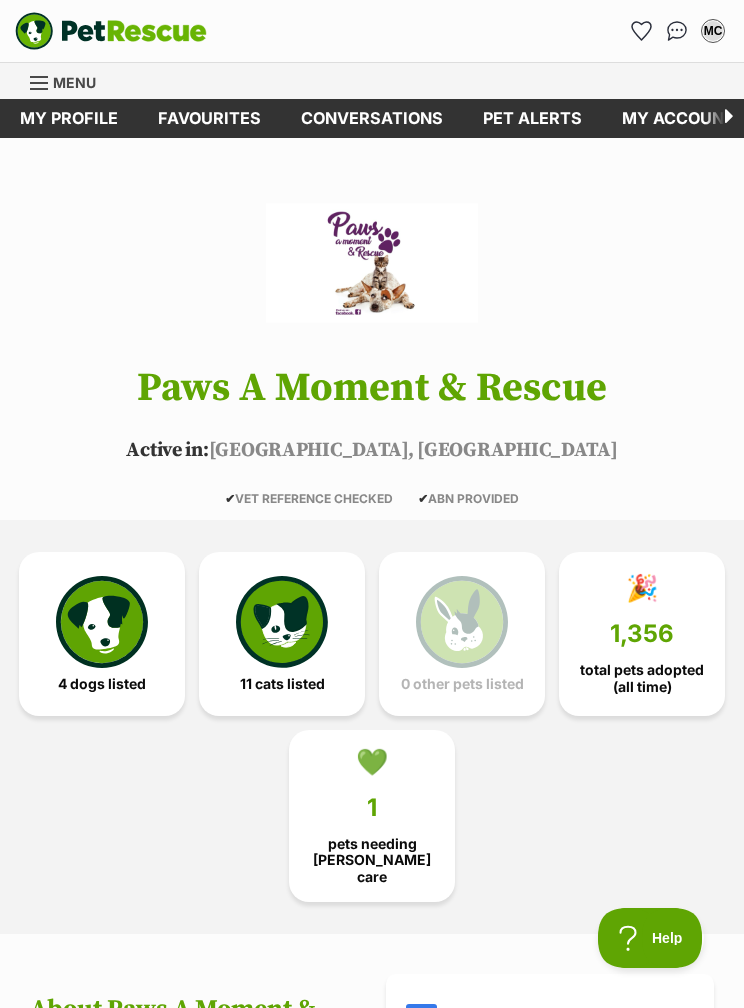
click at [312, 612] on img at bounding box center [282, 623] width 92 height 92
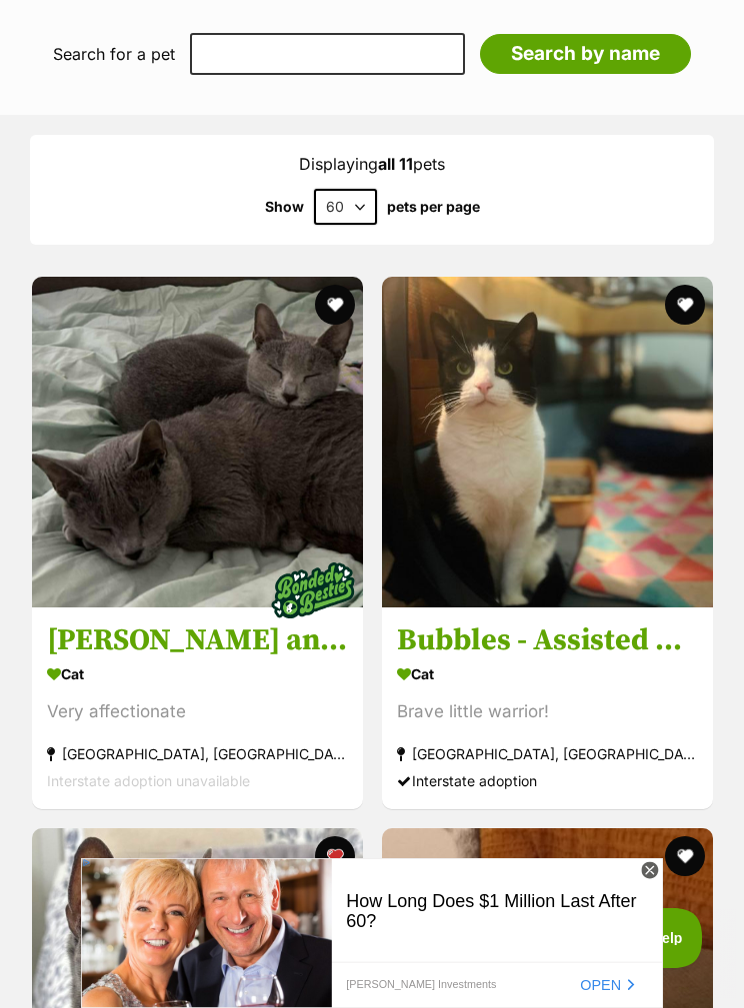
scroll to position [2282, 0]
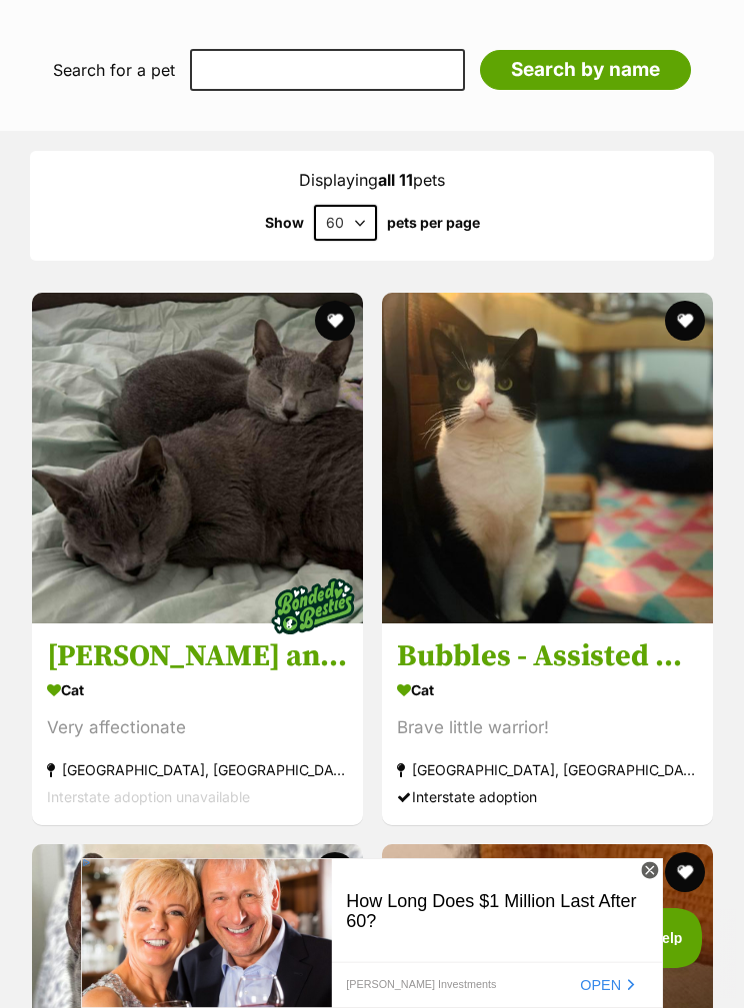
click at [257, 638] on h3 "[PERSON_NAME] and [PERSON_NAME]" at bounding box center [197, 657] width 301 height 38
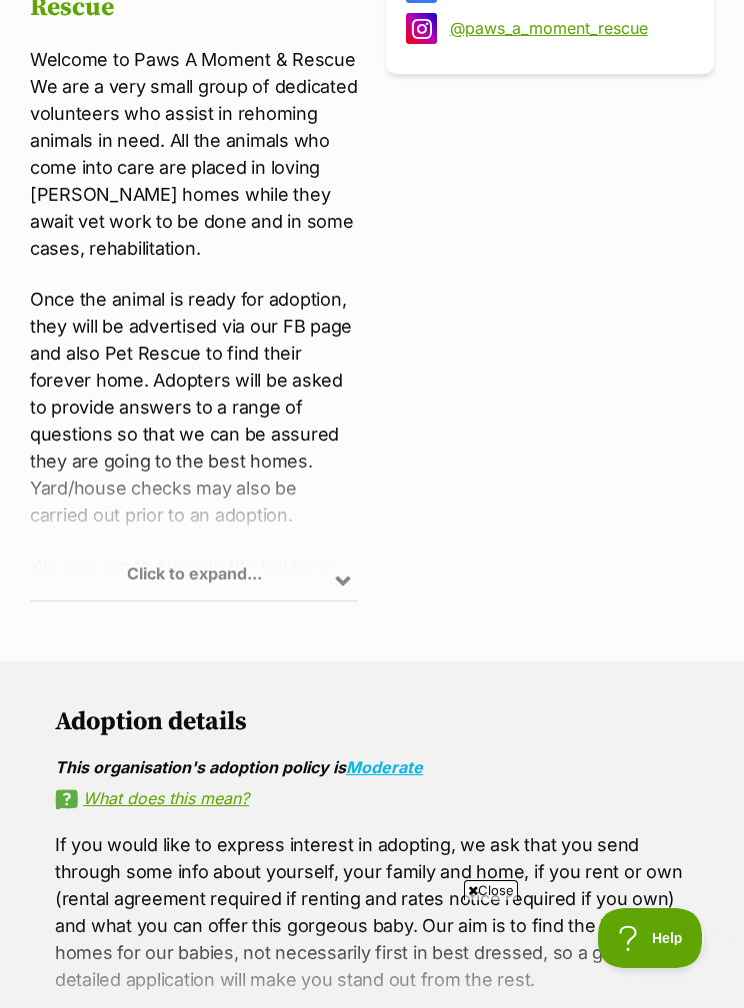
scroll to position [1022, 0]
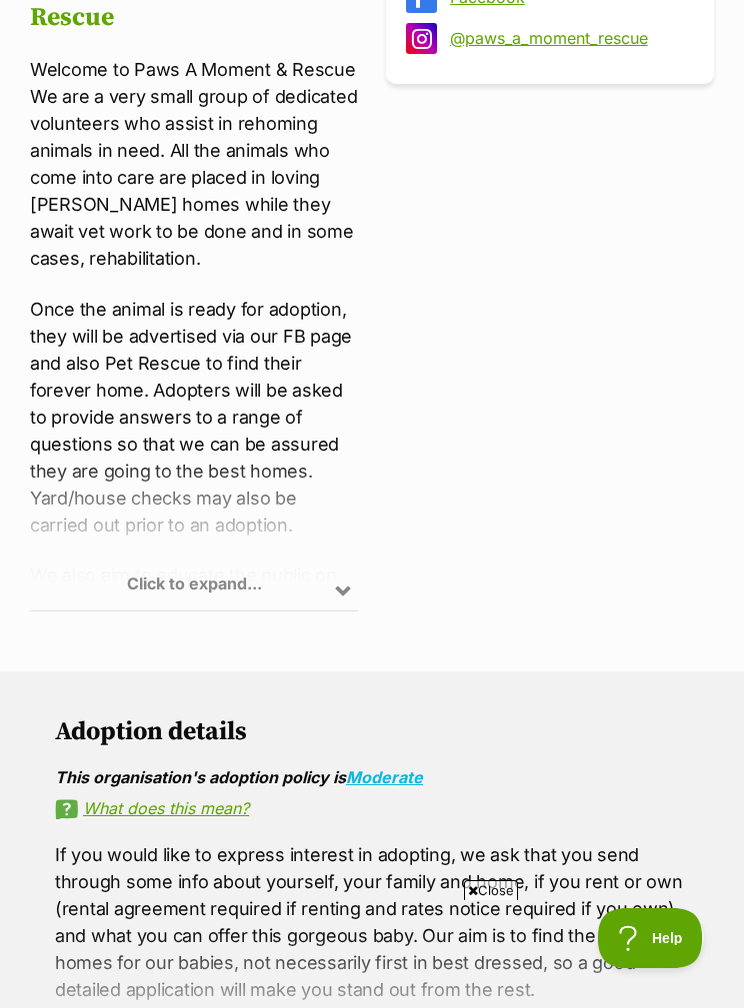
click at [342, 567] on div "Click to expand..." at bounding box center [194, 533] width 328 height 156
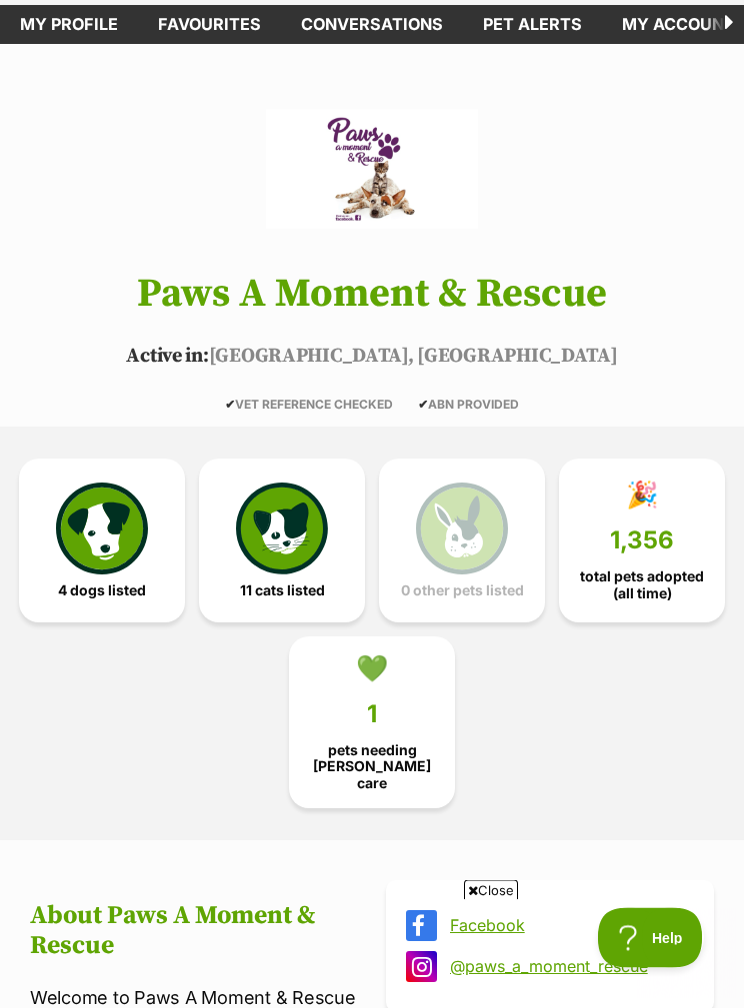
scroll to position [74, 0]
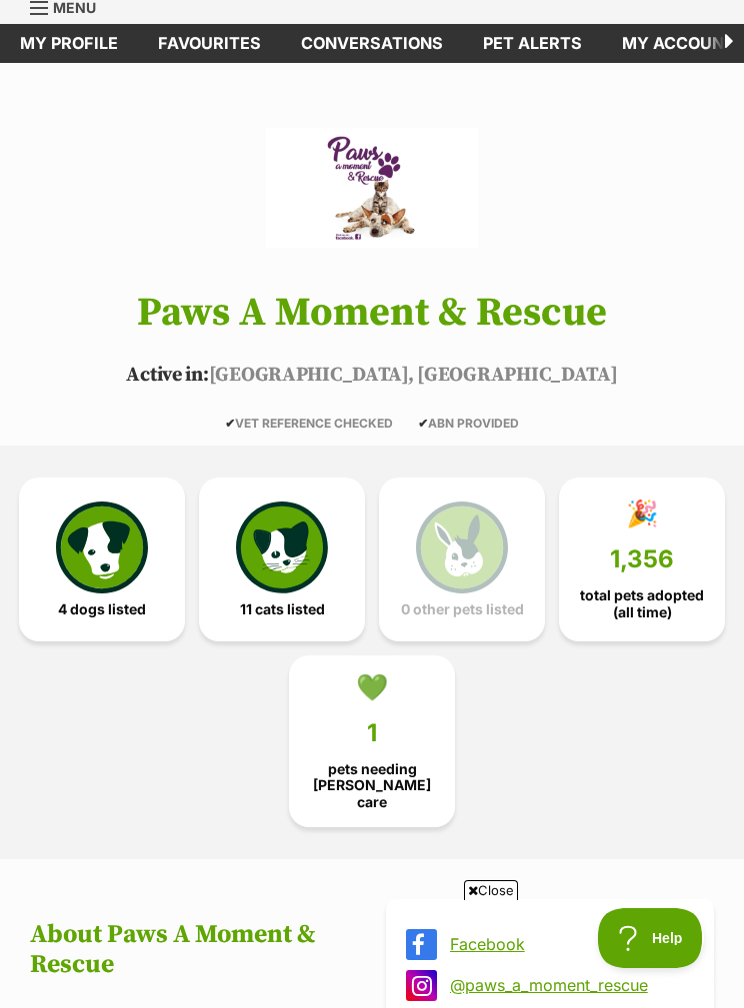
click at [297, 531] on img at bounding box center [282, 548] width 92 height 92
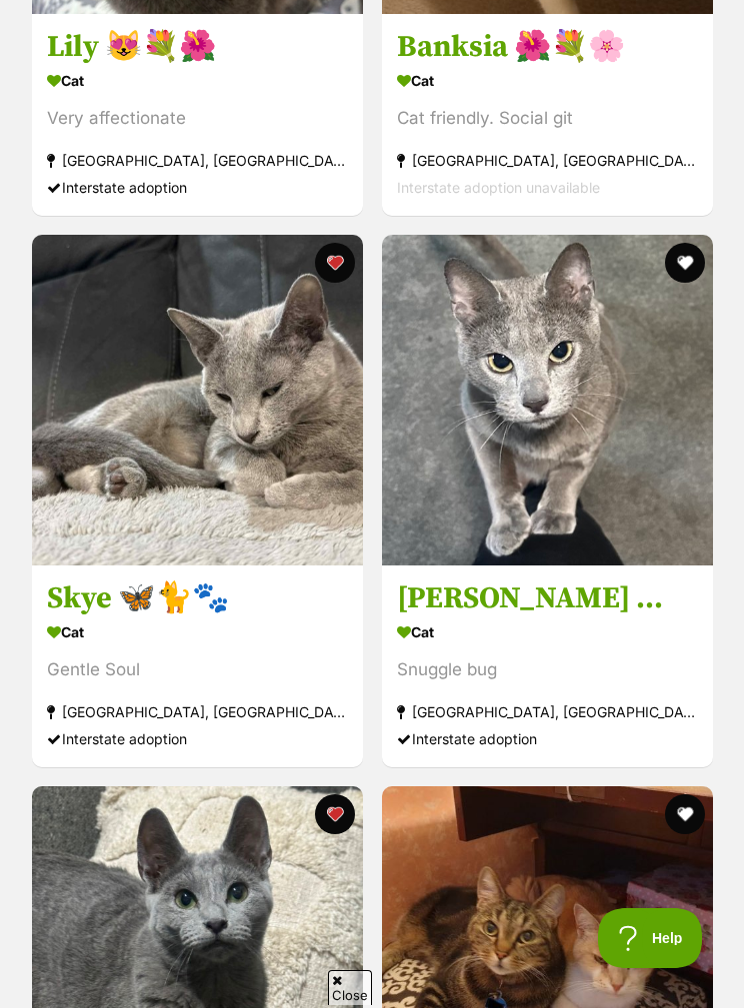
scroll to position [3758, 0]
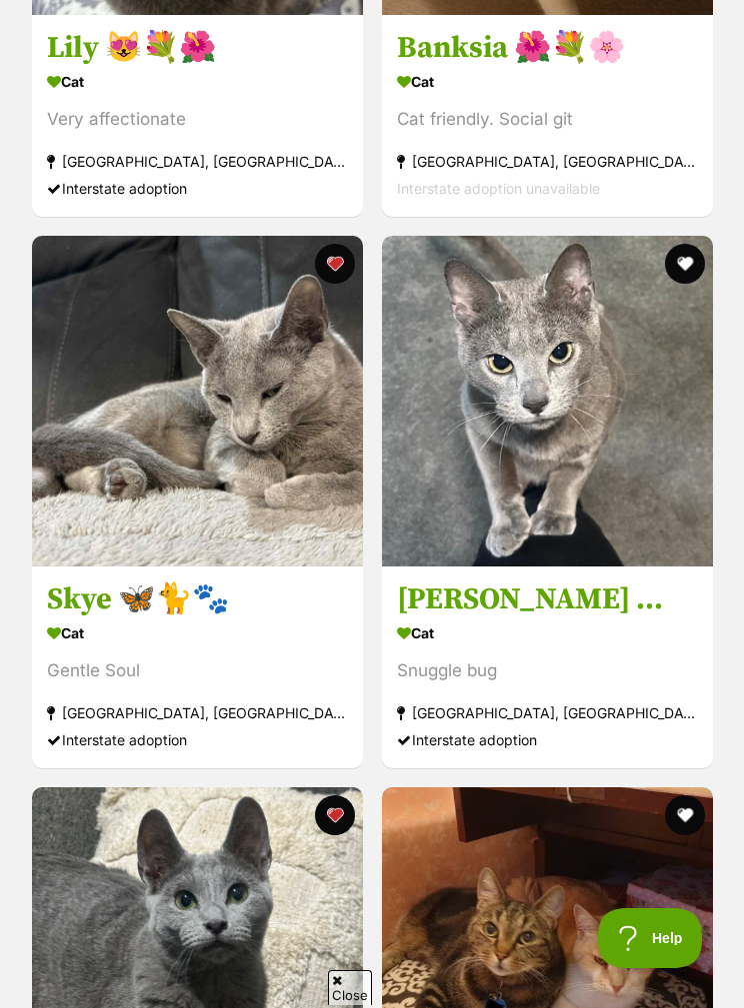
click at [689, 244] on button "favourite" at bounding box center [684, 264] width 40 height 40
click at [682, 258] on button "favourite" at bounding box center [684, 264] width 40 height 40
click at [677, 260] on button "favourite" at bounding box center [684, 264] width 40 height 40
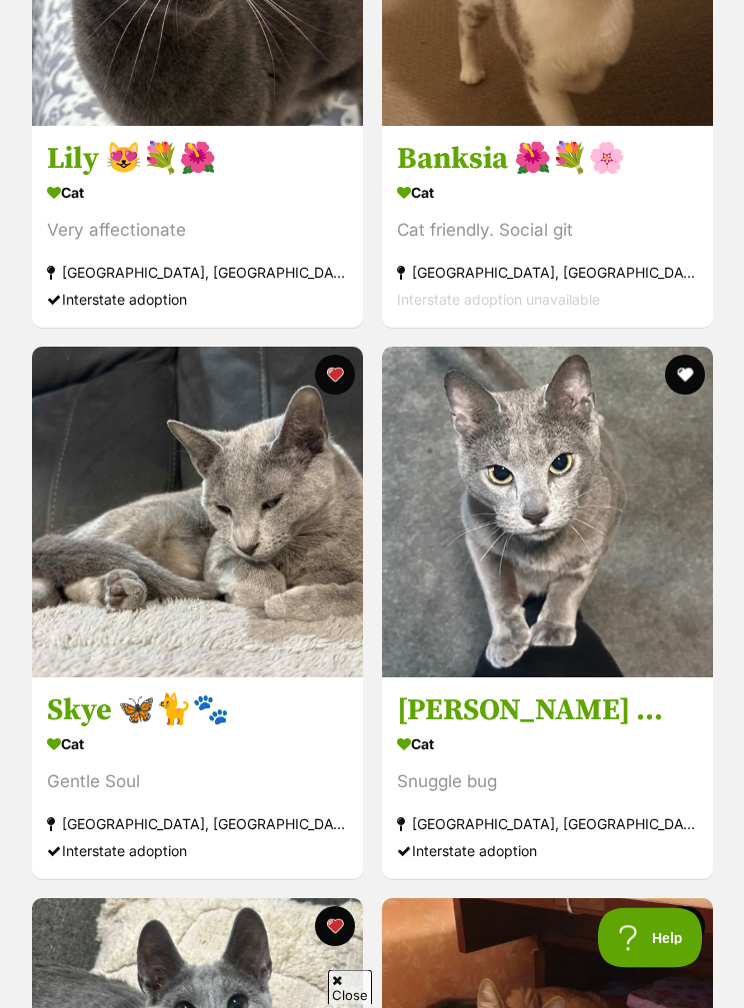
scroll to position [3633, 0]
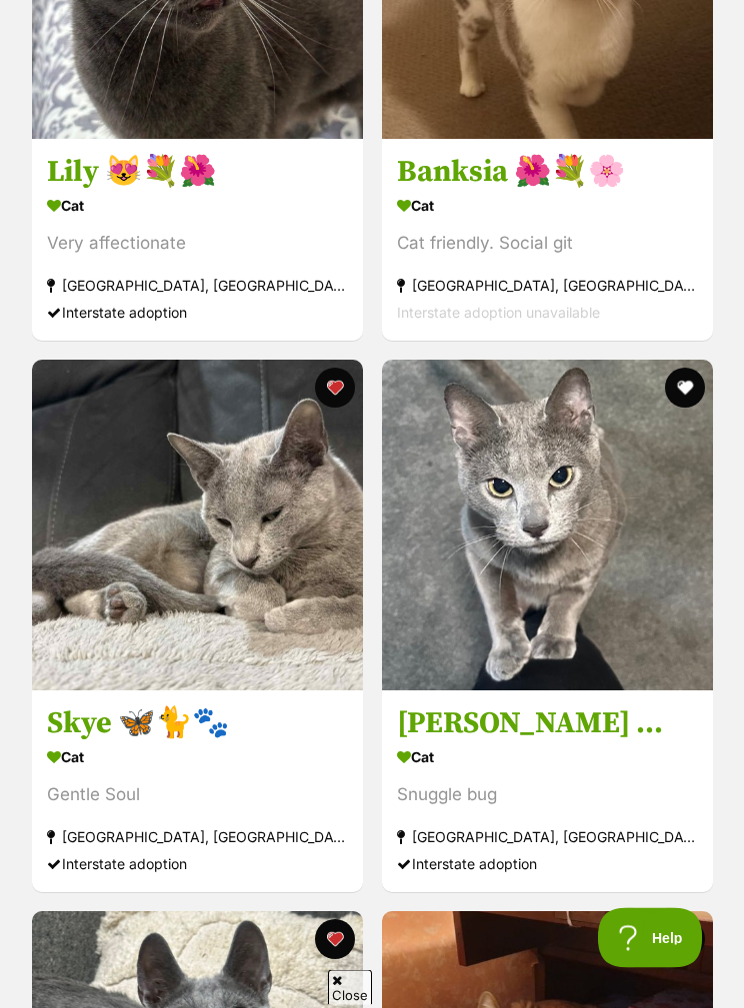
click at [689, 387] on button "favourite" at bounding box center [684, 389] width 40 height 40
click at [466, 710] on h3 "Nikolai 😻🧵🧶" at bounding box center [547, 724] width 301 height 38
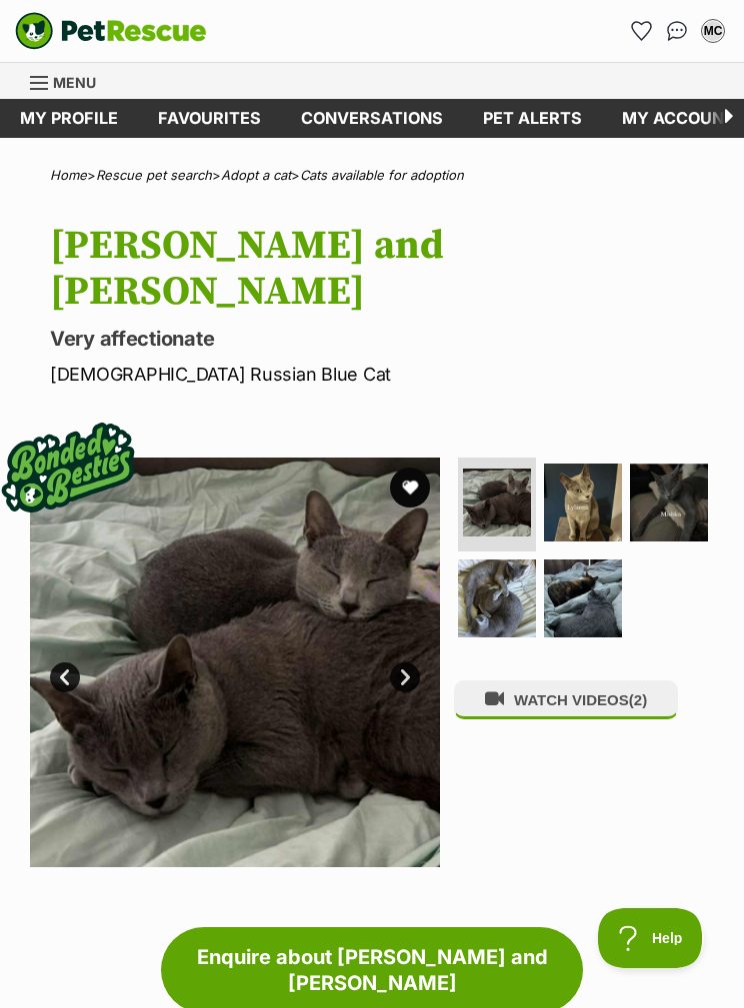
click at [421, 468] on button "favourite" at bounding box center [410, 488] width 40 height 40
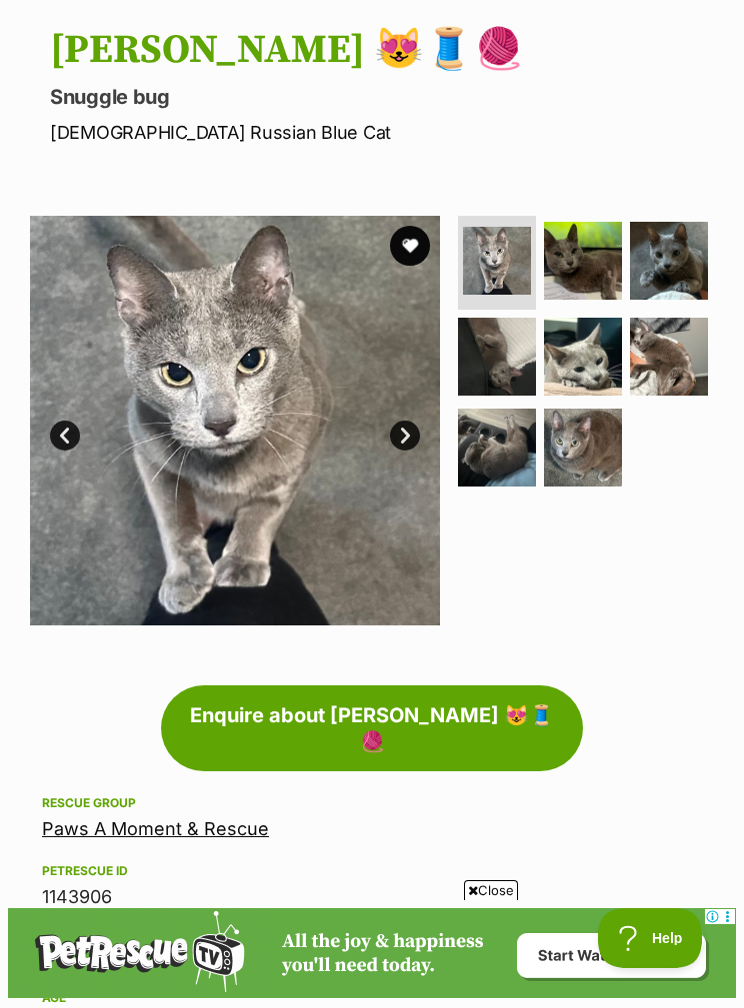
scroll to position [194, 0]
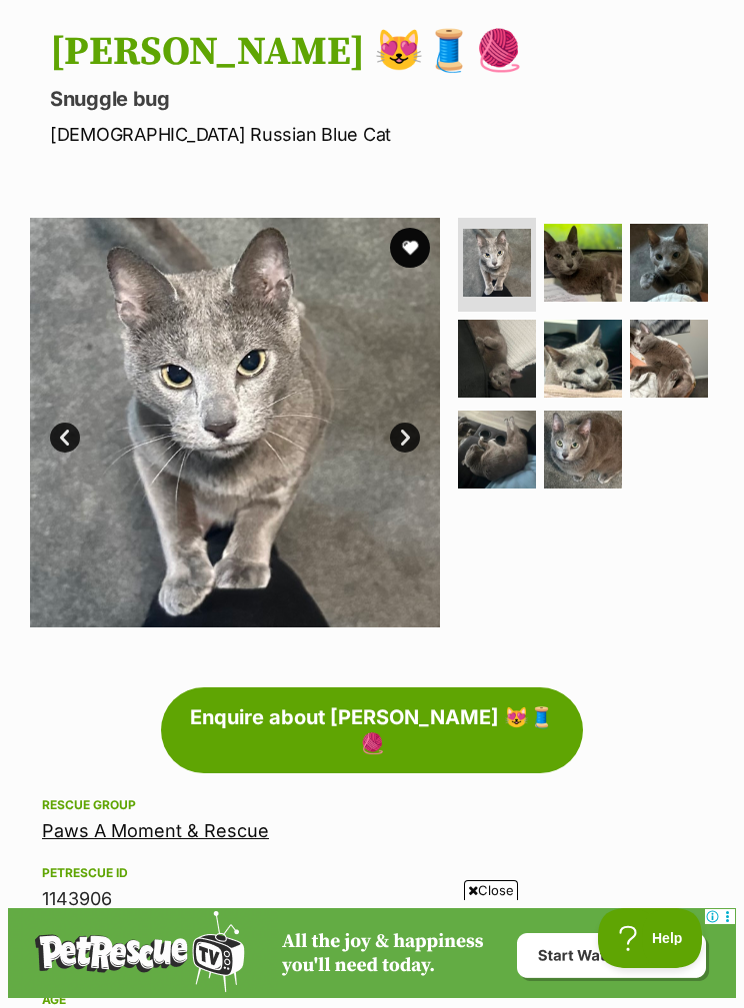
click at [598, 235] on img at bounding box center [583, 263] width 78 height 78
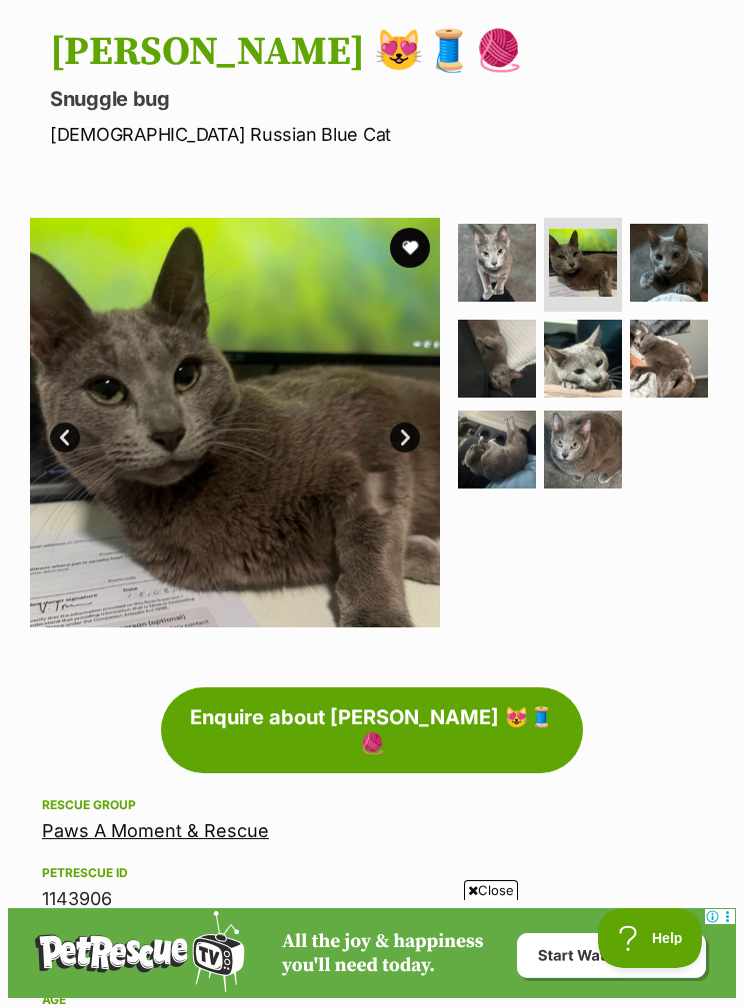
click at [673, 285] on img at bounding box center [669, 263] width 78 height 78
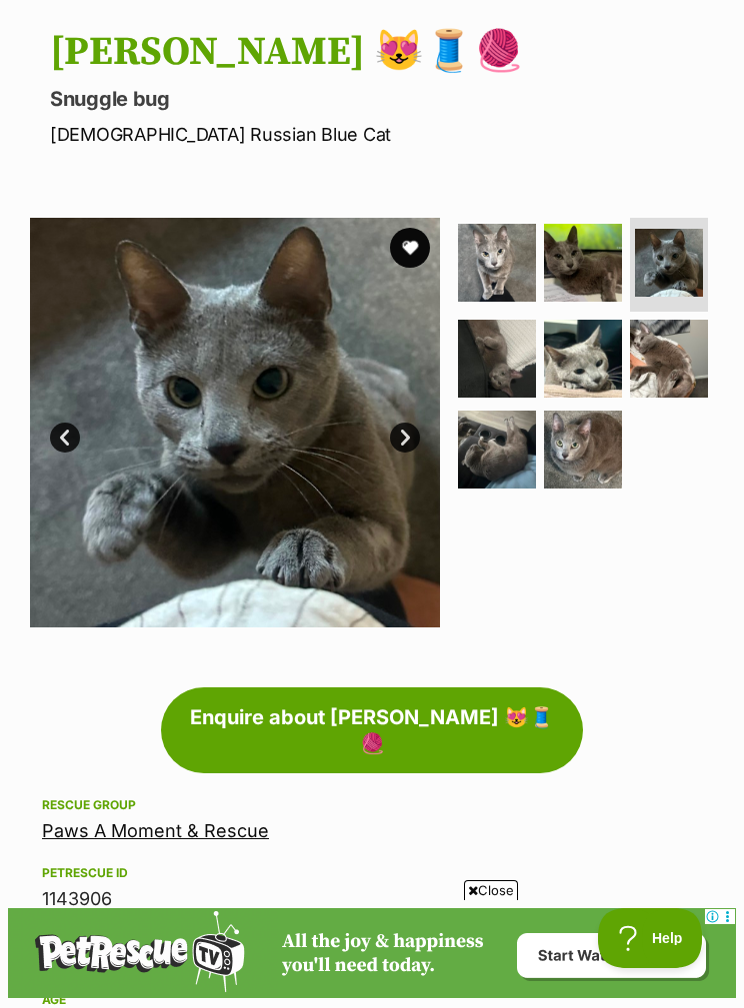
click at [506, 357] on img at bounding box center [497, 359] width 78 height 78
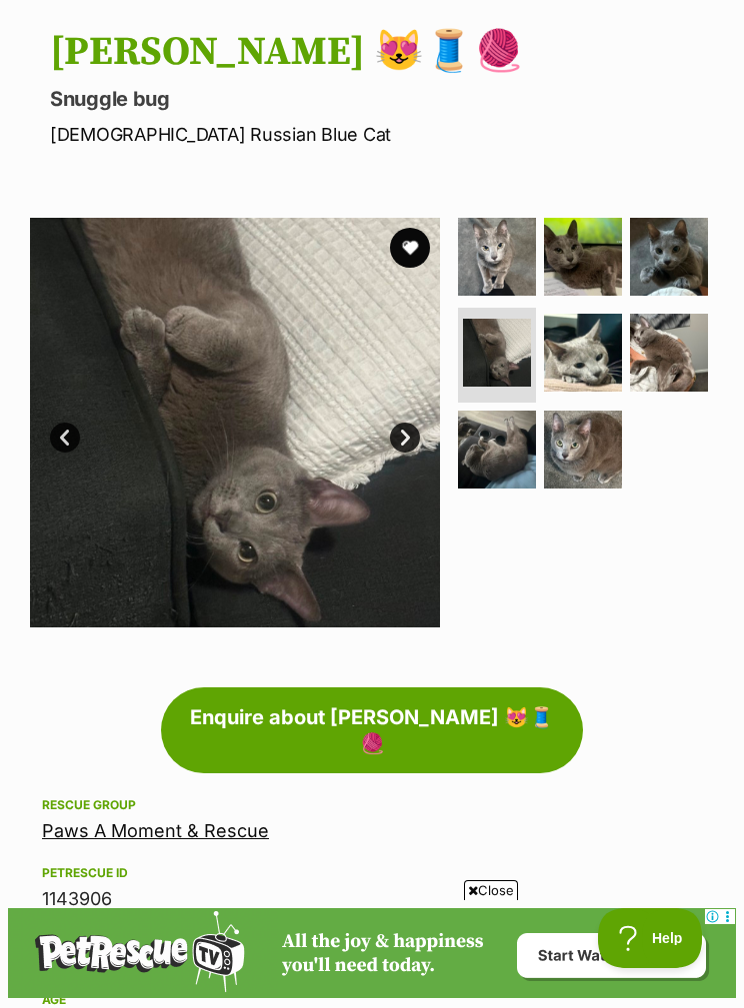
click at [596, 370] on img at bounding box center [583, 353] width 78 height 78
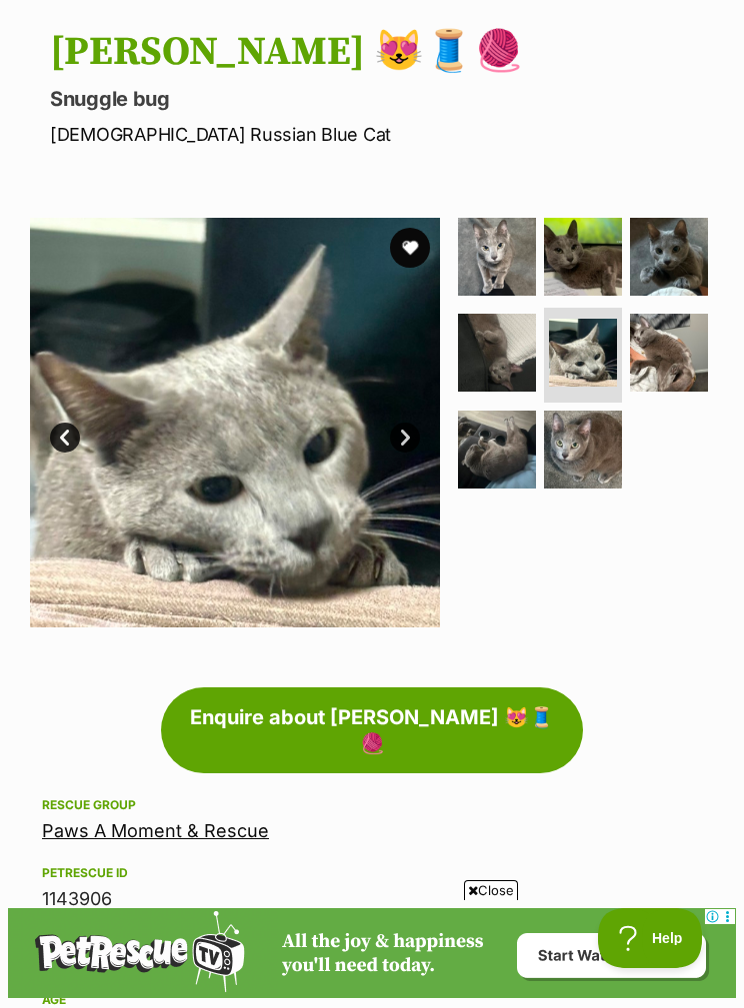
click at [676, 352] on img at bounding box center [669, 353] width 78 height 78
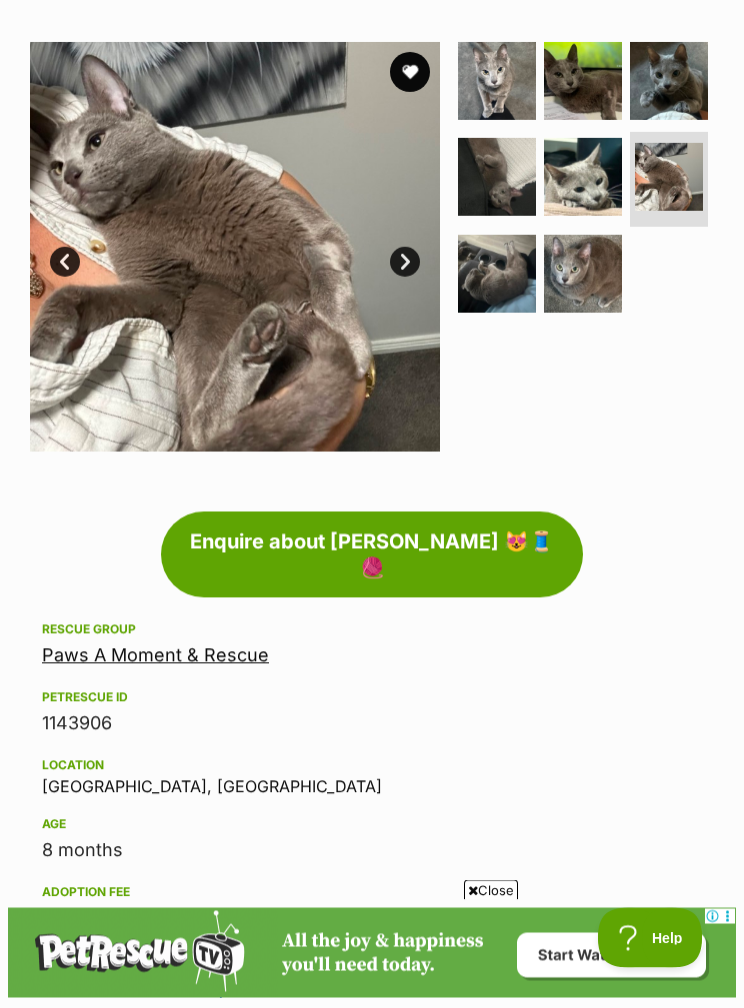
scroll to position [0, 0]
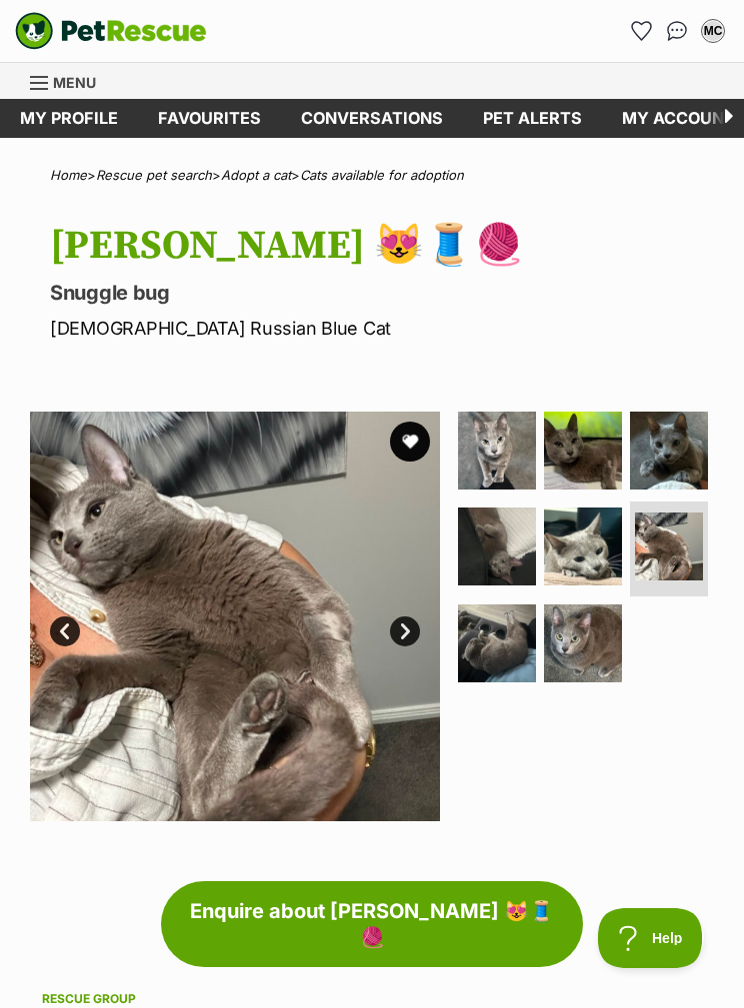
click at [417, 445] on button "favourite" at bounding box center [410, 442] width 40 height 40
click at [282, 170] on link "Adopt a cat" at bounding box center [256, 175] width 70 height 16
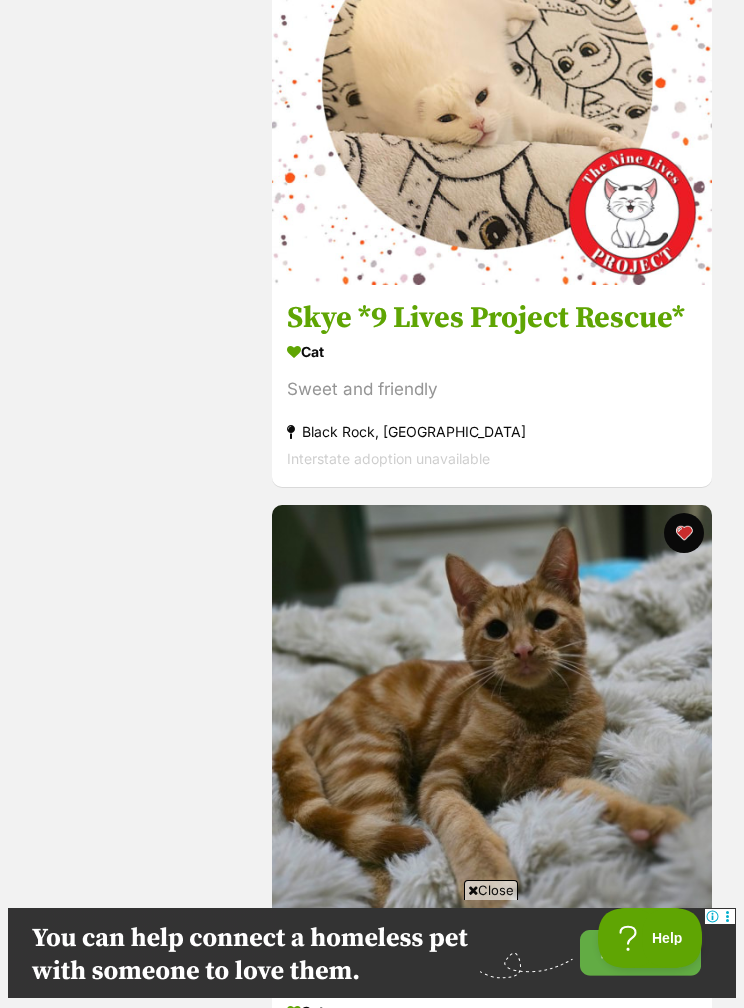
scroll to position [7763, 0]
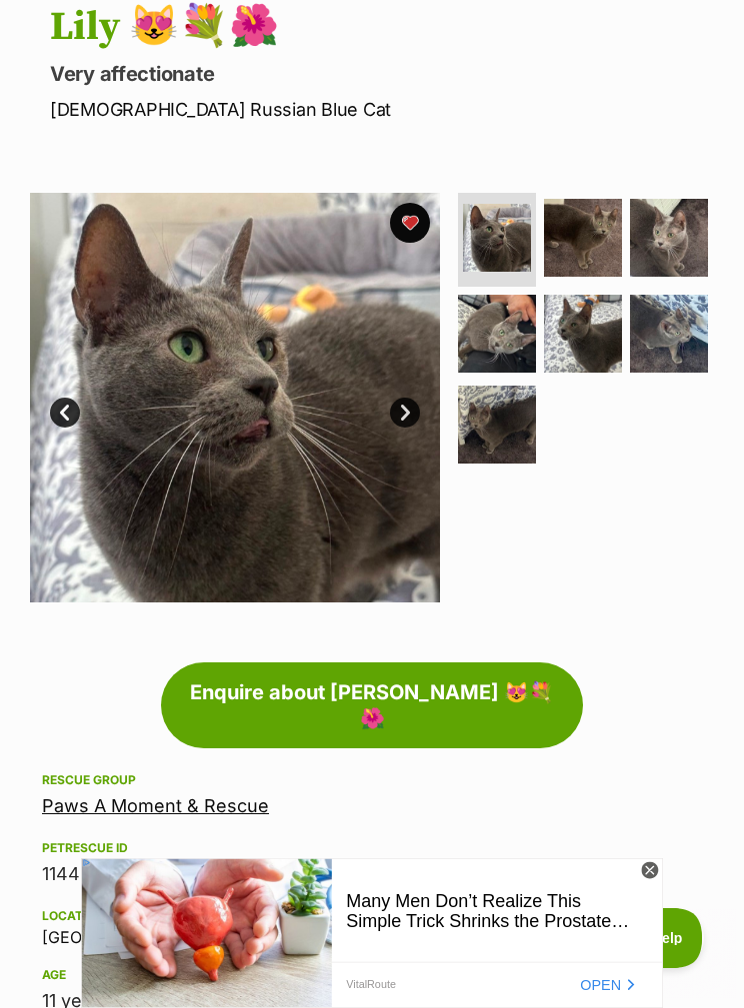
scroll to position [137, 0]
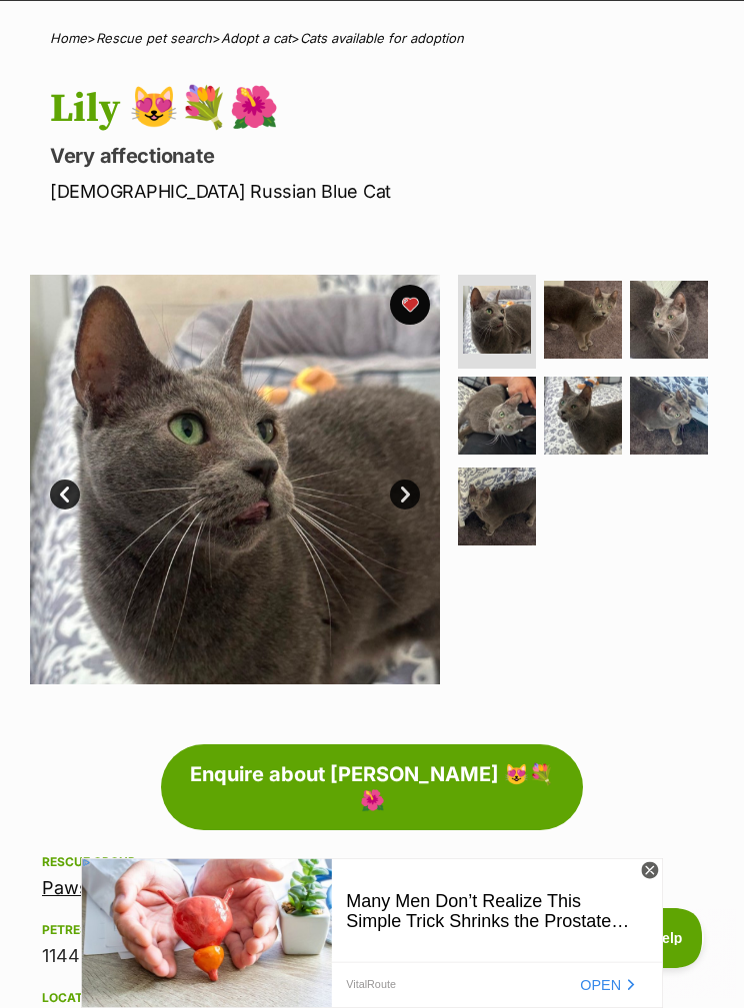
click at [583, 316] on img at bounding box center [583, 320] width 78 height 78
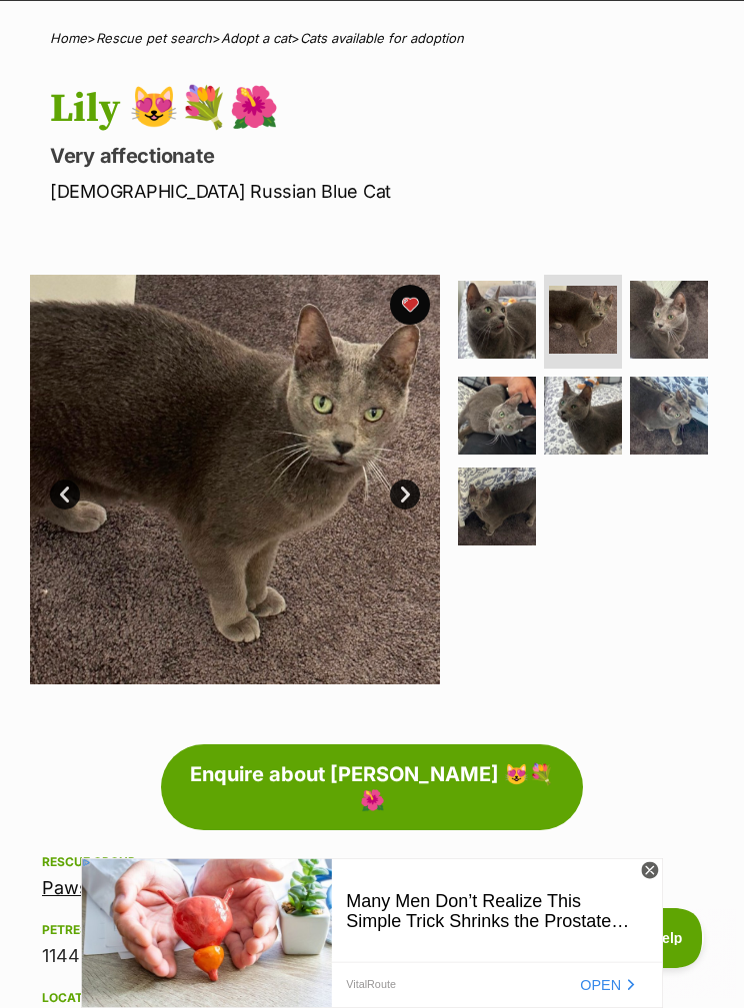
click at [680, 318] on img at bounding box center [669, 320] width 78 height 78
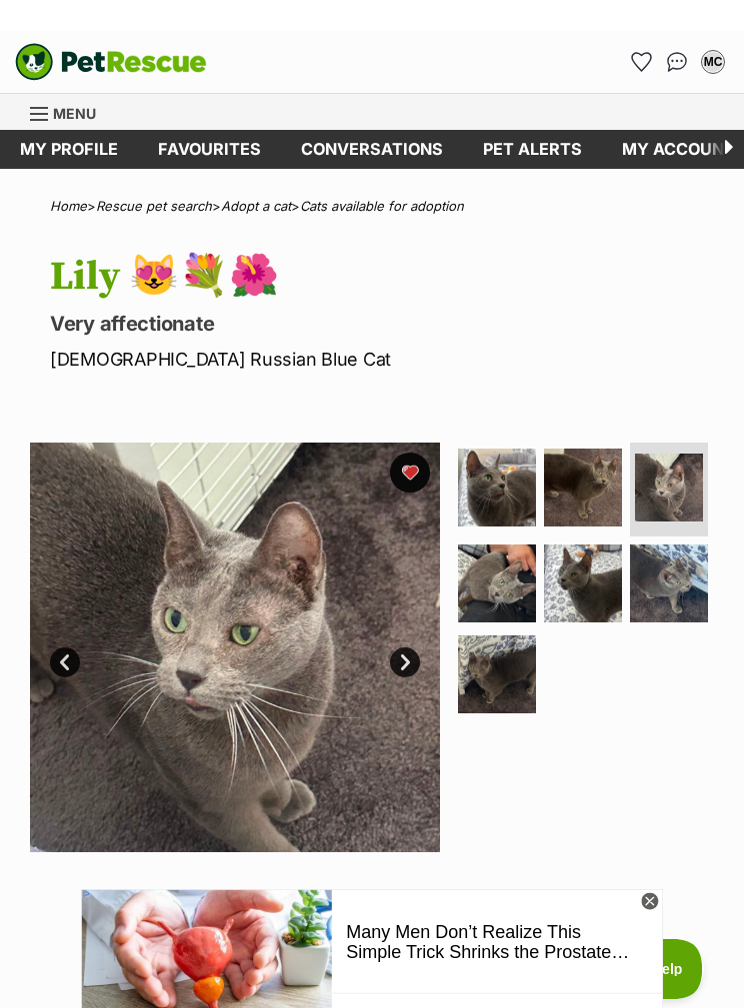
scroll to position [0, 0]
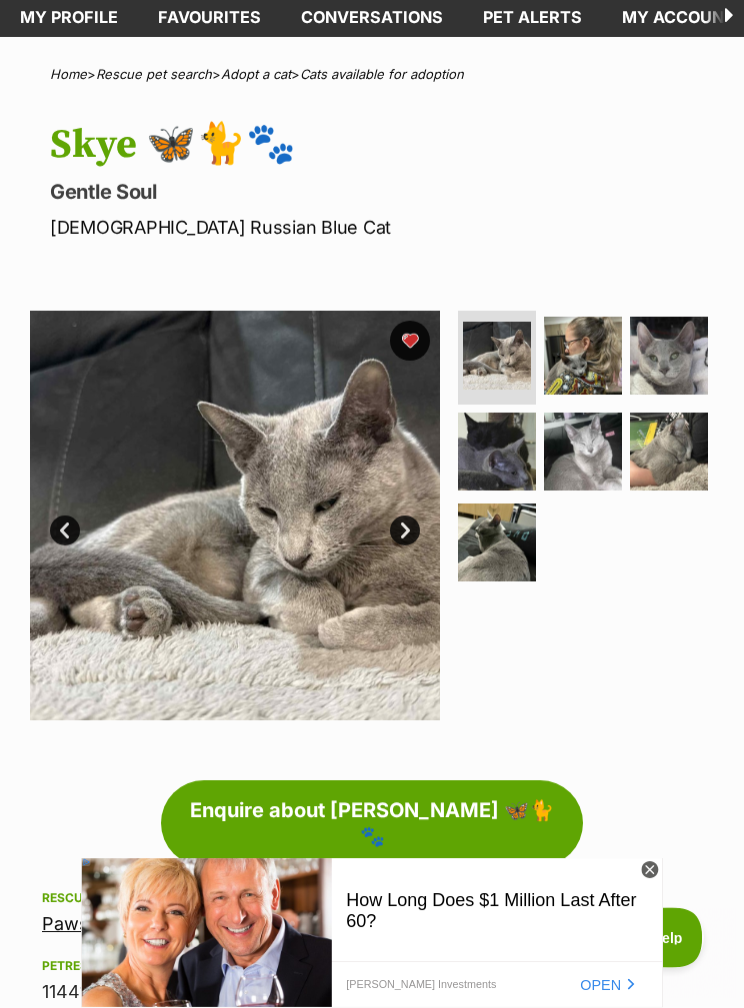
scroll to position [101, 0]
click at [587, 353] on img at bounding box center [583, 356] width 78 height 78
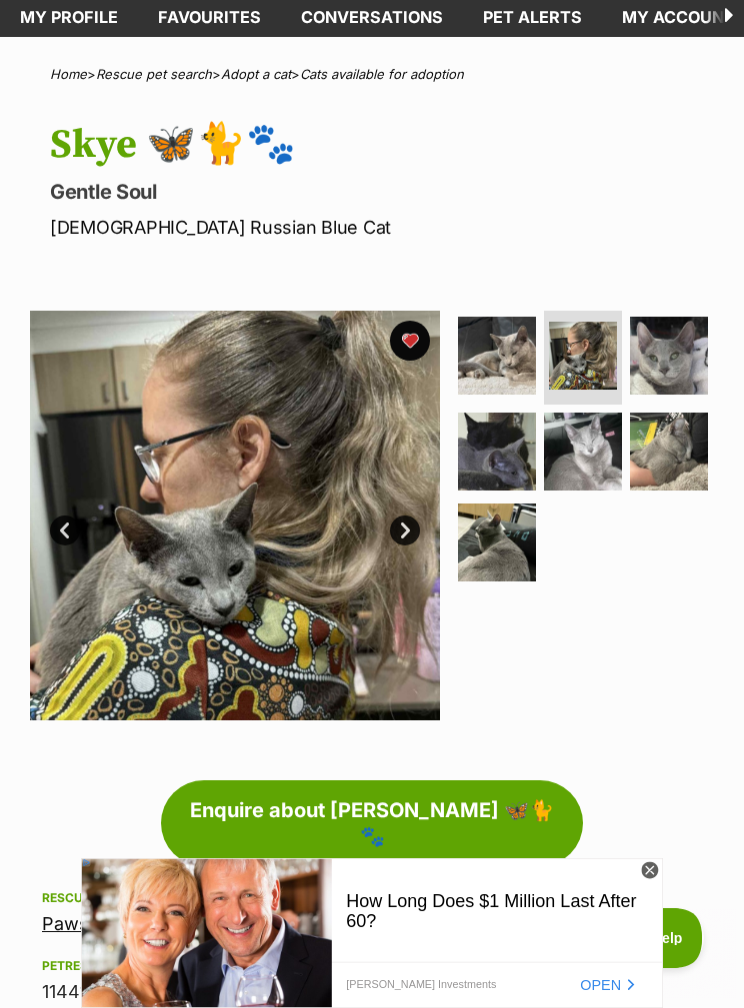
click at [680, 358] on img at bounding box center [669, 356] width 78 height 78
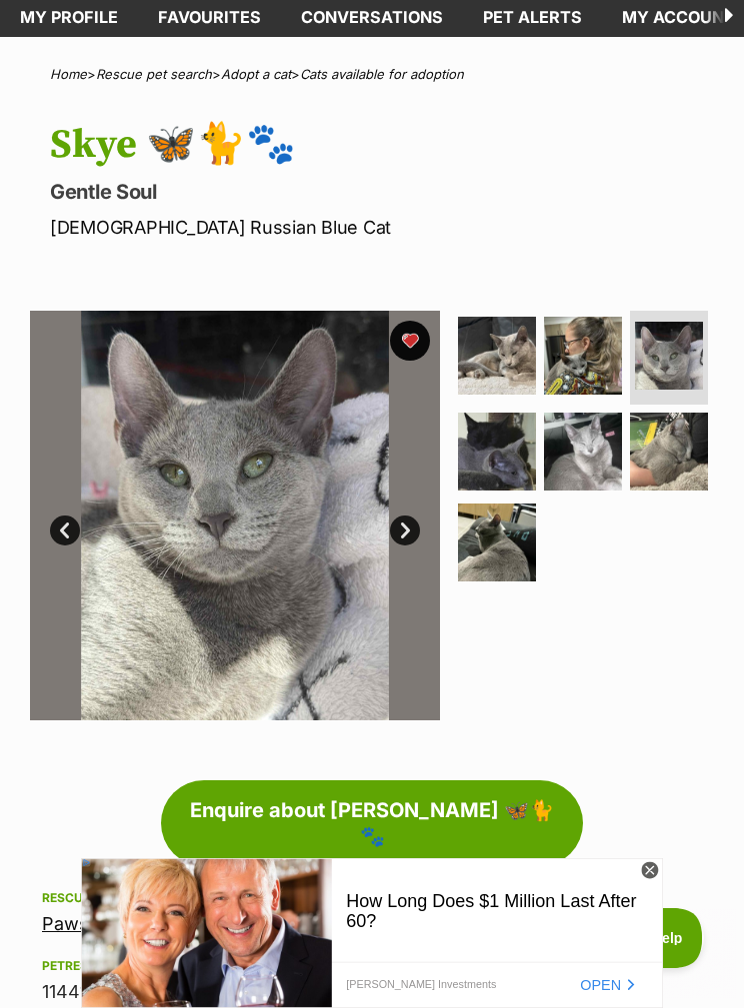
click at [536, 442] on img at bounding box center [497, 452] width 78 height 78
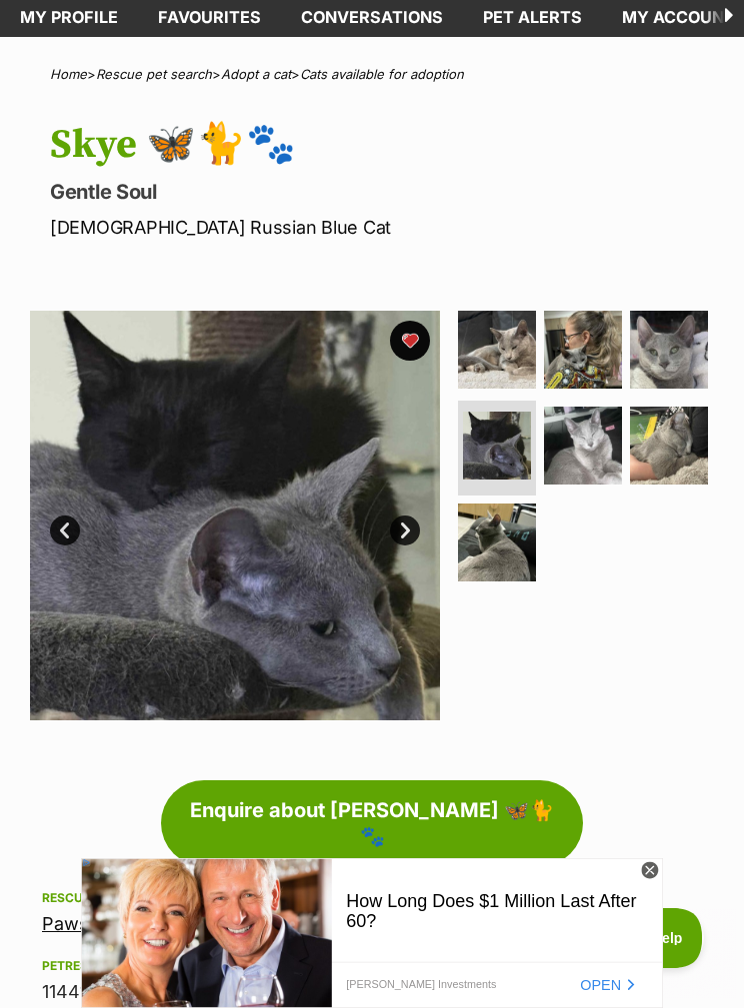
click at [619, 437] on img at bounding box center [583, 446] width 78 height 78
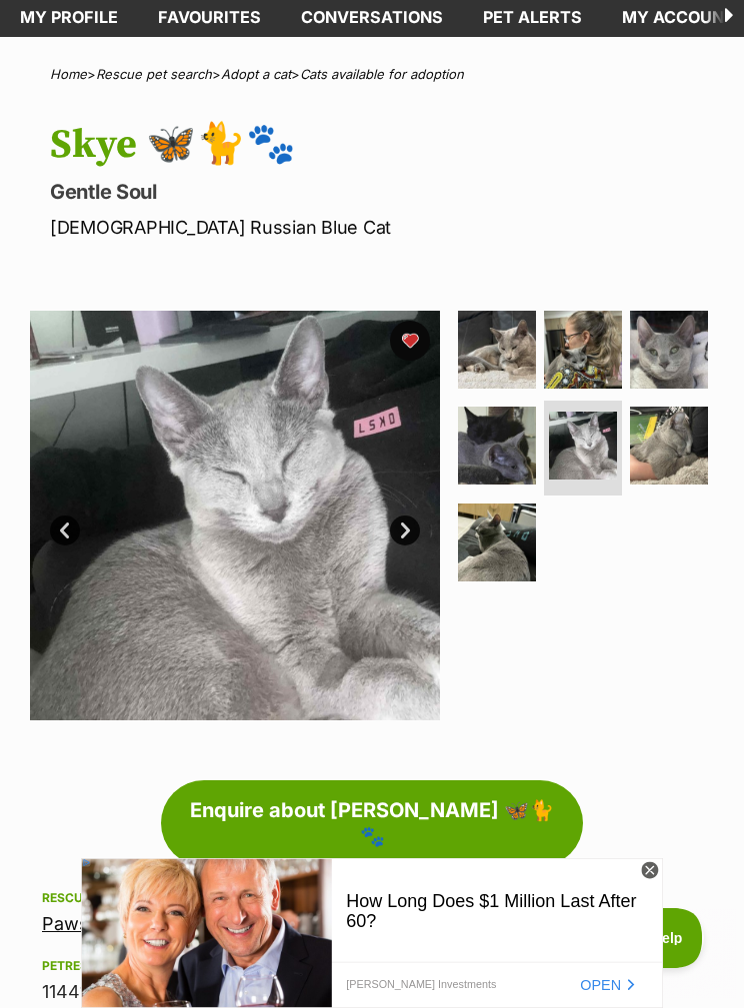
click at [695, 445] on img at bounding box center [669, 446] width 78 height 78
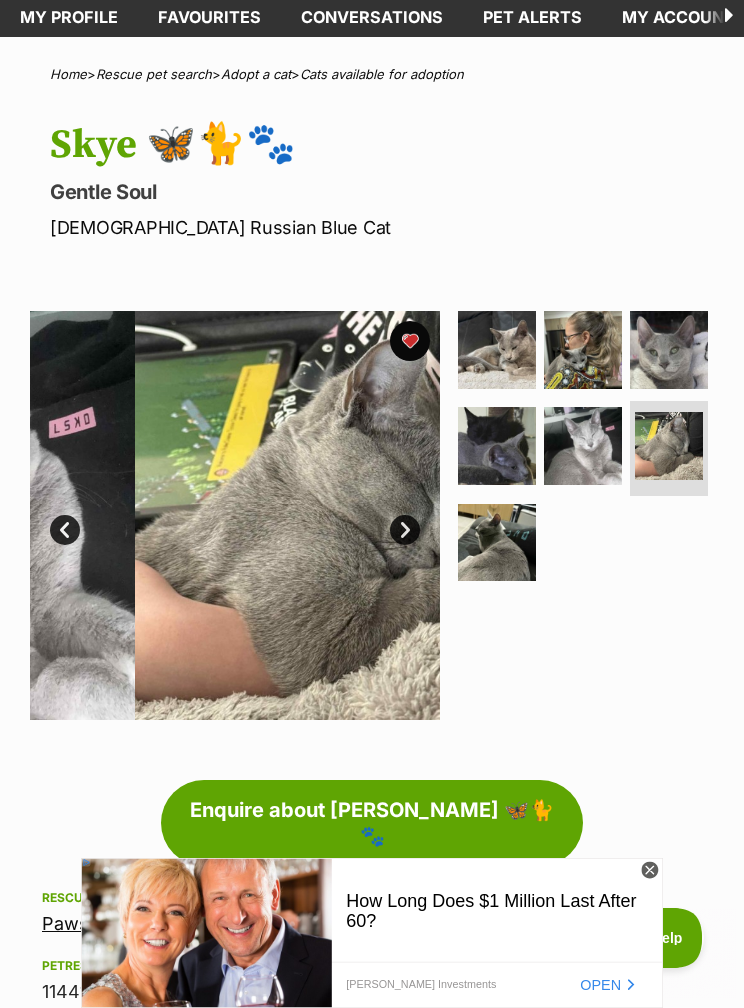
scroll to position [0, 0]
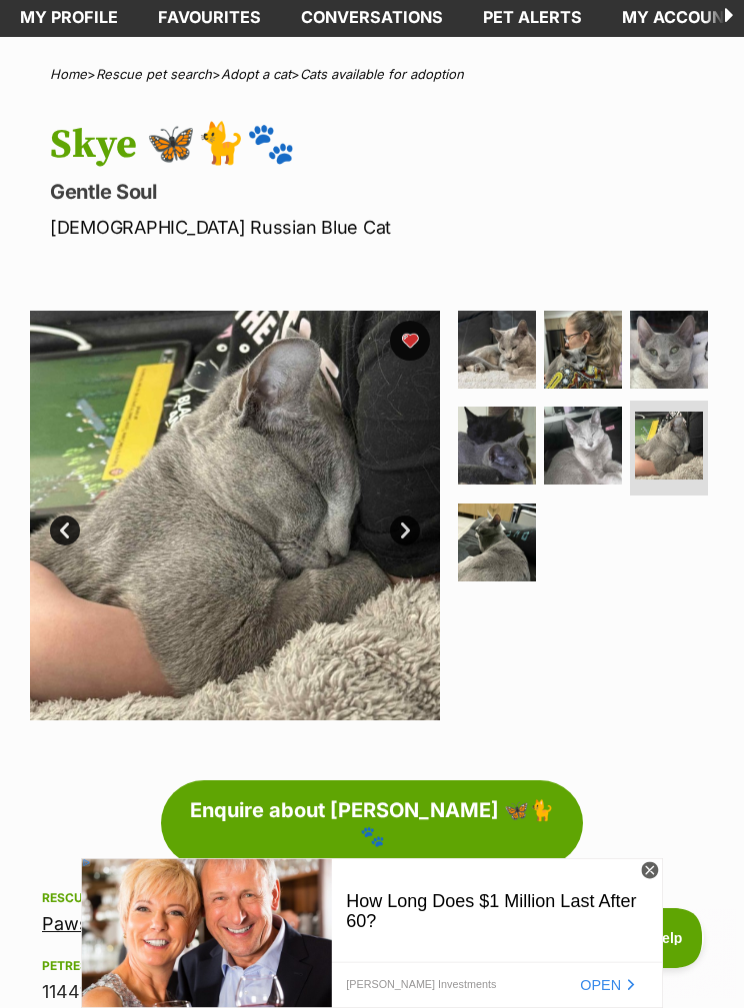
click at [536, 527] on img at bounding box center [497, 543] width 78 height 78
